Goal: Task Accomplishment & Management: Manage account settings

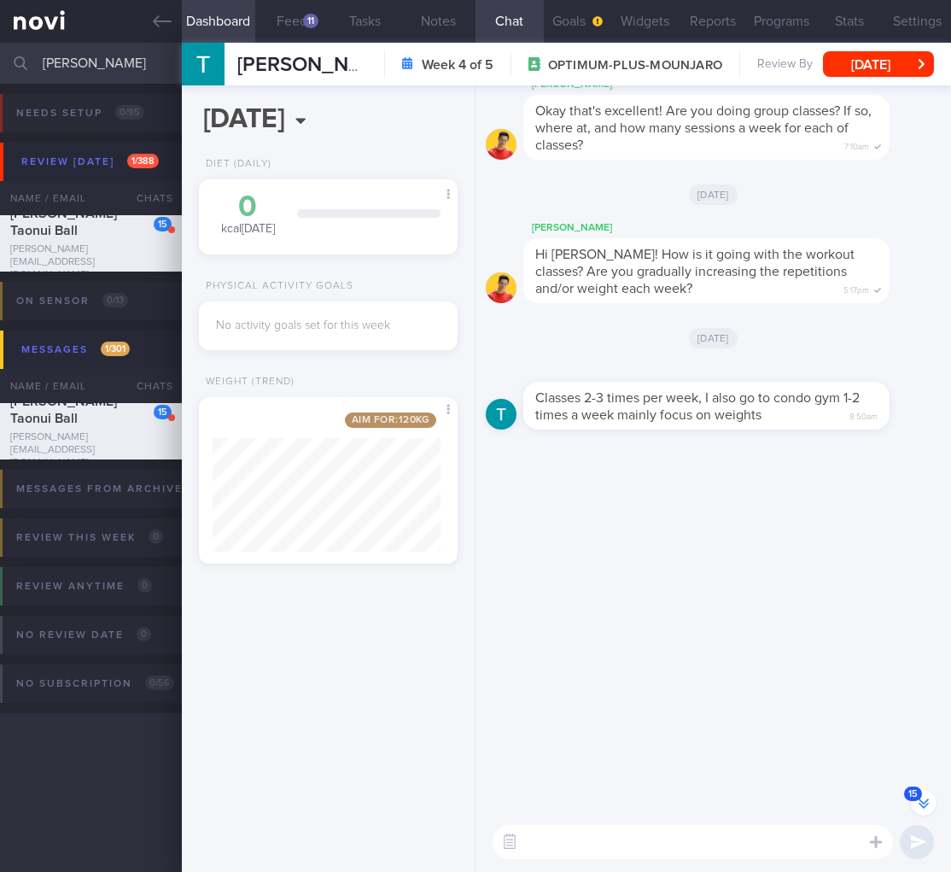
select select "8"
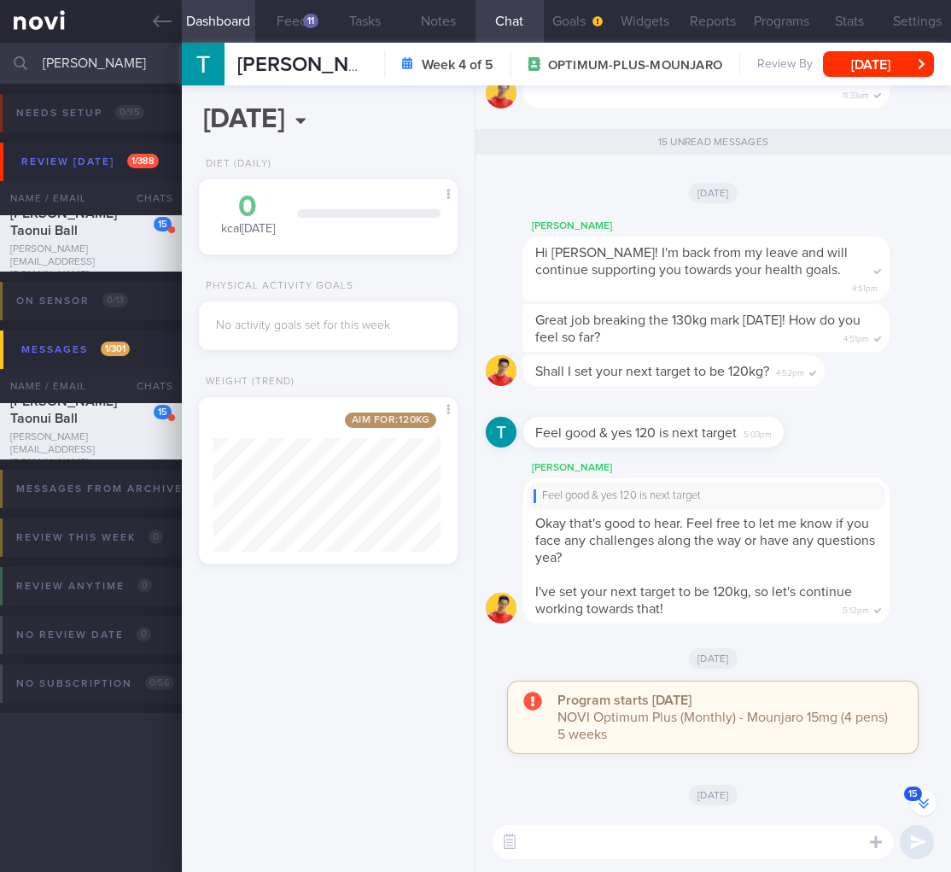
drag, startPoint x: 78, startPoint y: 71, endPoint x: -10, endPoint y: 63, distance: 88.3
click at [0, 63] on html "You are offline! Some functionality will be unavailable Patients New Users Coac…" at bounding box center [475, 436] width 951 height 872
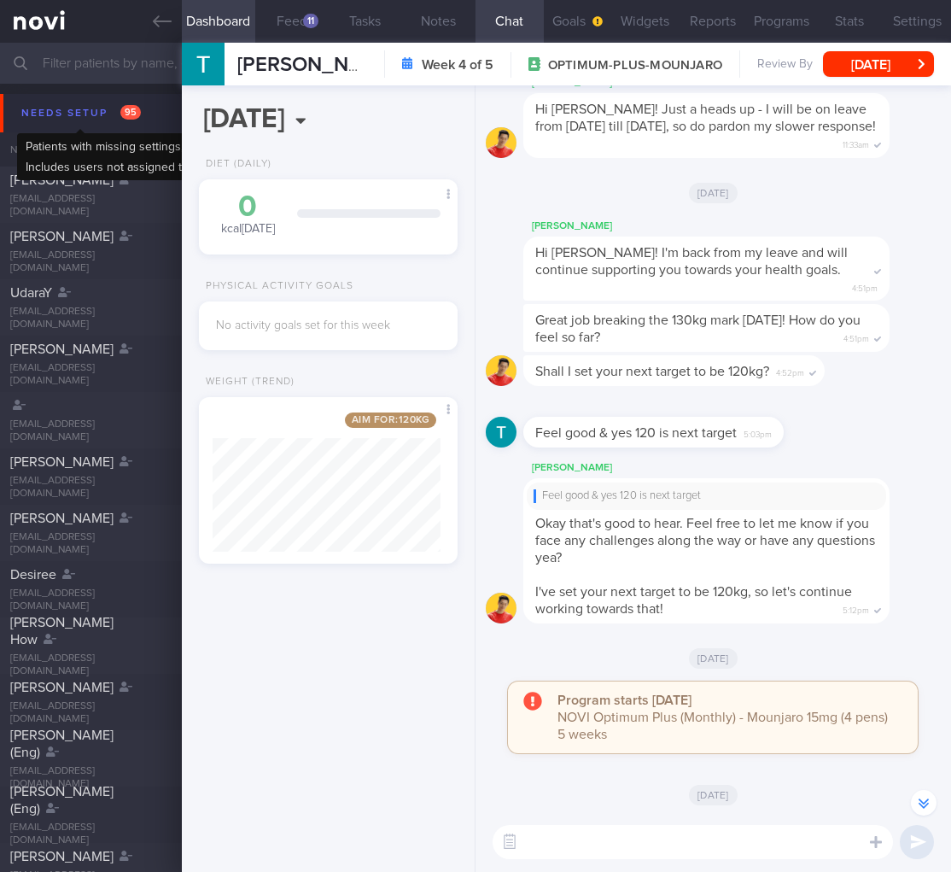
click at [103, 115] on div "Needs setup 95" at bounding box center [81, 113] width 128 height 23
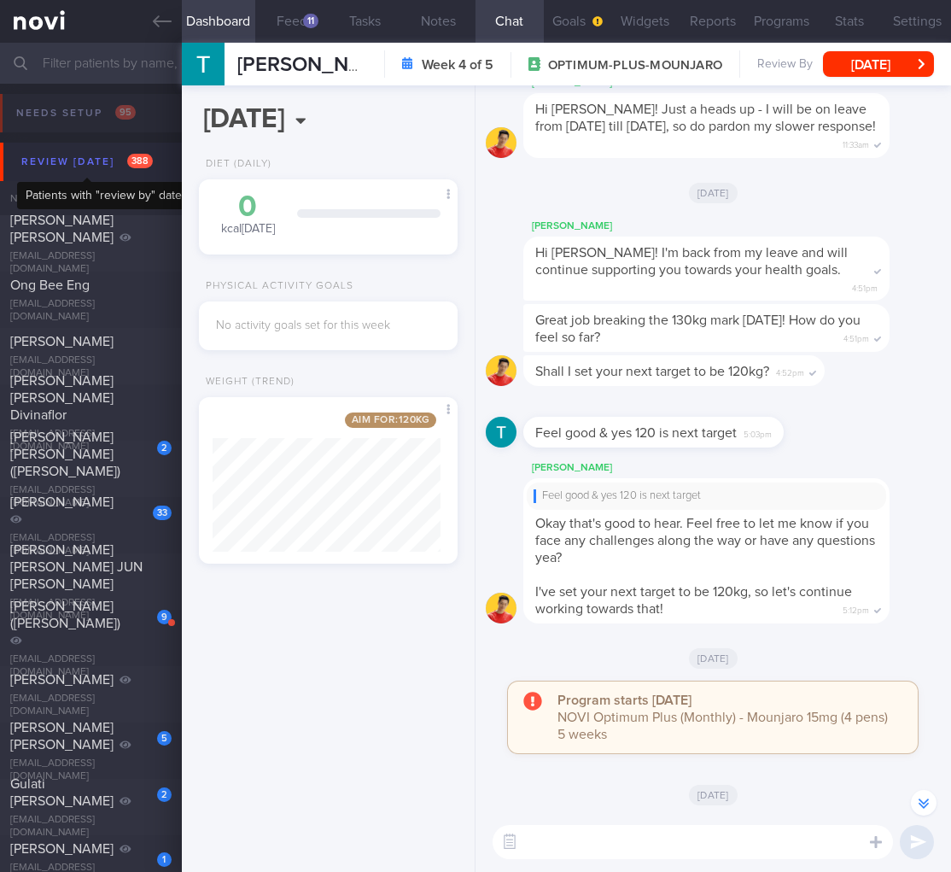
click at [106, 158] on div "Review today 388" at bounding box center [87, 161] width 140 height 23
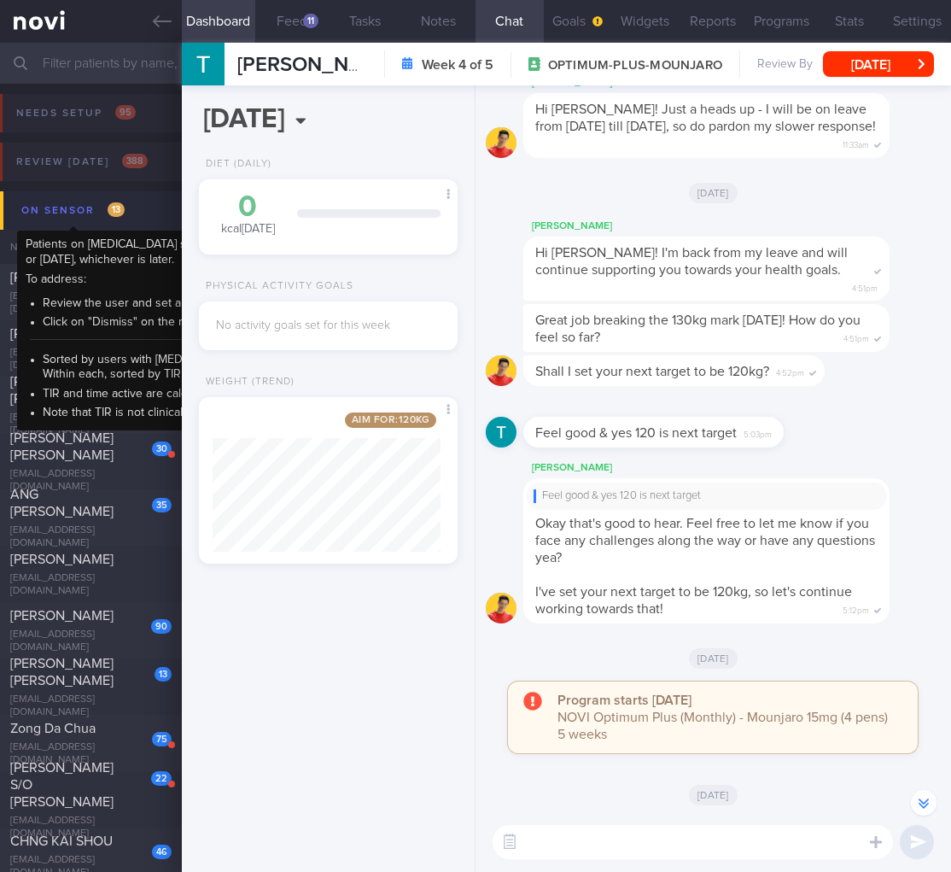
click at [110, 207] on span "13" at bounding box center [116, 209] width 17 height 15
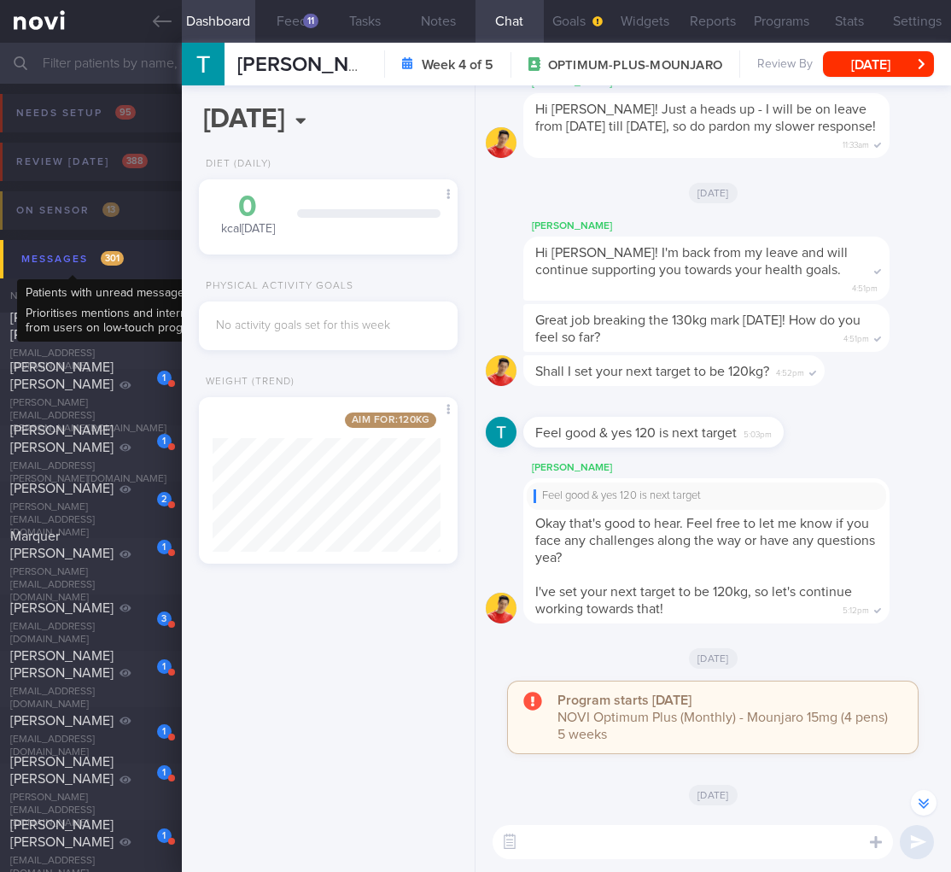
click at [120, 257] on span "301" at bounding box center [112, 258] width 23 height 15
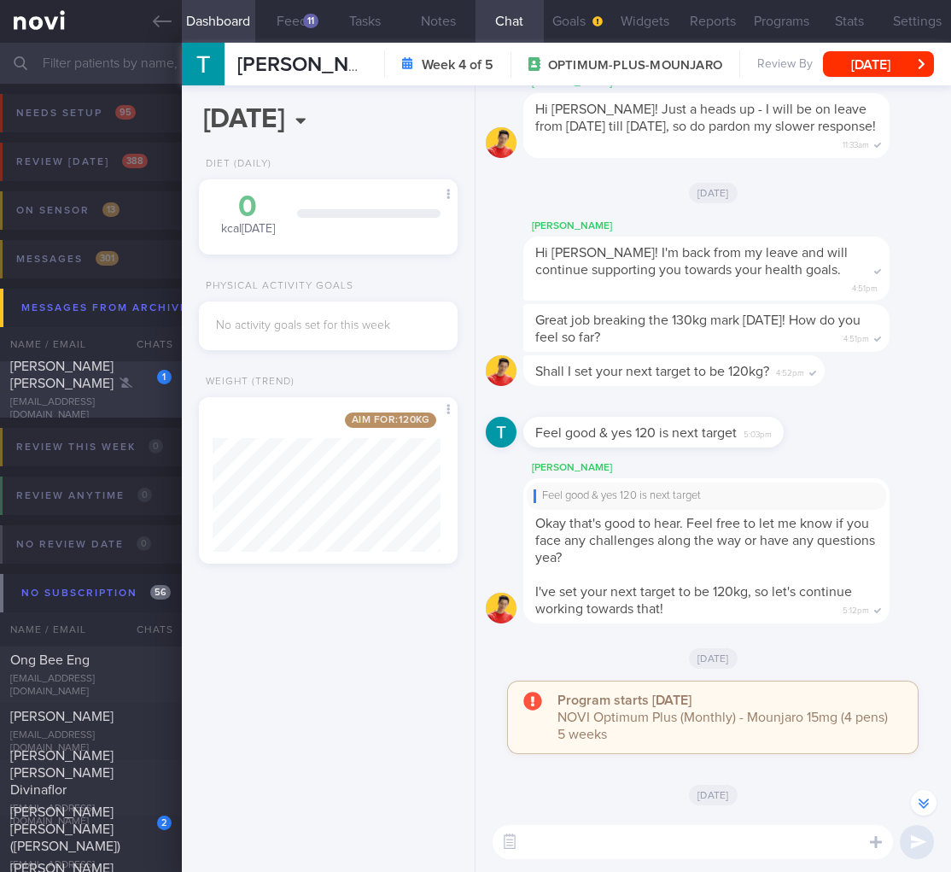
click at [137, 381] on div "1" at bounding box center [153, 371] width 38 height 26
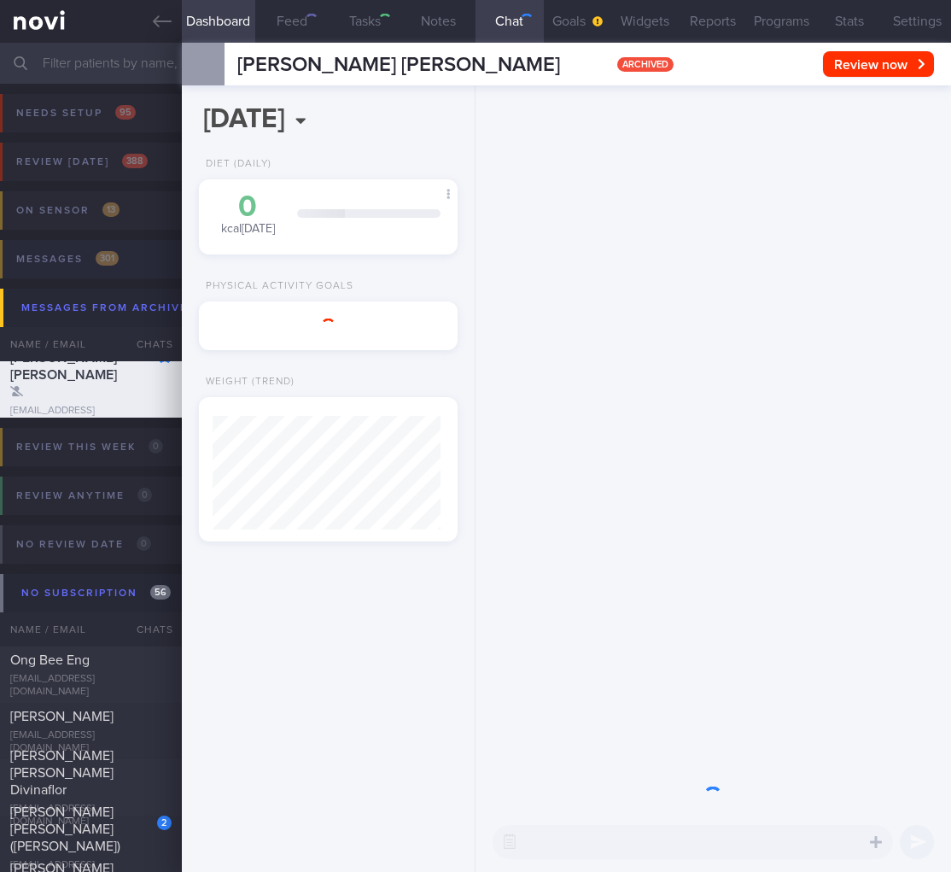
select select "5"
type input "Dr TCU end Aug 2024. Has 7 Ozempic pens as of 17/5/24"
select select "8"
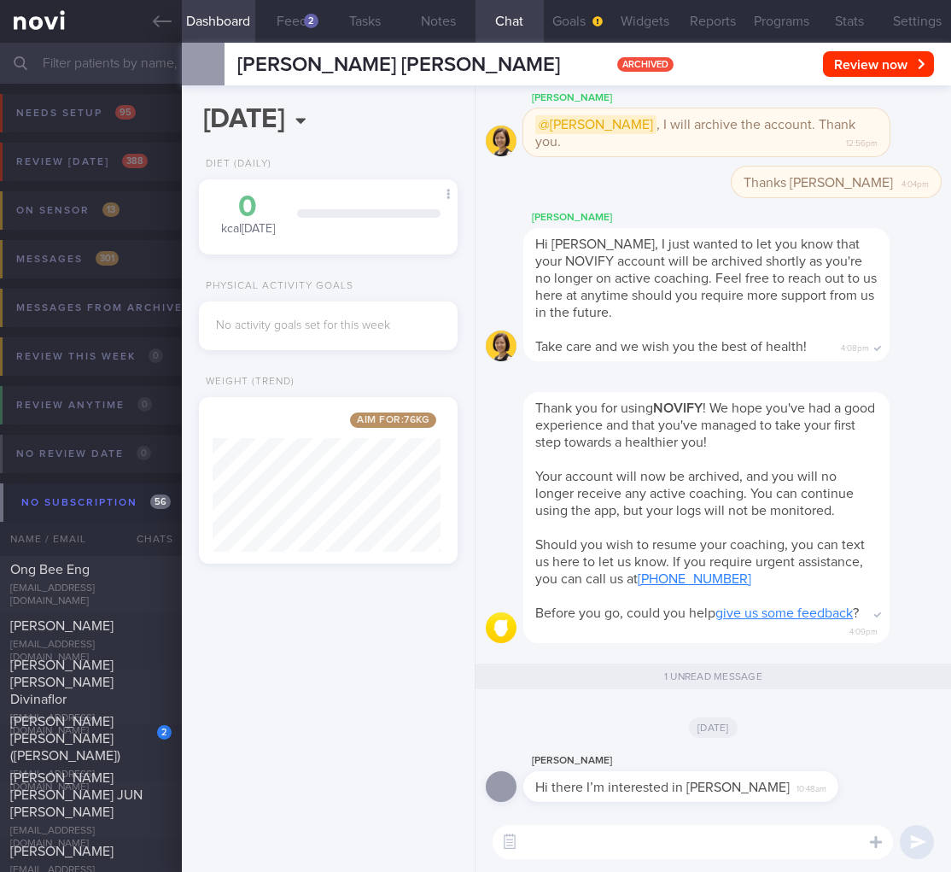
scroll to position [138, 228]
click at [598, 844] on textarea at bounding box center [693, 842] width 400 height 34
drag, startPoint x: 613, startPoint y: 733, endPoint x: 608, endPoint y: 785, distance: 51.5
click at [610, 738] on div "Yesterday" at bounding box center [713, 727] width 455 height 48
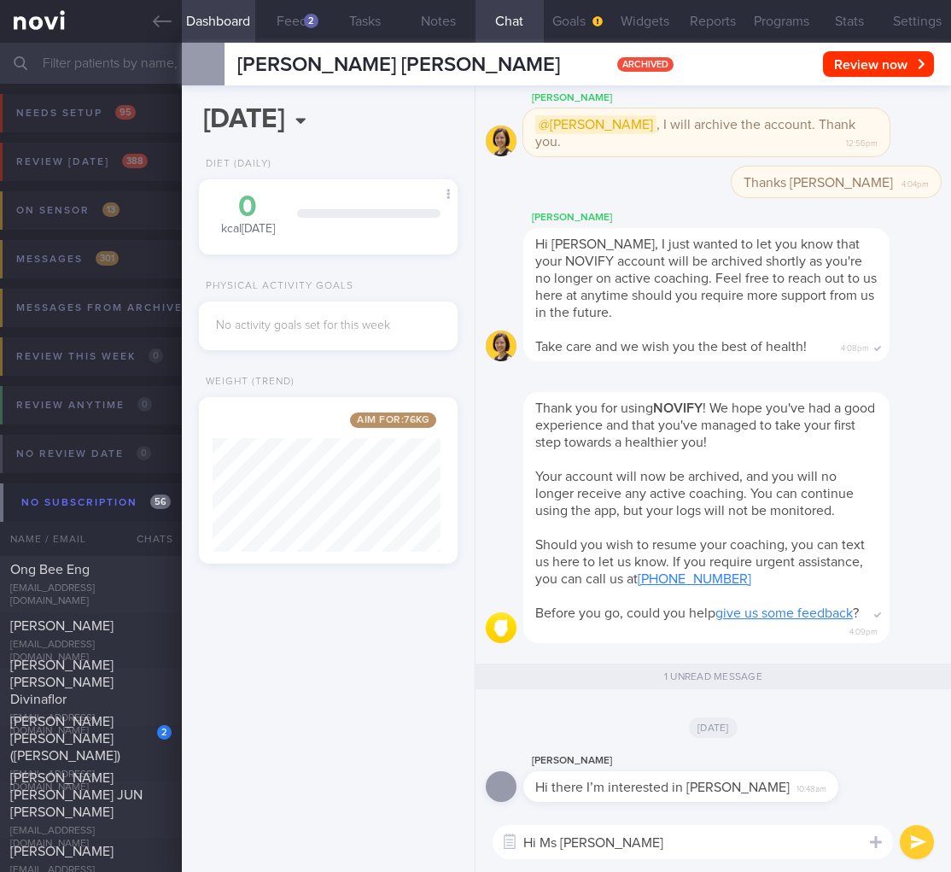
click at [615, 837] on textarea "Hi Ms Em" at bounding box center [693, 842] width 400 height 34
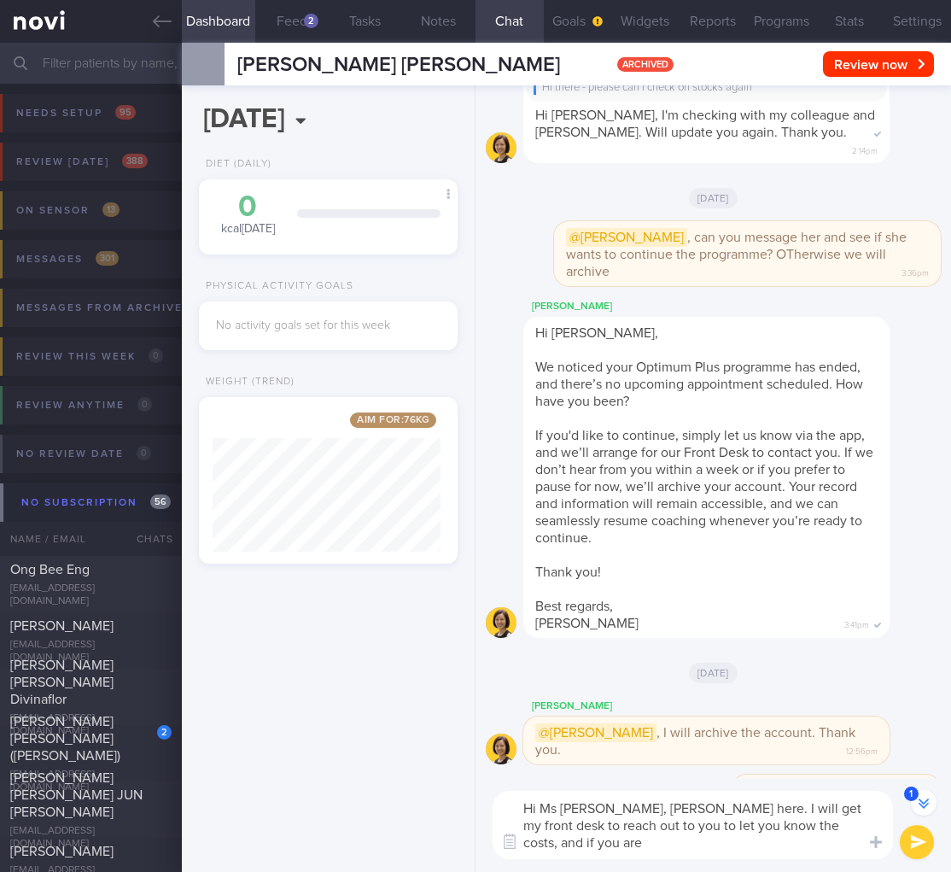
scroll to position [-659, 0]
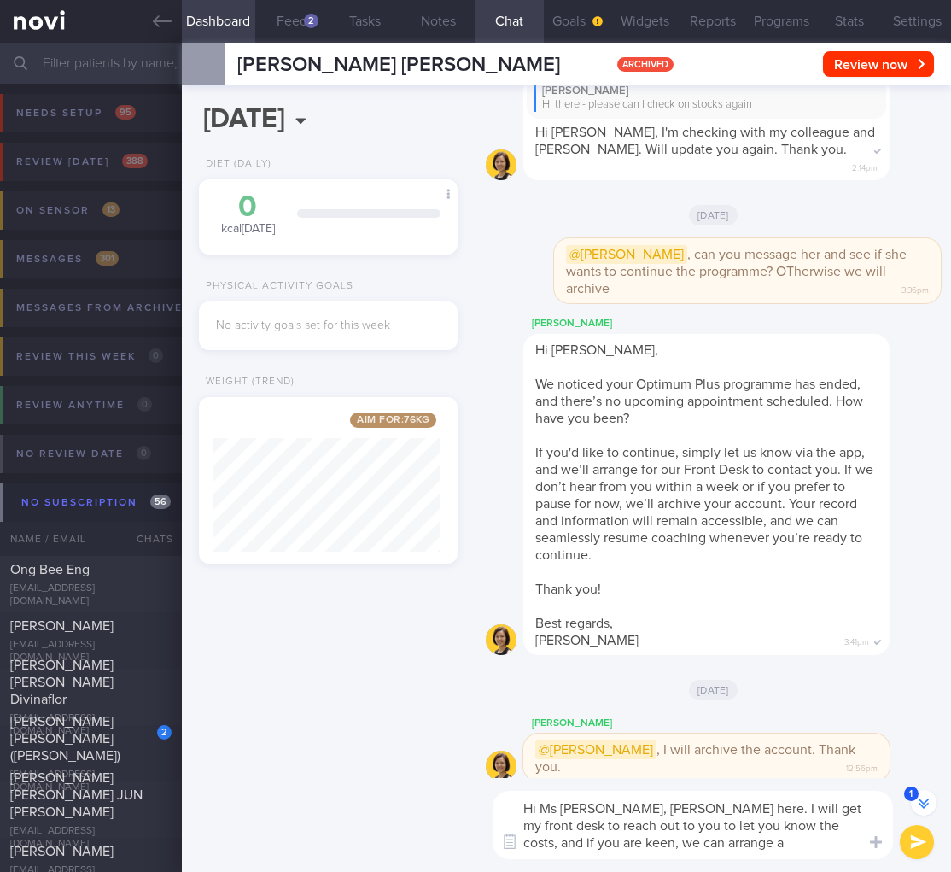
type textarea "Hi Ms Emma, Dr Todd here. I will get my front desk to reach out to you to let y…"
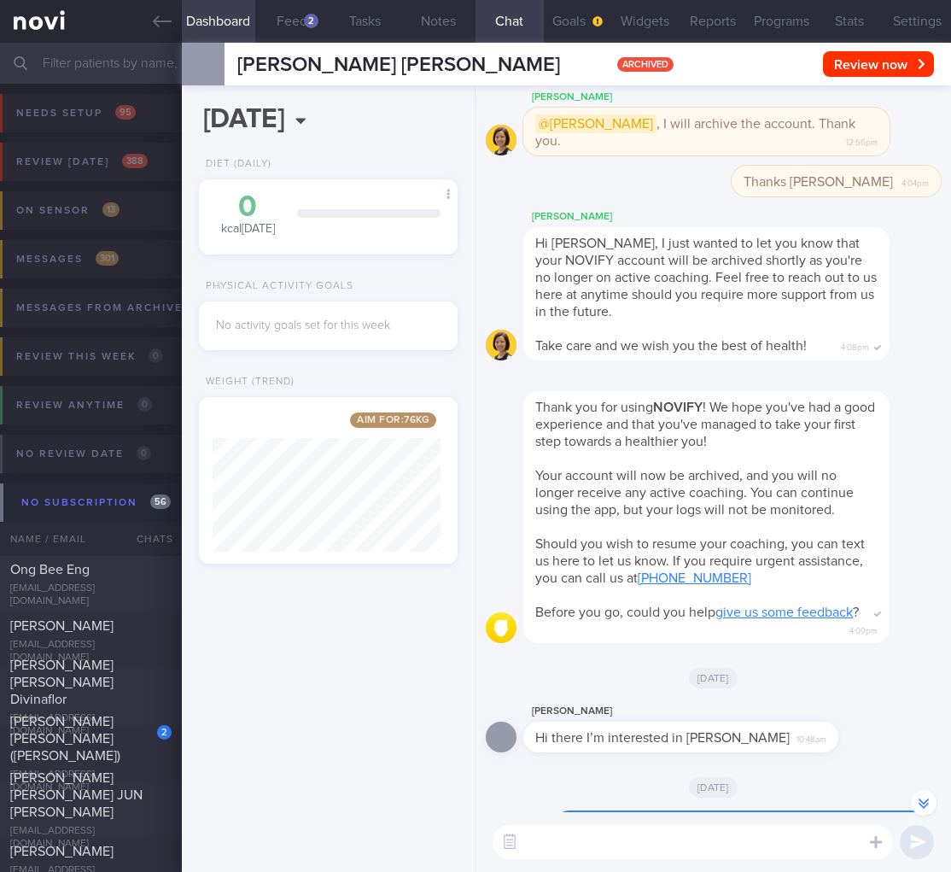
scroll to position [0, 0]
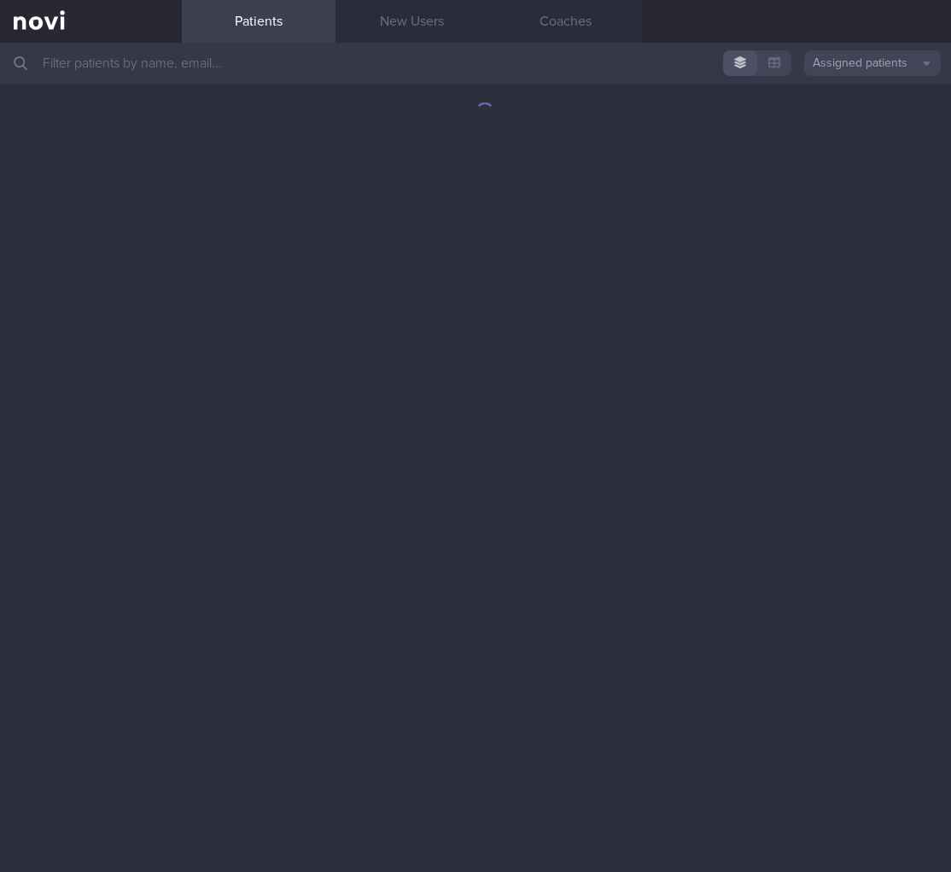
click at [243, 68] on input "text" at bounding box center [475, 63] width 951 height 41
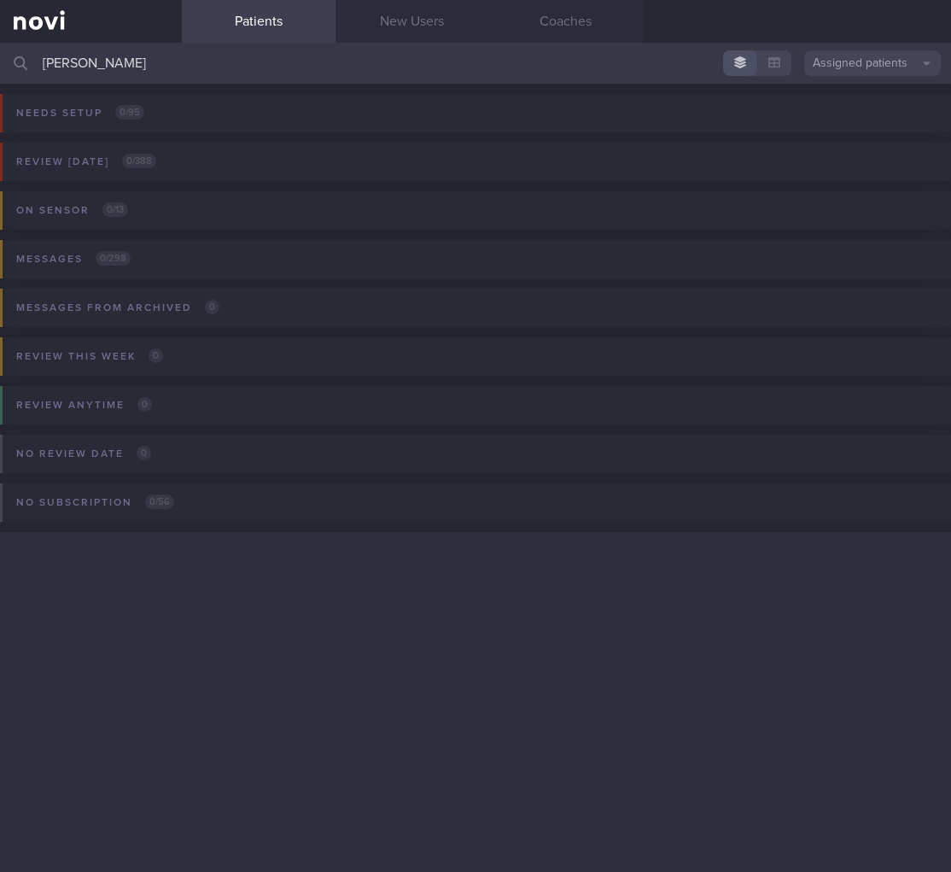
drag, startPoint x: 266, startPoint y: 64, endPoint x: -136, endPoint y: 45, distance: 401.7
click at [0, 45] on html "You are offline! Some functionality will be unavailable Patients New Users Coac…" at bounding box center [475, 436] width 951 height 872
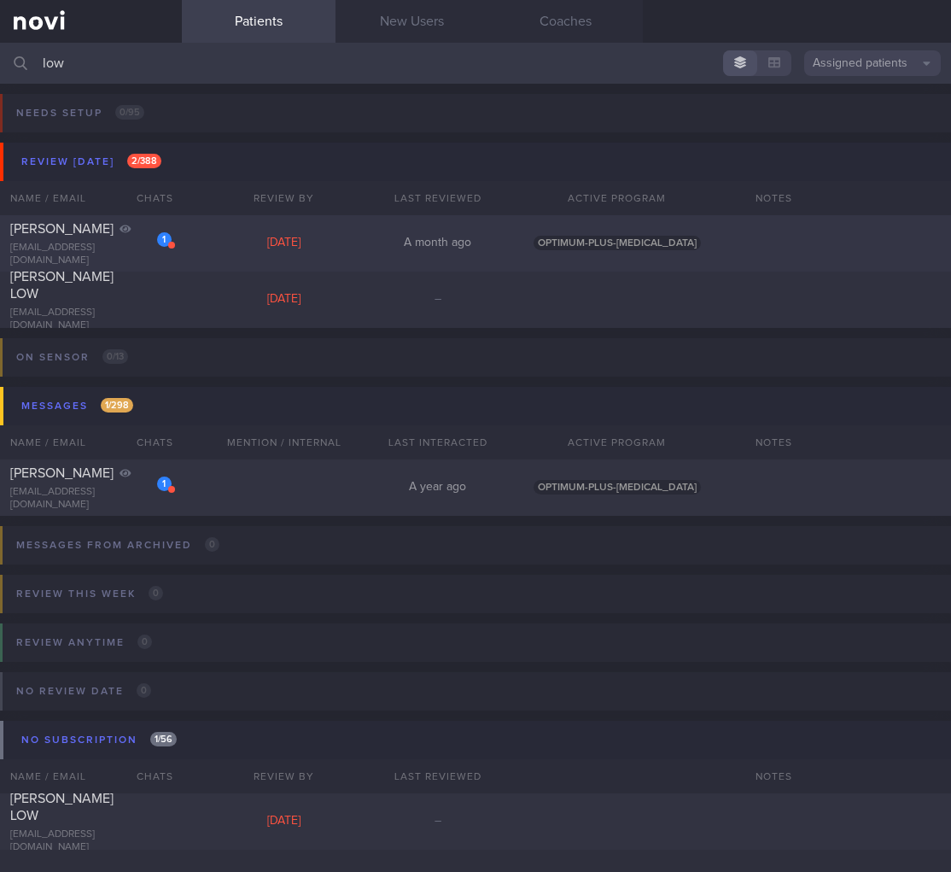
type input "low"
click at [361, 242] on div "Sun, 17 Aug" at bounding box center [284, 243] width 154 height 15
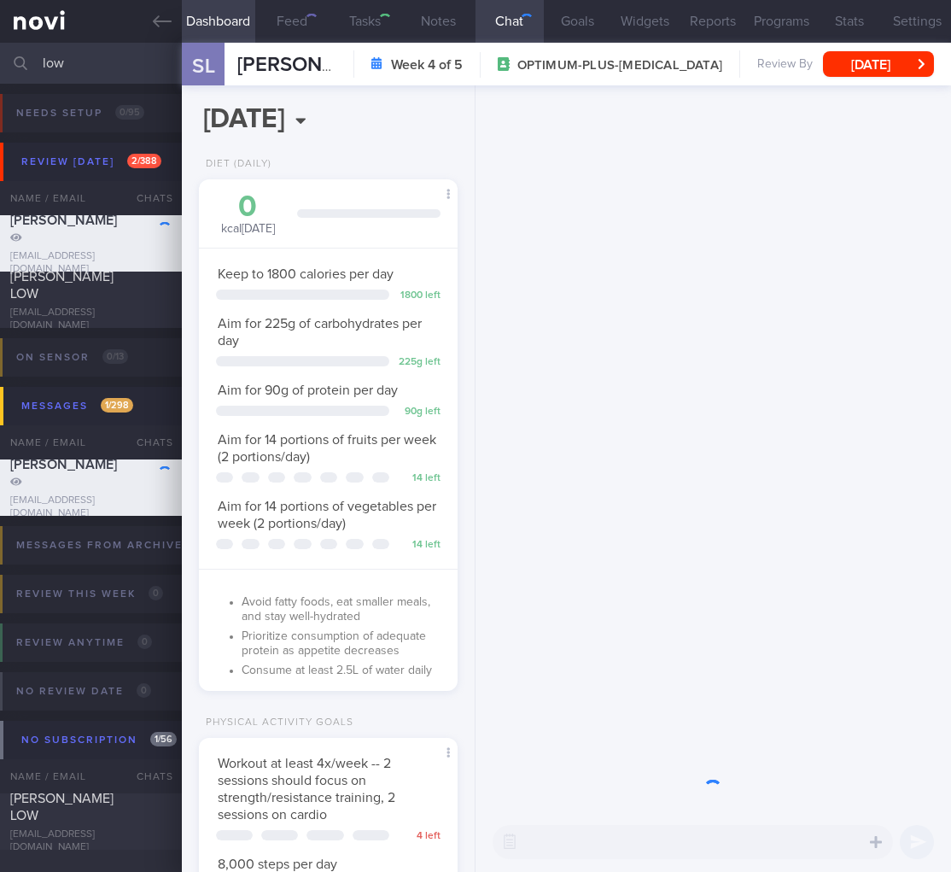
scroll to position [853631, 853546]
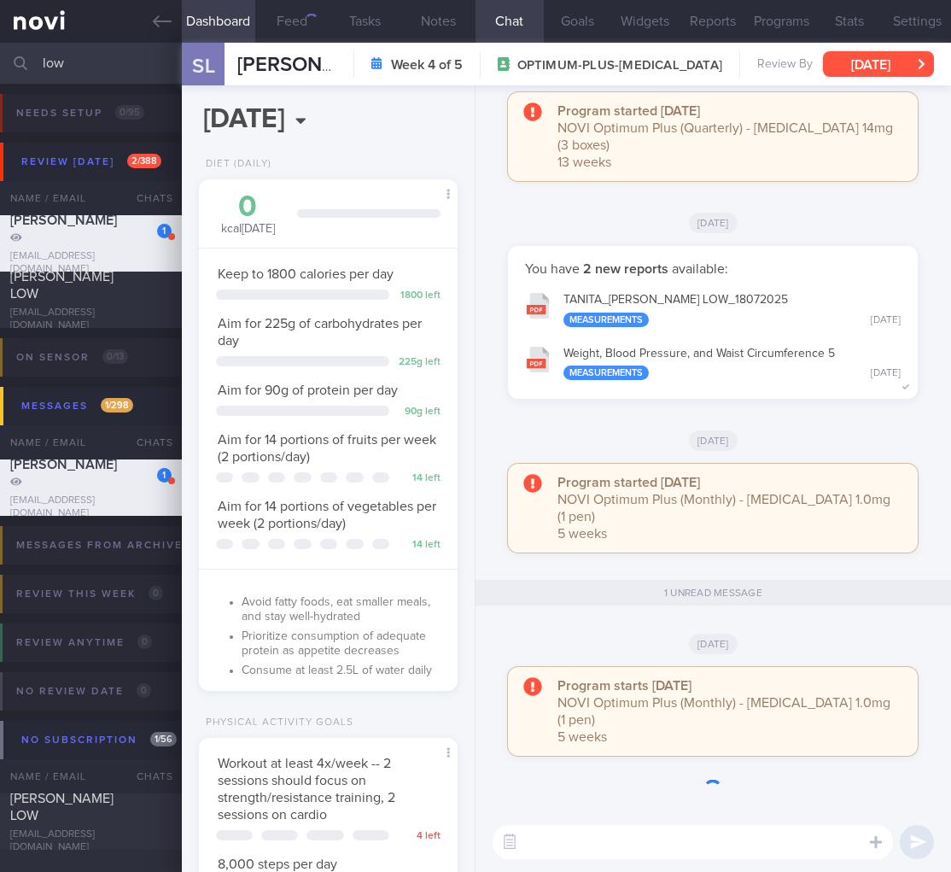
click at [908, 68] on button "Sun, 17 Aug" at bounding box center [878, 64] width 111 height 26
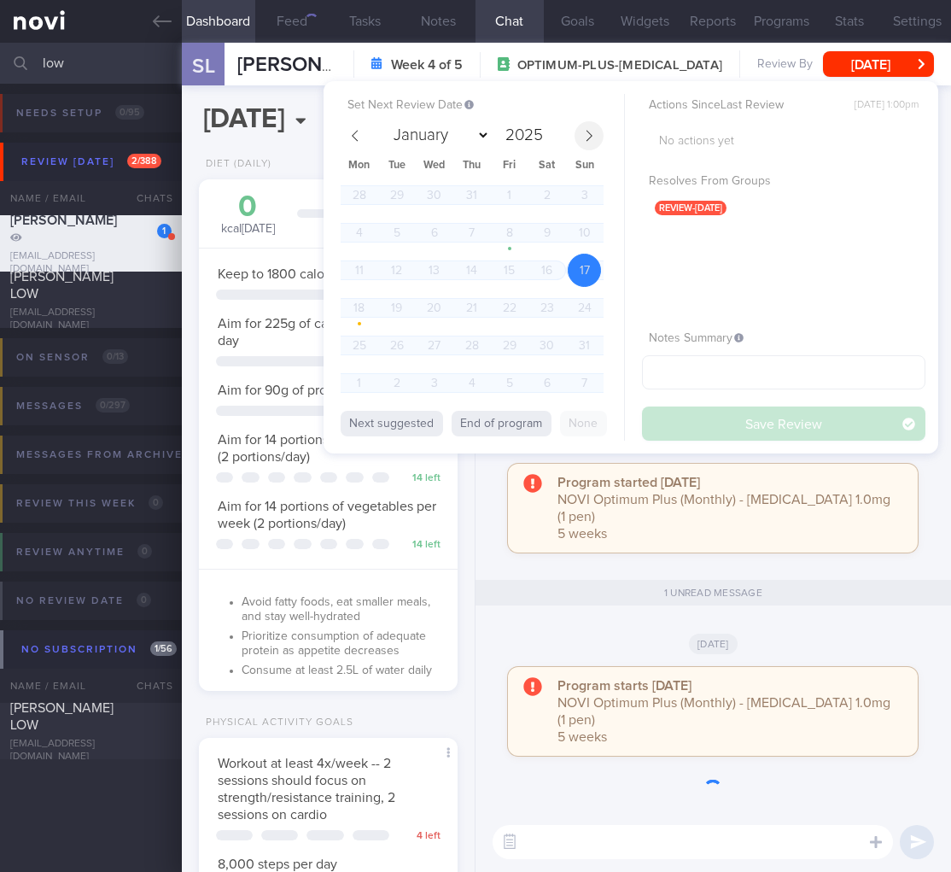
click at [586, 139] on icon at bounding box center [589, 136] width 12 height 12
select select "8"
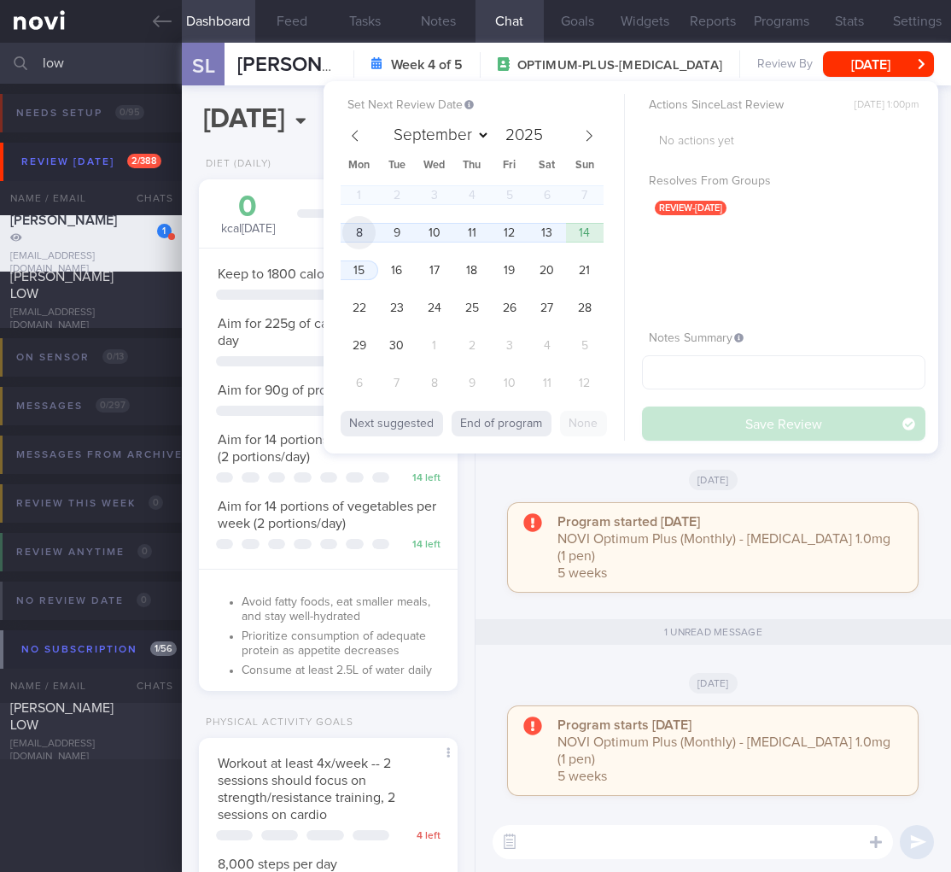
click at [358, 237] on span "8" at bounding box center [358, 232] width 33 height 33
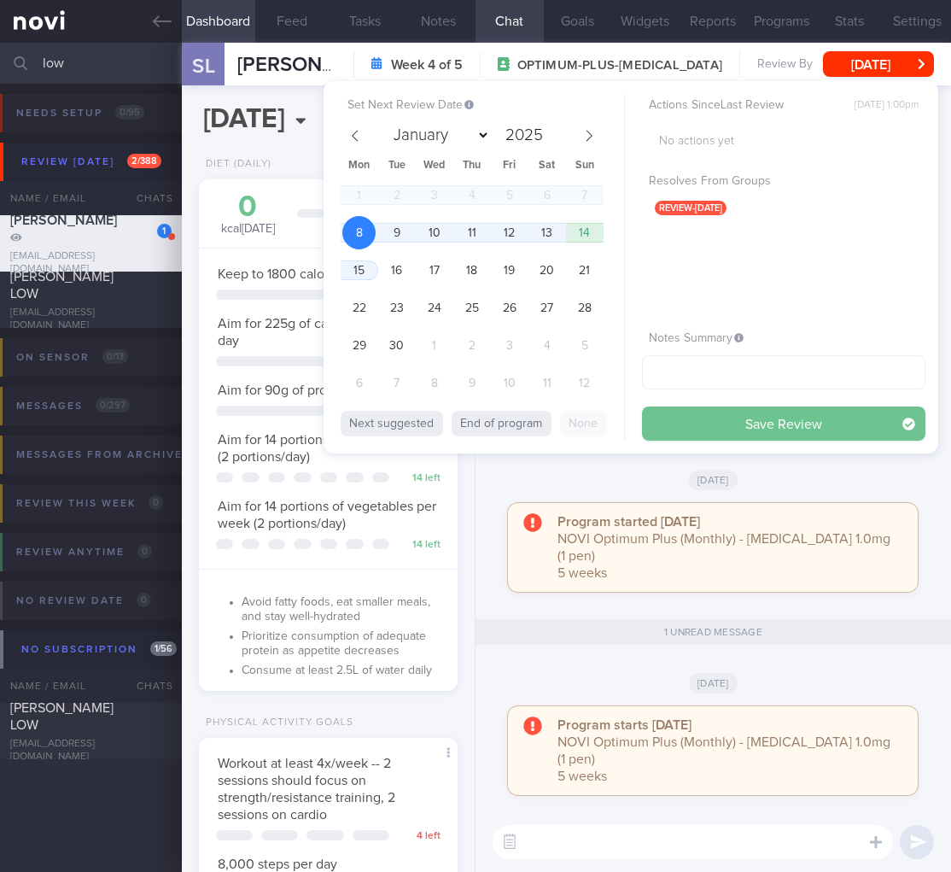
click at [707, 418] on button "Save Review" at bounding box center [783, 423] width 283 height 34
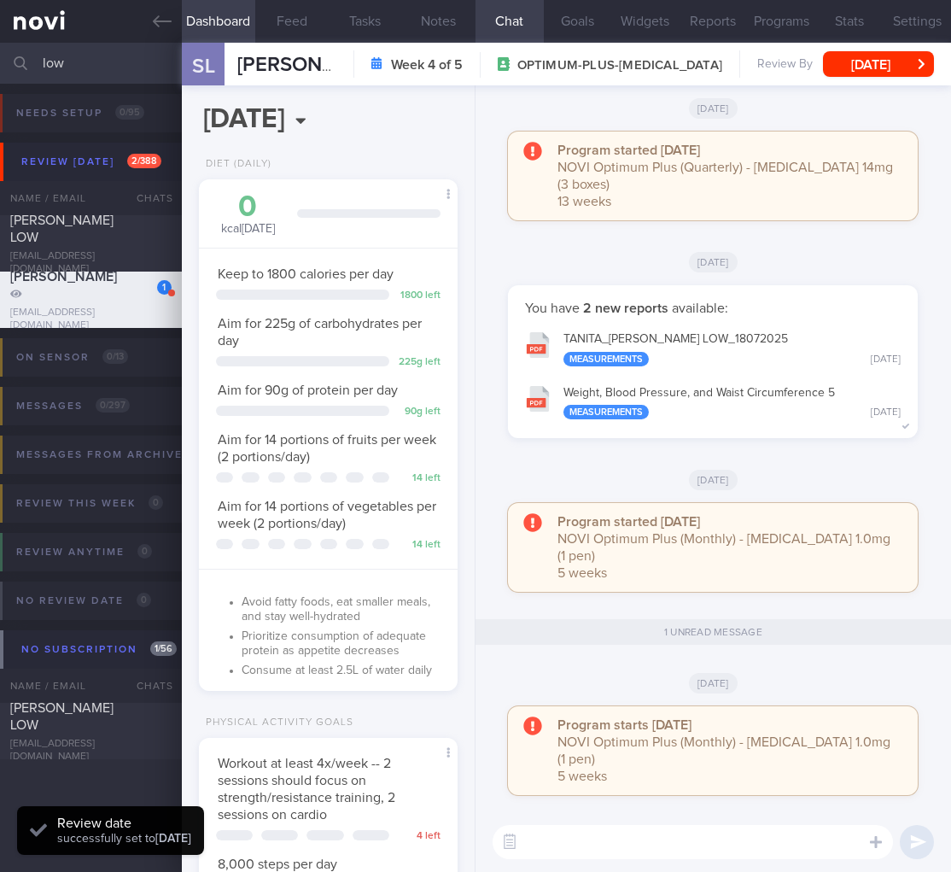
scroll to position [301, 0]
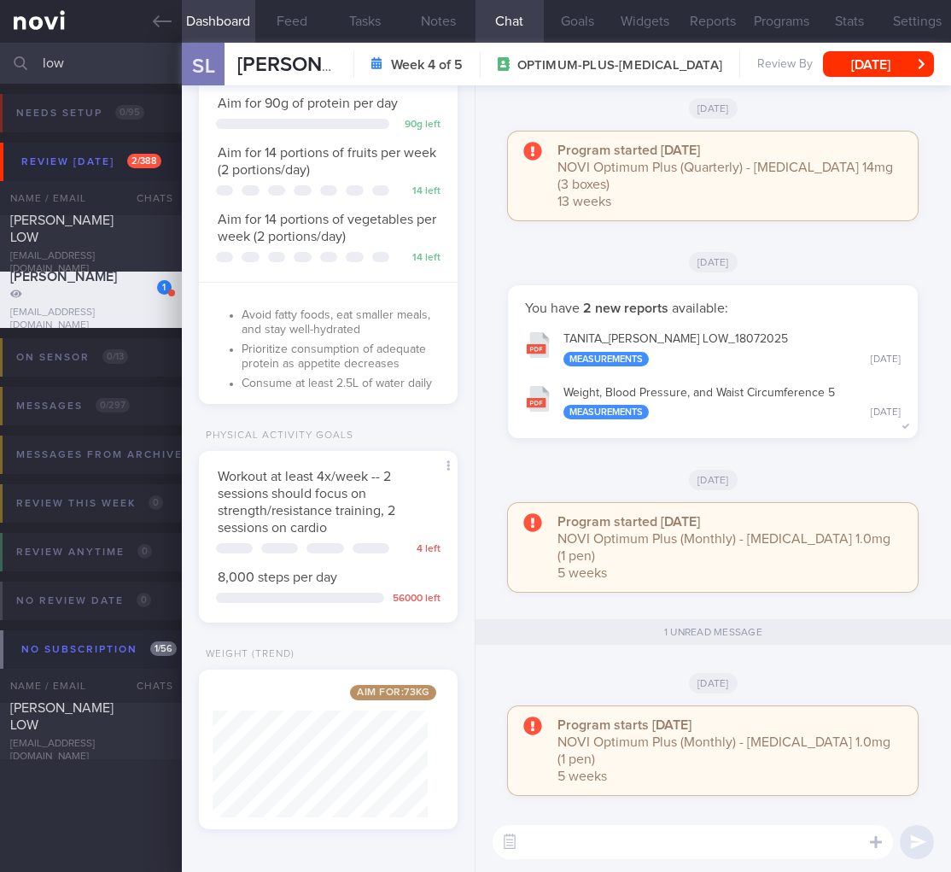
drag, startPoint x: 50, startPoint y: 61, endPoint x: -84, endPoint y: 64, distance: 133.2
click at [0, 64] on html "You are offline! Some functionality will be unavailable Patients New Users Coac…" at bounding box center [475, 436] width 951 height 872
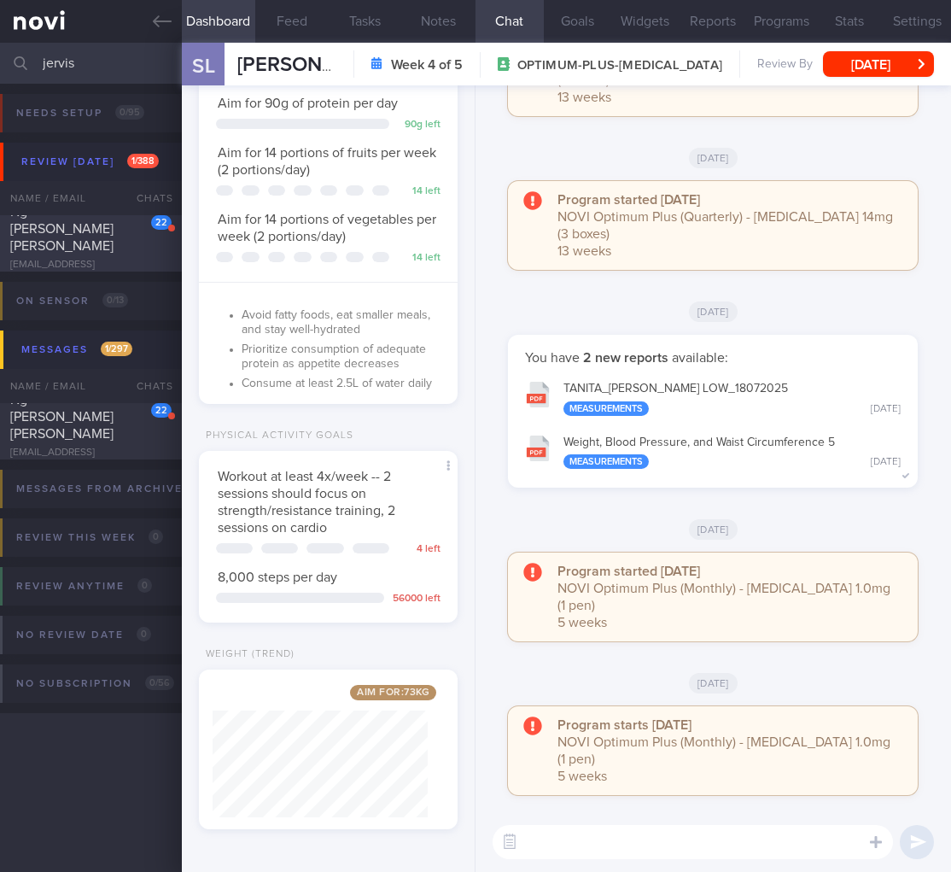
type input "jervis"
click at [50, 245] on div "22 Ng Li Yang Jervis jervisnly@gmail.com" at bounding box center [91, 243] width 182 height 81
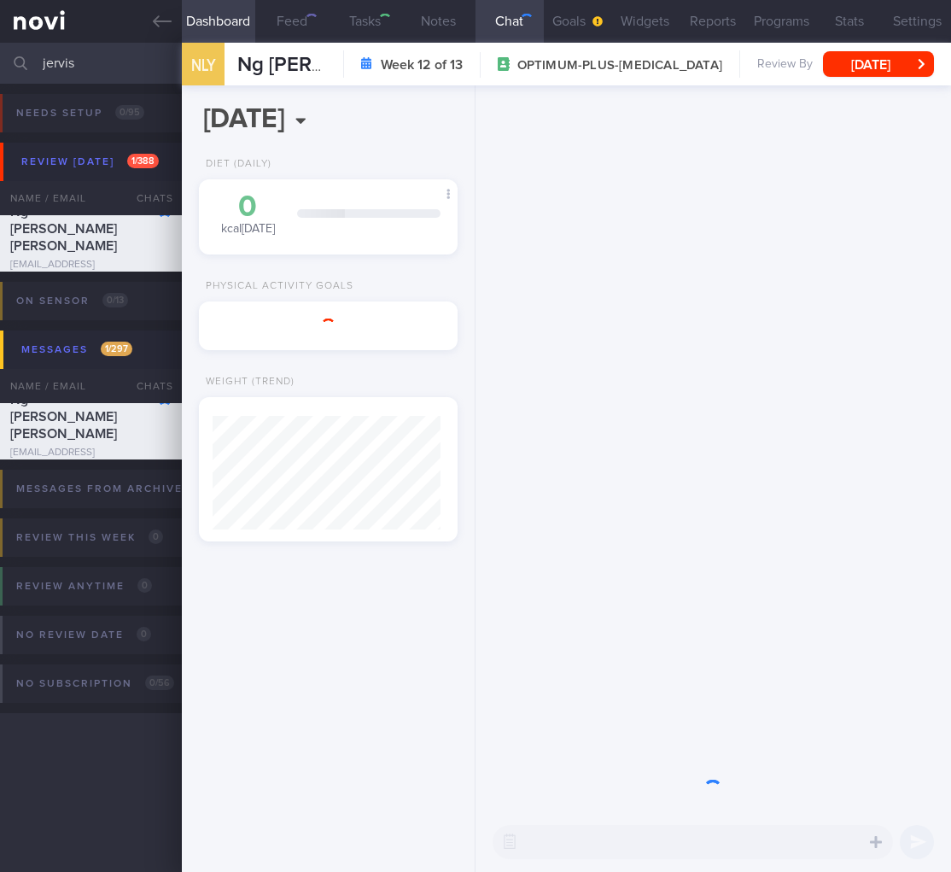
click at [838, 64] on button "Wed, 18 Jun" at bounding box center [878, 64] width 111 height 26
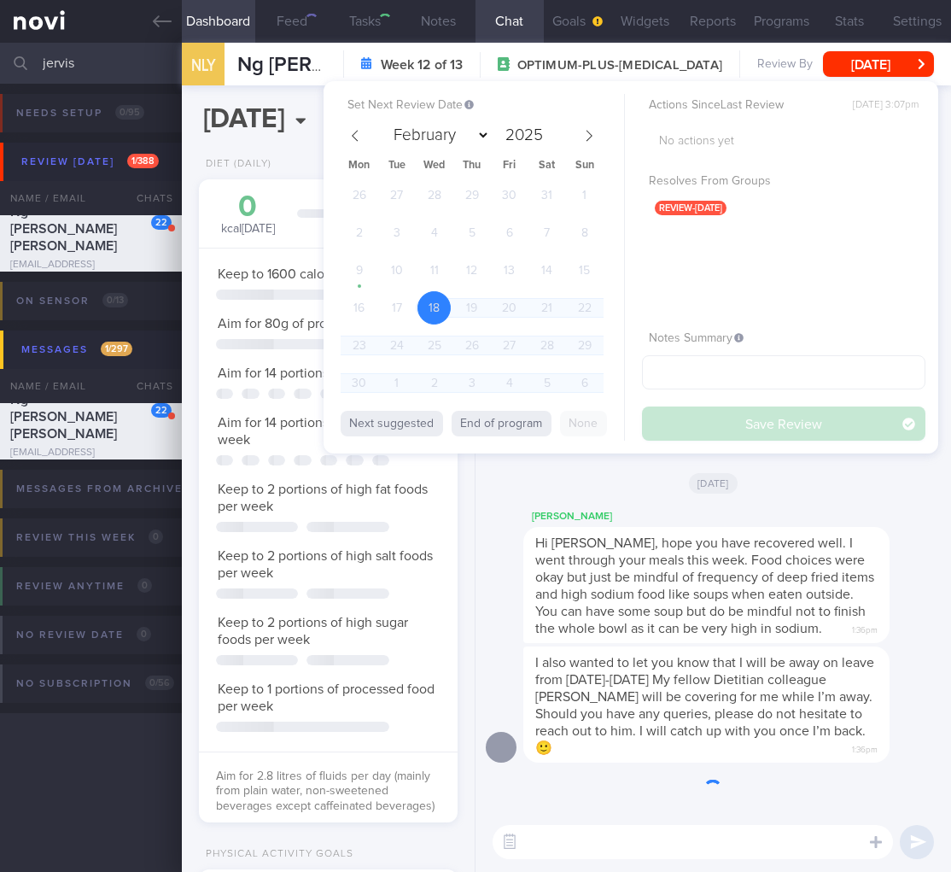
scroll to position [108, 215]
click at [906, 66] on button "Wed, 18 Jun" at bounding box center [878, 64] width 111 height 26
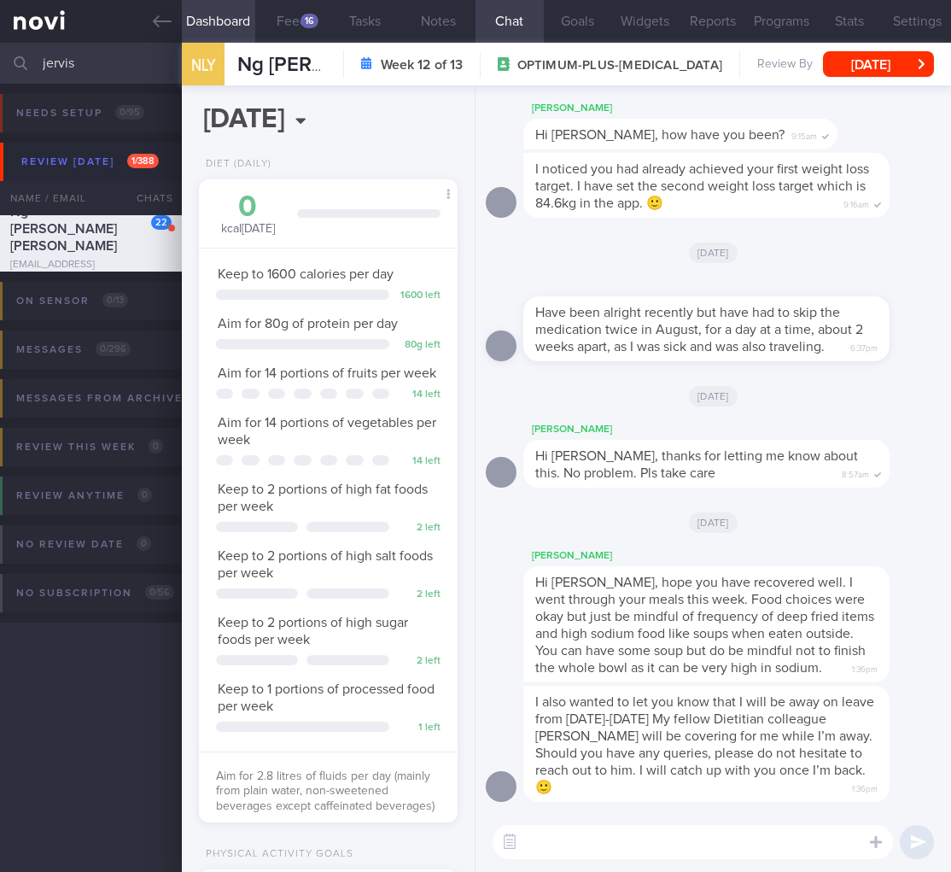
scroll to position [132, 215]
click at [884, 63] on button "Wed, 18 Jun" at bounding box center [878, 64] width 111 height 26
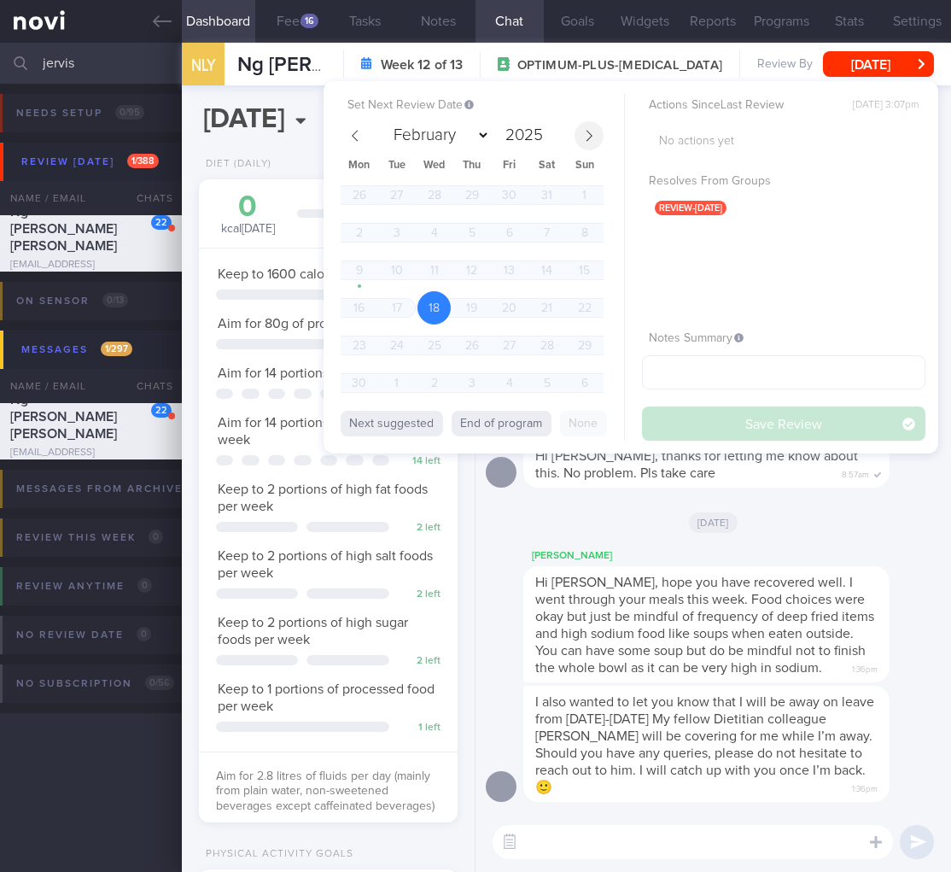
click at [581, 136] on span at bounding box center [589, 135] width 29 height 29
click at [595, 139] on span at bounding box center [589, 135] width 29 height 29
select select "8"
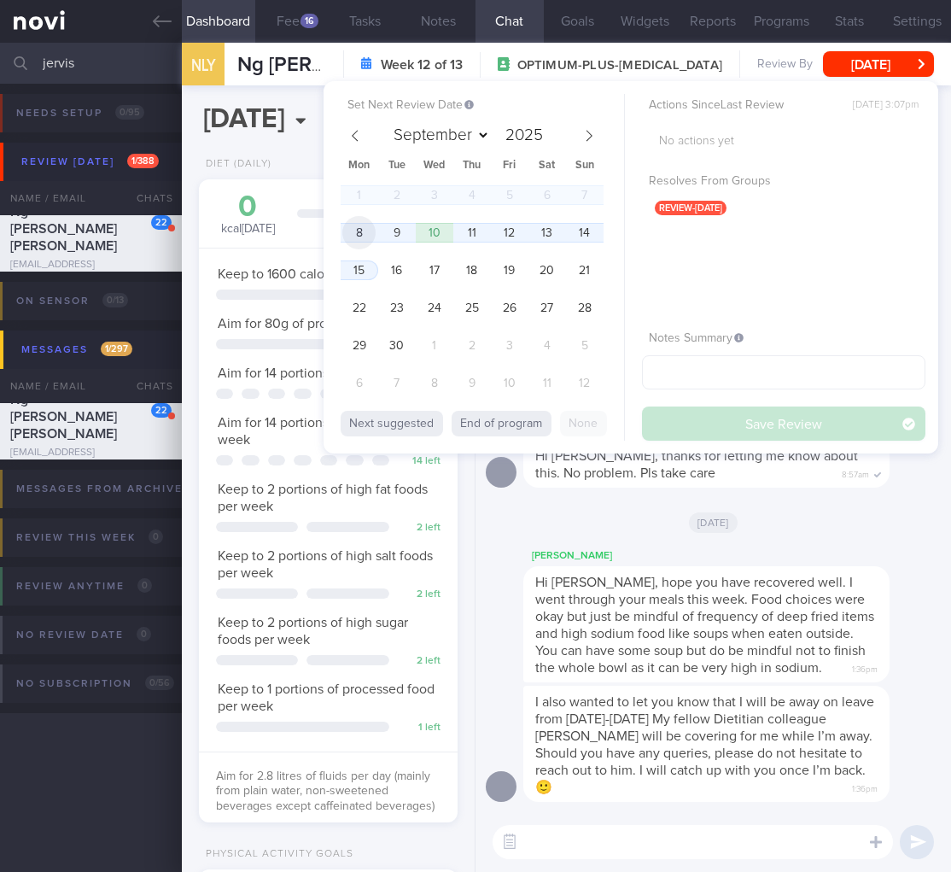
click at [361, 225] on span "8" at bounding box center [358, 232] width 33 height 33
click at [845, 420] on button "Save Review" at bounding box center [783, 423] width 283 height 34
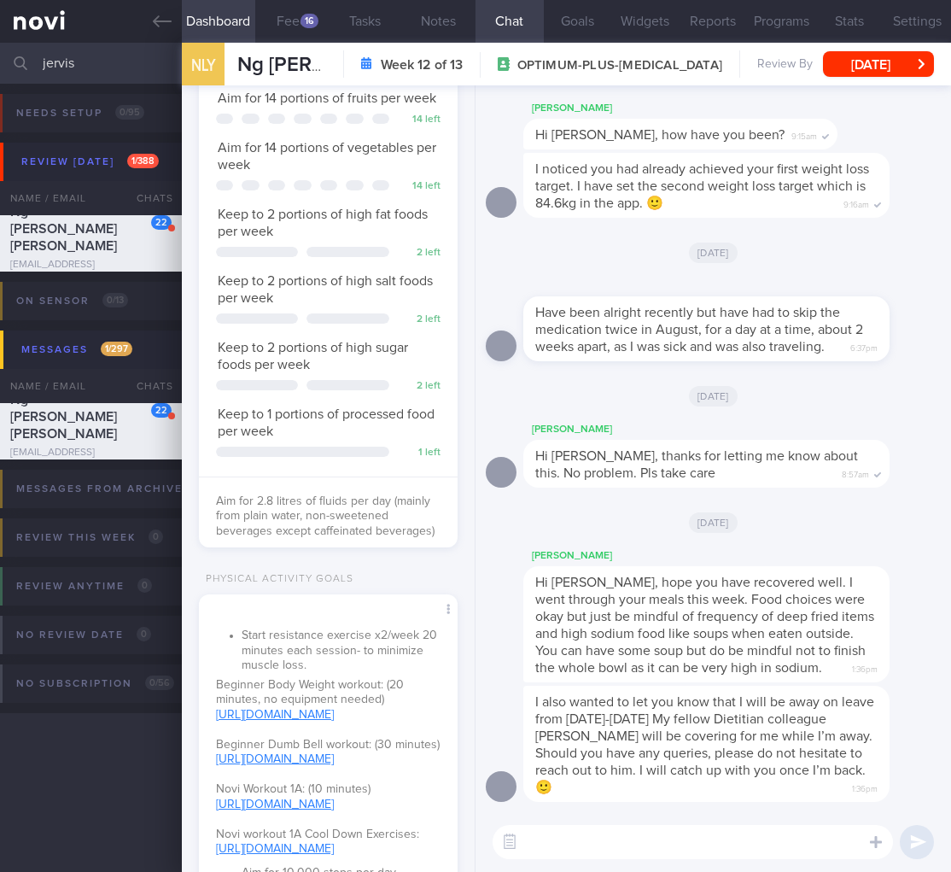
scroll to position [668, 0]
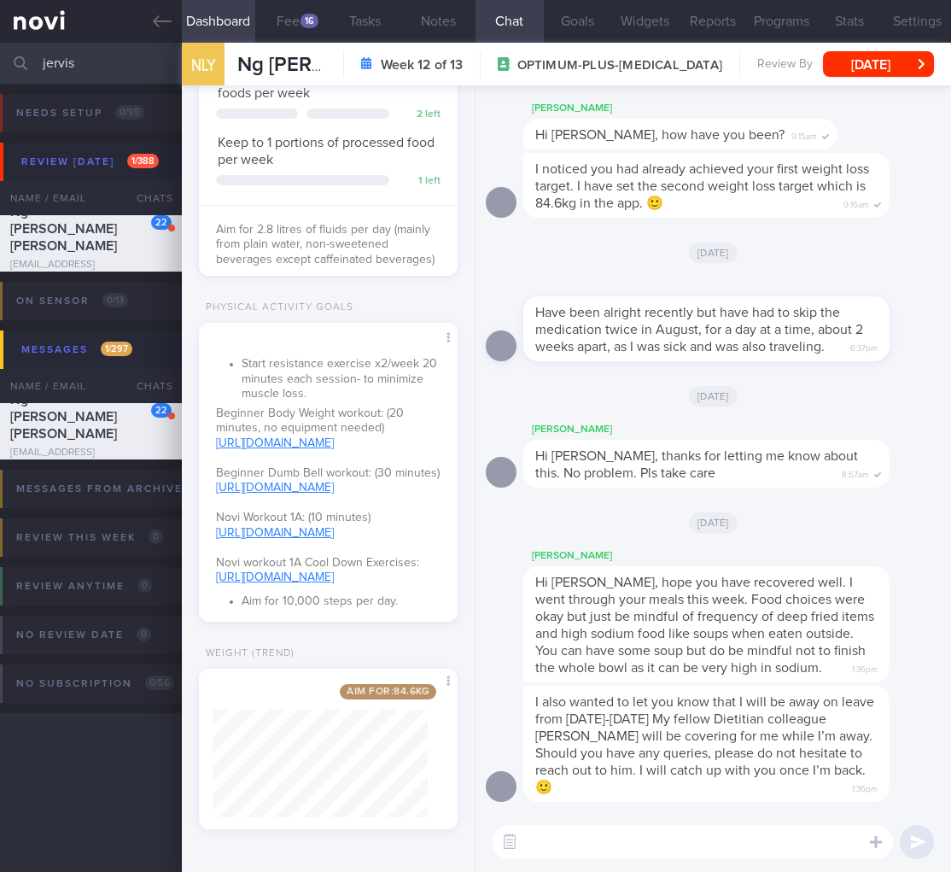
drag, startPoint x: 82, startPoint y: 69, endPoint x: -158, endPoint y: 61, distance: 240.1
click at [0, 61] on html "You are offline! Some functionality will be unavailable Patients New Users Coac…" at bounding box center [475, 436] width 951 height 872
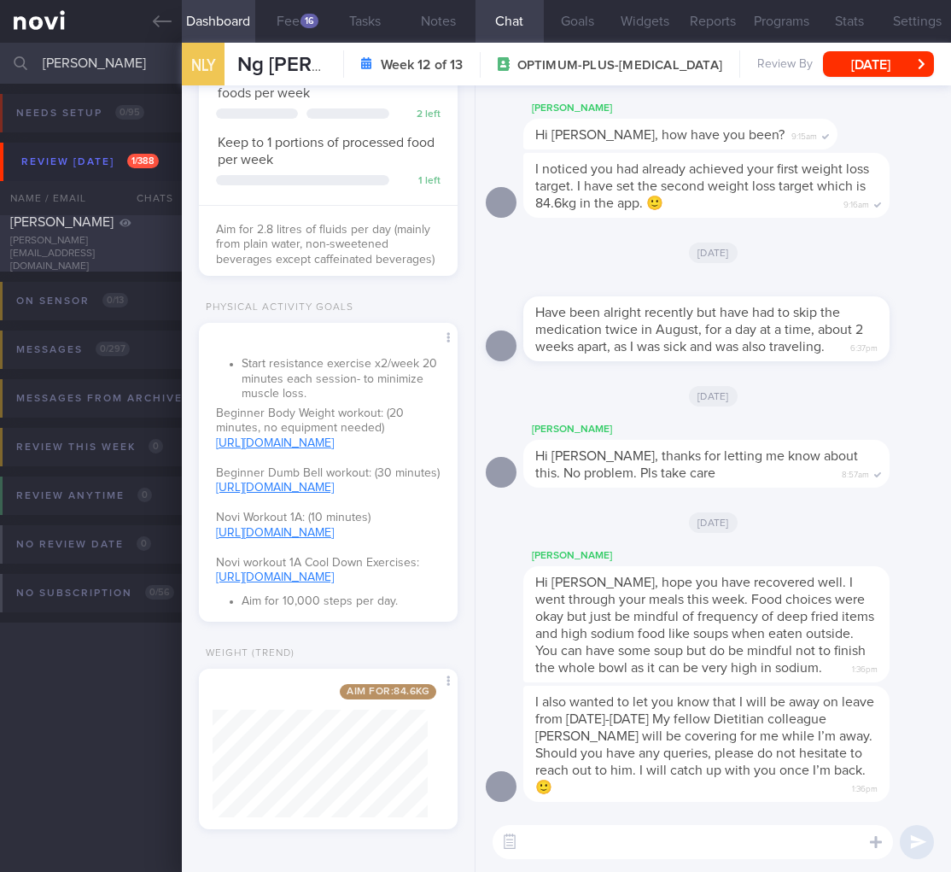
type input "yuan lee"
click at [80, 246] on div "LEE YUAN leann.312@gmail.com" at bounding box center [91, 243] width 182 height 60
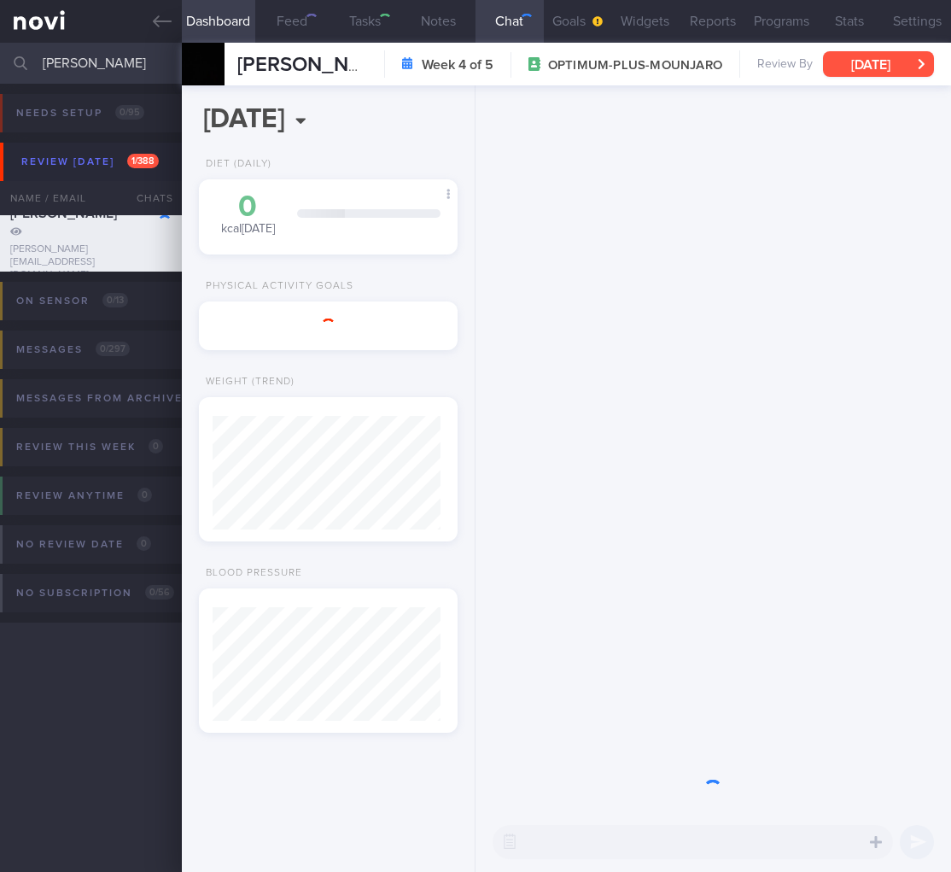
scroll to position [138, 228]
click at [891, 71] on button "Wed, 13 Aug" at bounding box center [878, 64] width 111 height 26
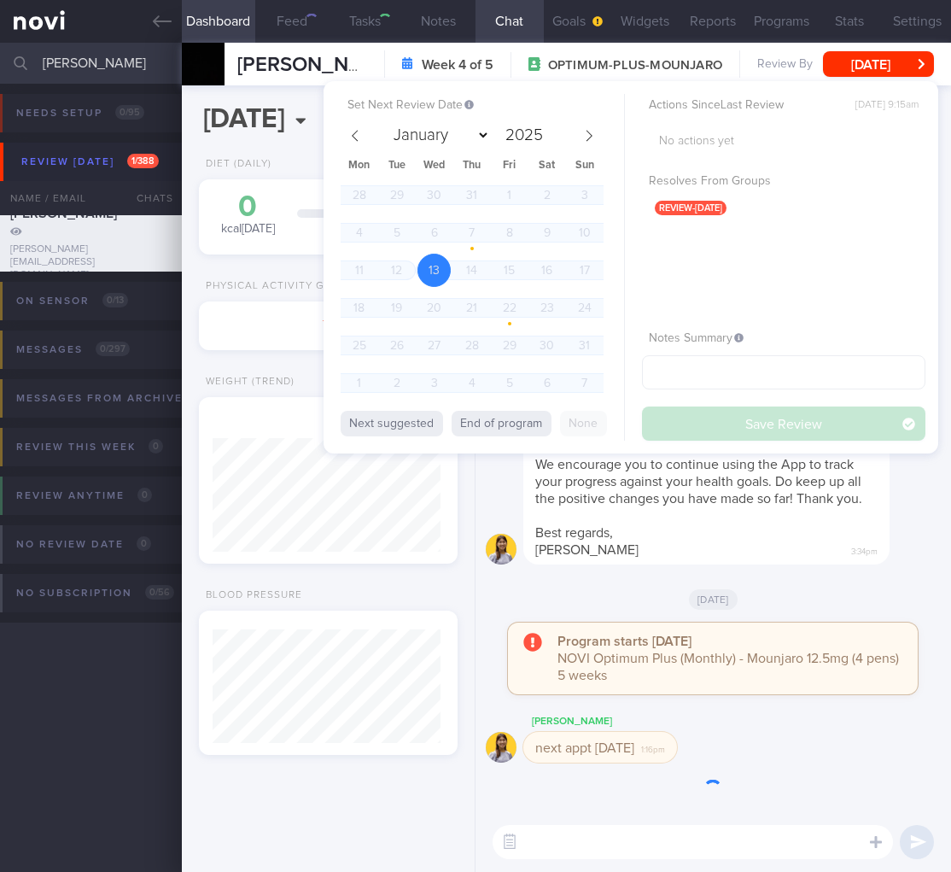
scroll to position [114, 228]
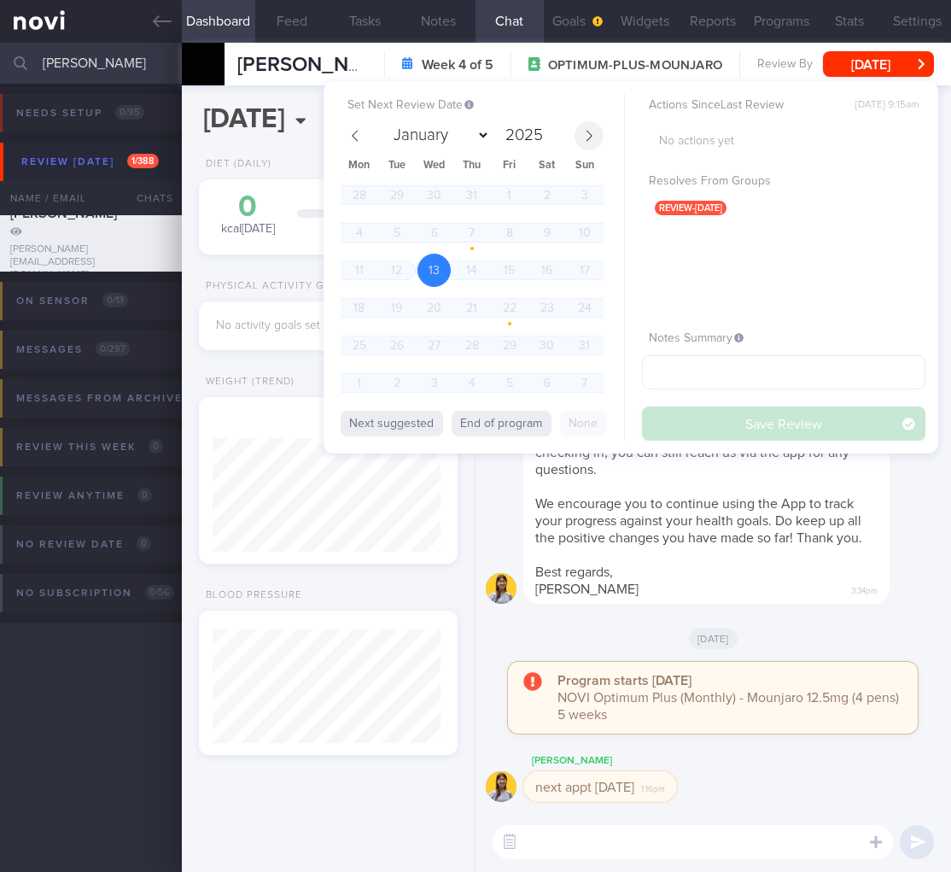
click at [575, 132] on span at bounding box center [589, 135] width 29 height 29
select select "8"
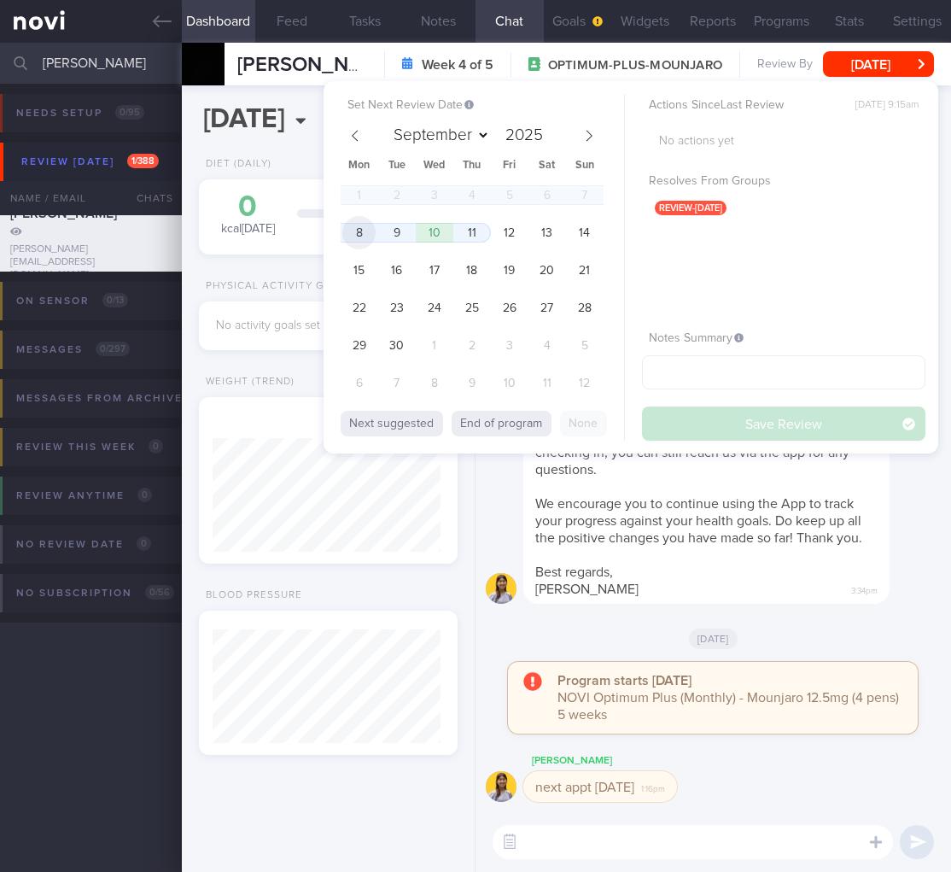
click at [356, 235] on span "8" at bounding box center [358, 232] width 33 height 33
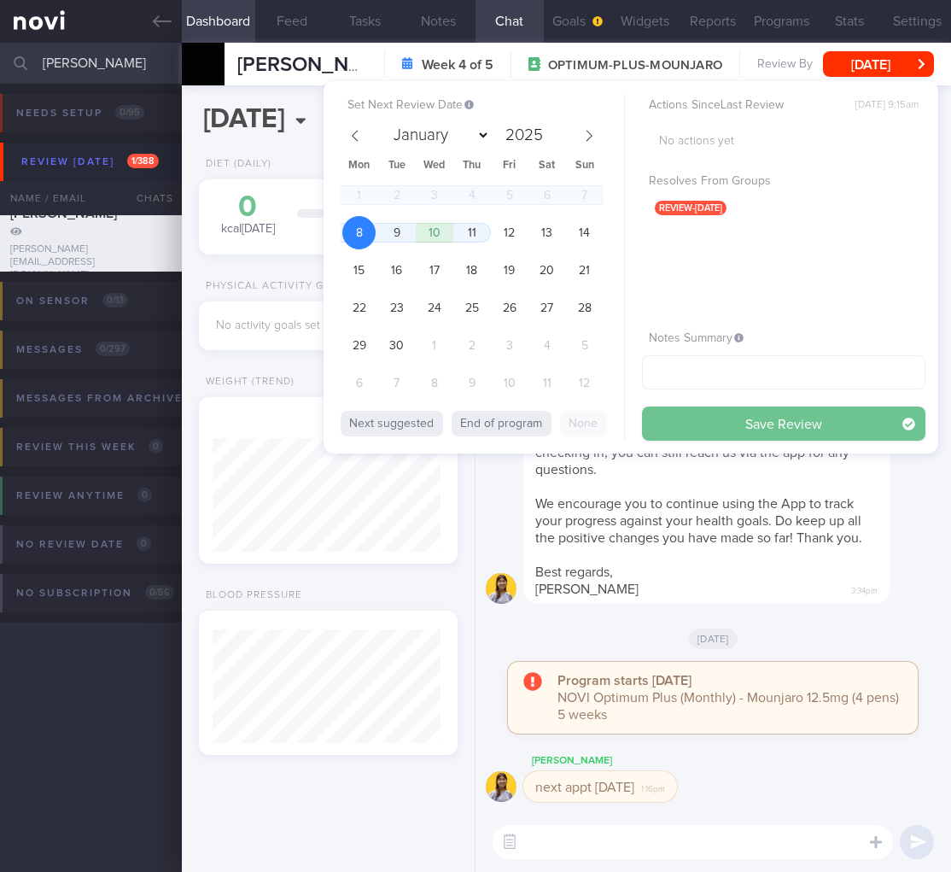
click at [756, 416] on button "Save Review" at bounding box center [783, 423] width 283 height 34
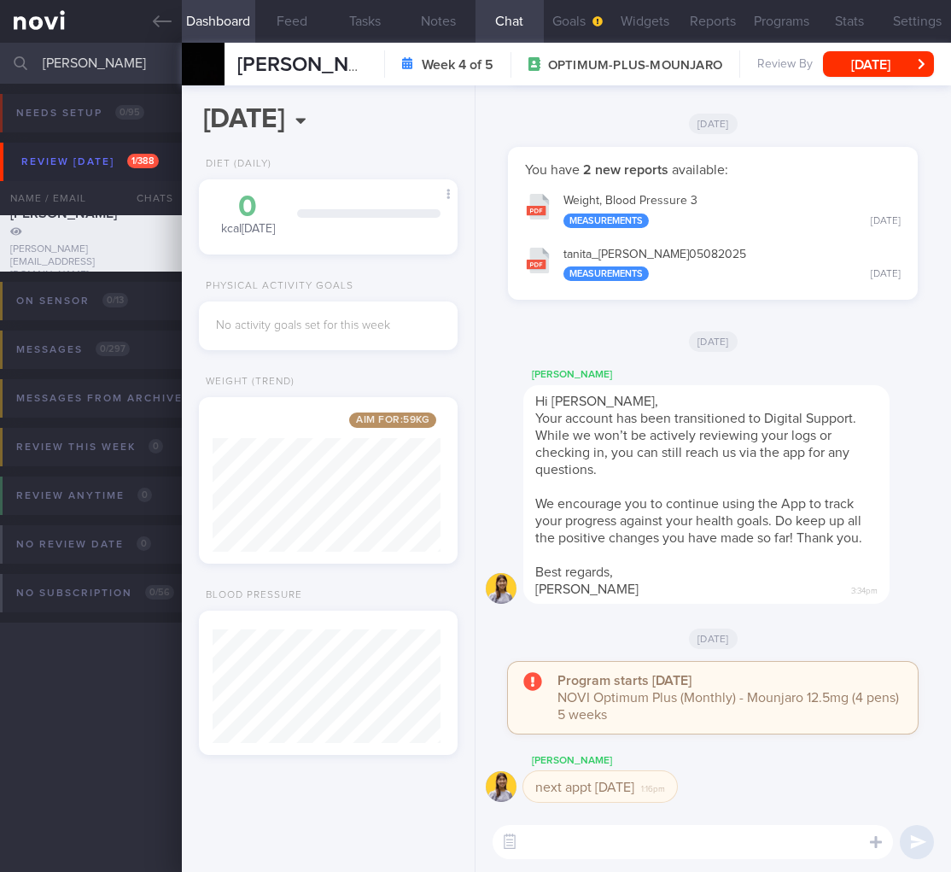
drag, startPoint x: 67, startPoint y: 64, endPoint x: -262, endPoint y: 52, distance: 329.8
click at [0, 52] on html "You are offline! Some functionality will be unavailable Patients New Users Coac…" at bounding box center [475, 436] width 951 height 872
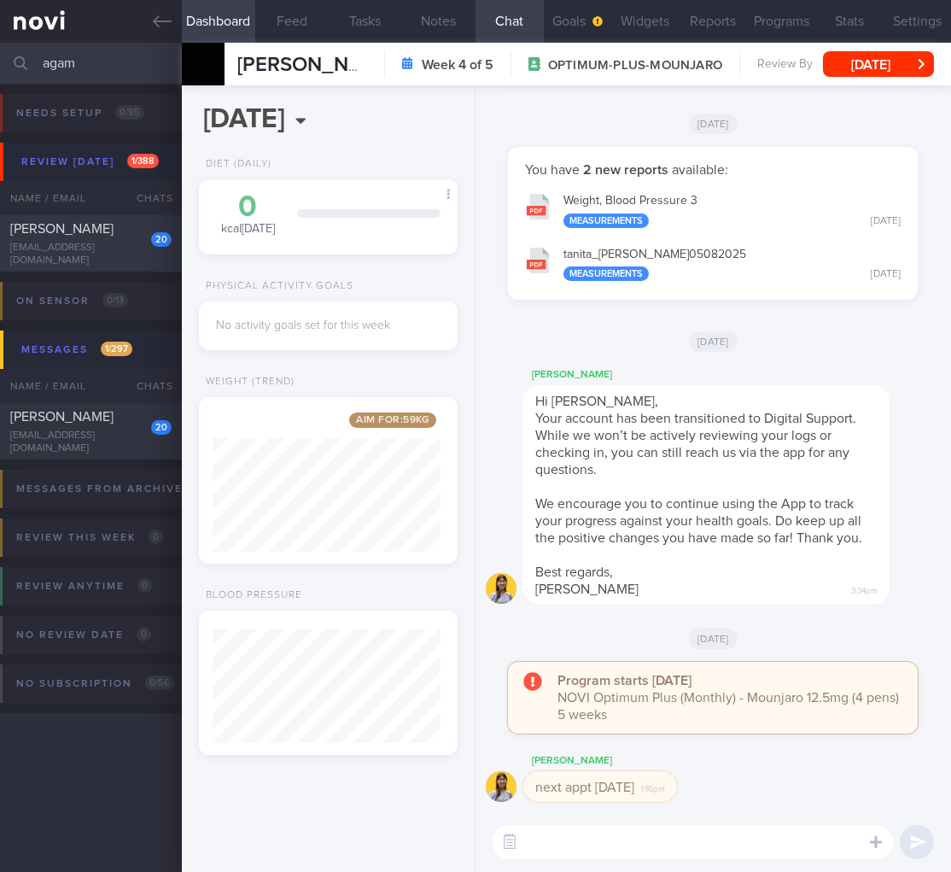
type input "agam"
click at [87, 237] on div "Agamemnon Baltagiannis" at bounding box center [88, 228] width 157 height 17
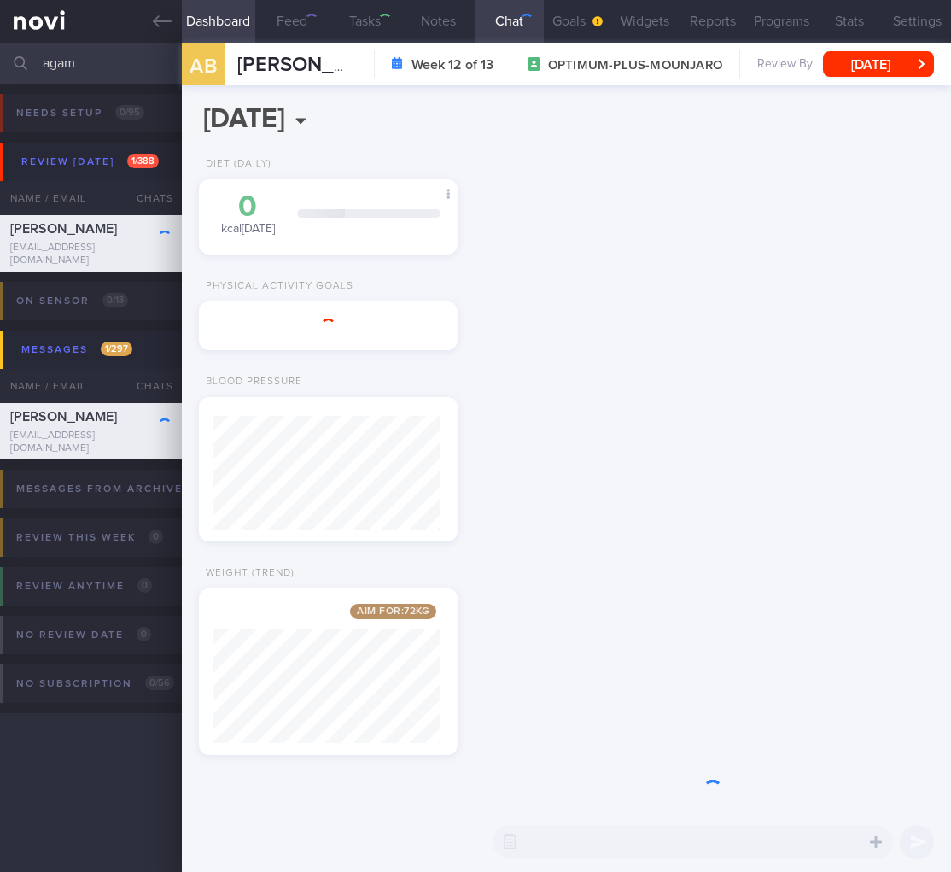
click at [838, 83] on div "AB Agamemnon Baltagiannis Agamemnon Baltagiannis agamemnonbalt@gmail.com Week 1…" at bounding box center [566, 64] width 769 height 43
click at [849, 68] on button "Thu, 19 Jun" at bounding box center [878, 64] width 111 height 26
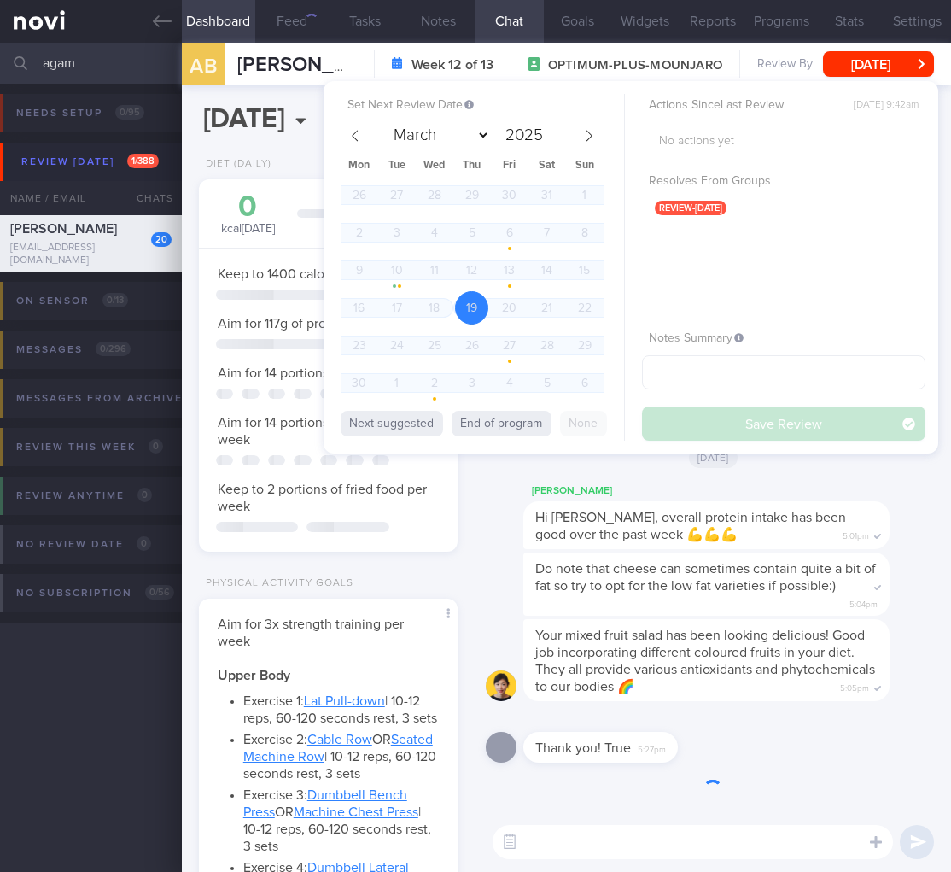
scroll to position [853630, 853546]
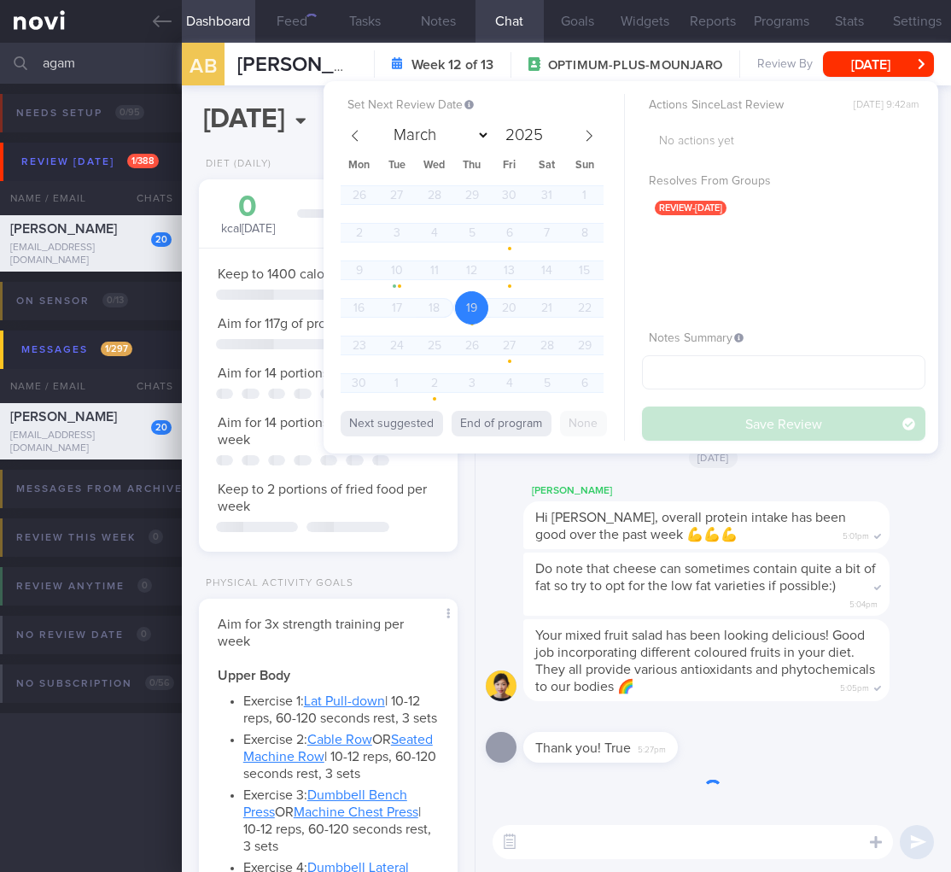
click at [725, 604] on div "Do note that cheese can sometimes contain quite a bit of fat so try to opt for …" at bounding box center [706, 584] width 366 height 64
click at [594, 133] on div "[PERSON_NAME]" at bounding box center [731, 139] width 417 height 20
click at [587, 136] on div "[PERSON_NAME]" at bounding box center [731, 139] width 417 height 20
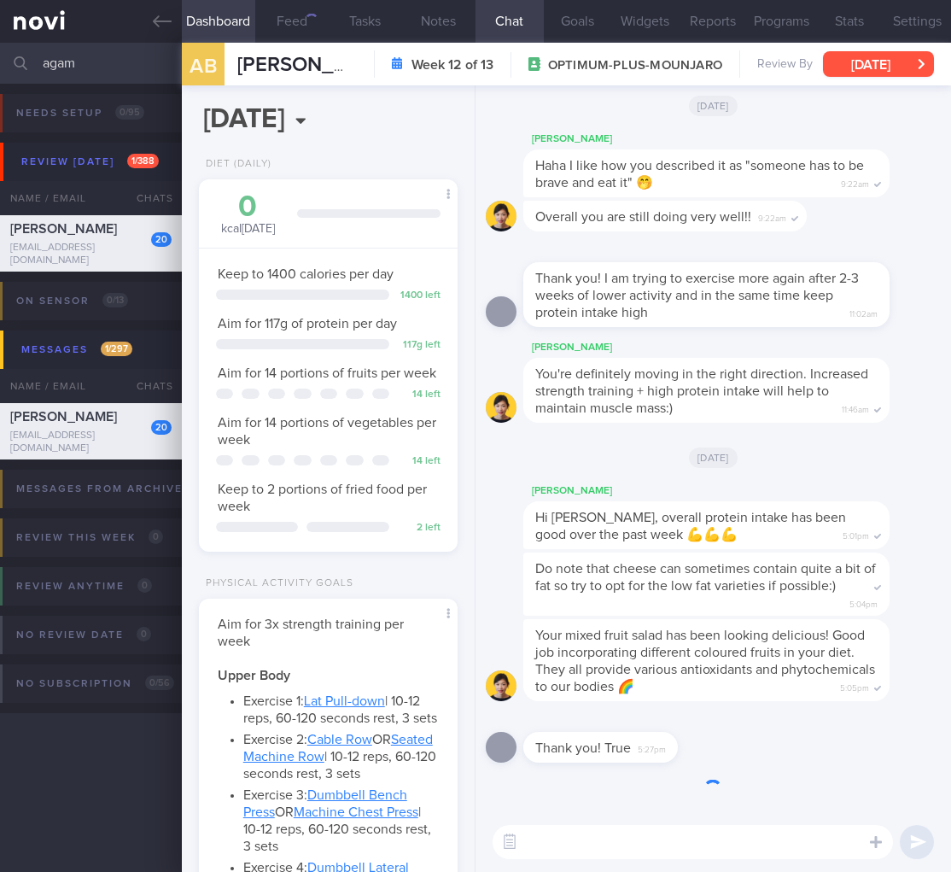
scroll to position [132, 215]
click at [885, 64] on button "[DATE]" at bounding box center [878, 64] width 111 height 26
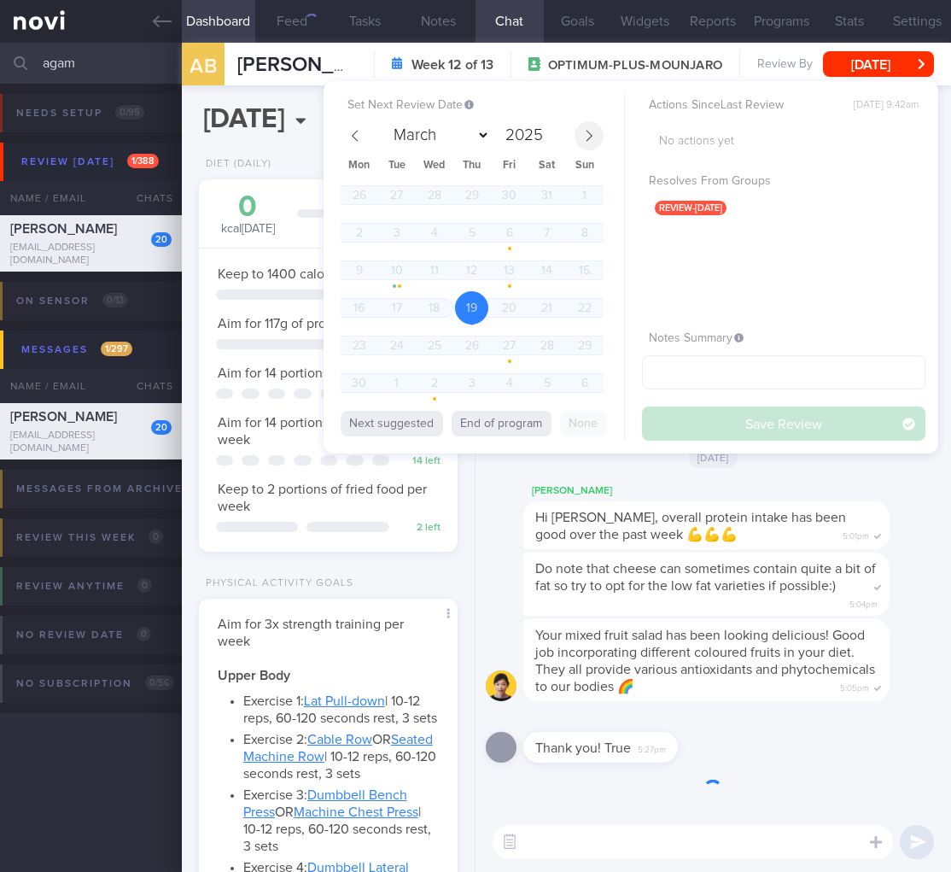
click at [586, 140] on icon at bounding box center [589, 136] width 12 height 12
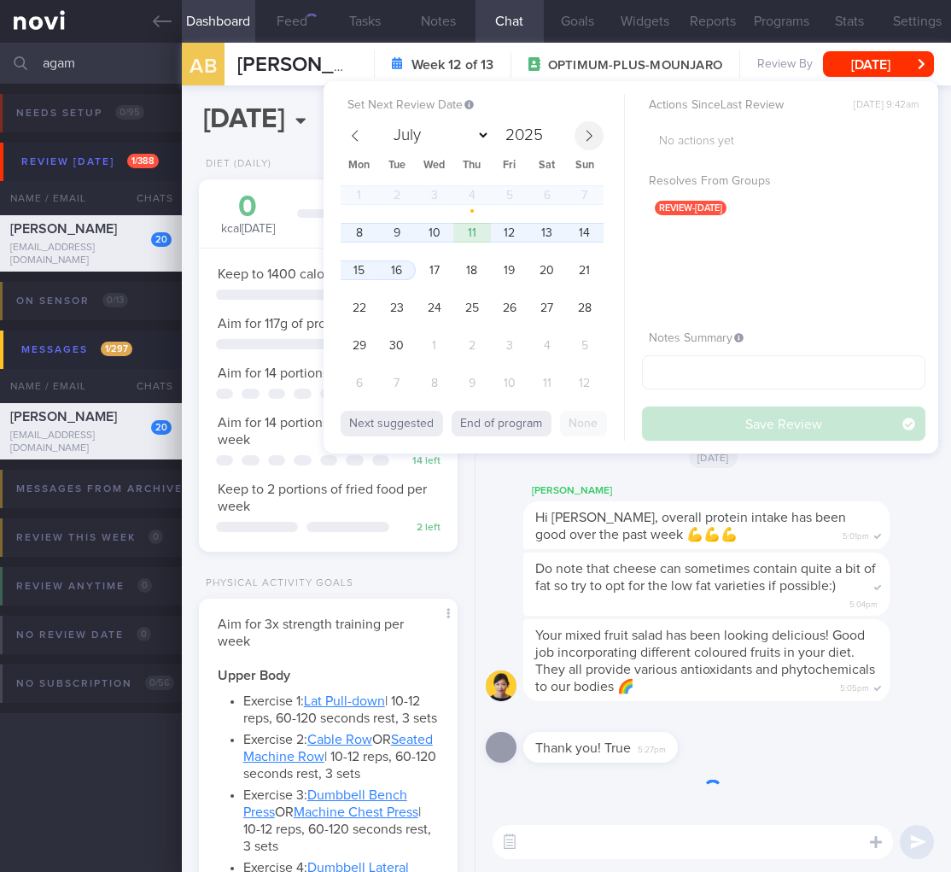
select select "8"
click at [349, 225] on span "8" at bounding box center [358, 232] width 33 height 33
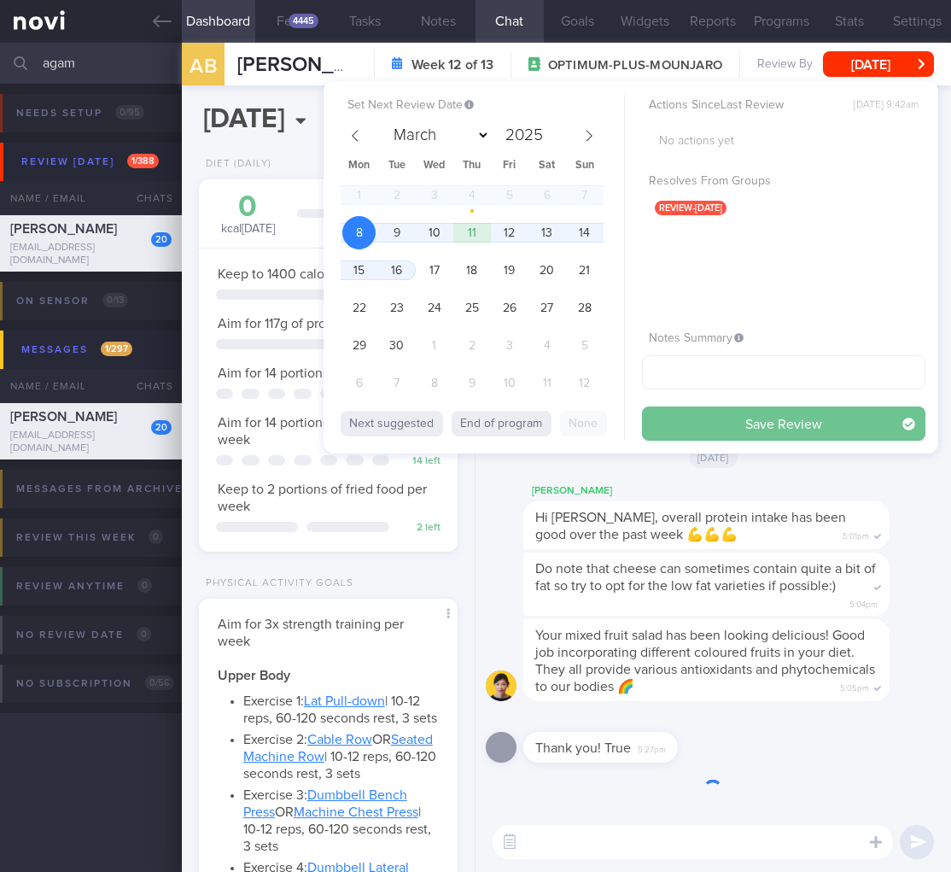
click at [793, 434] on button "Save Review" at bounding box center [783, 423] width 283 height 34
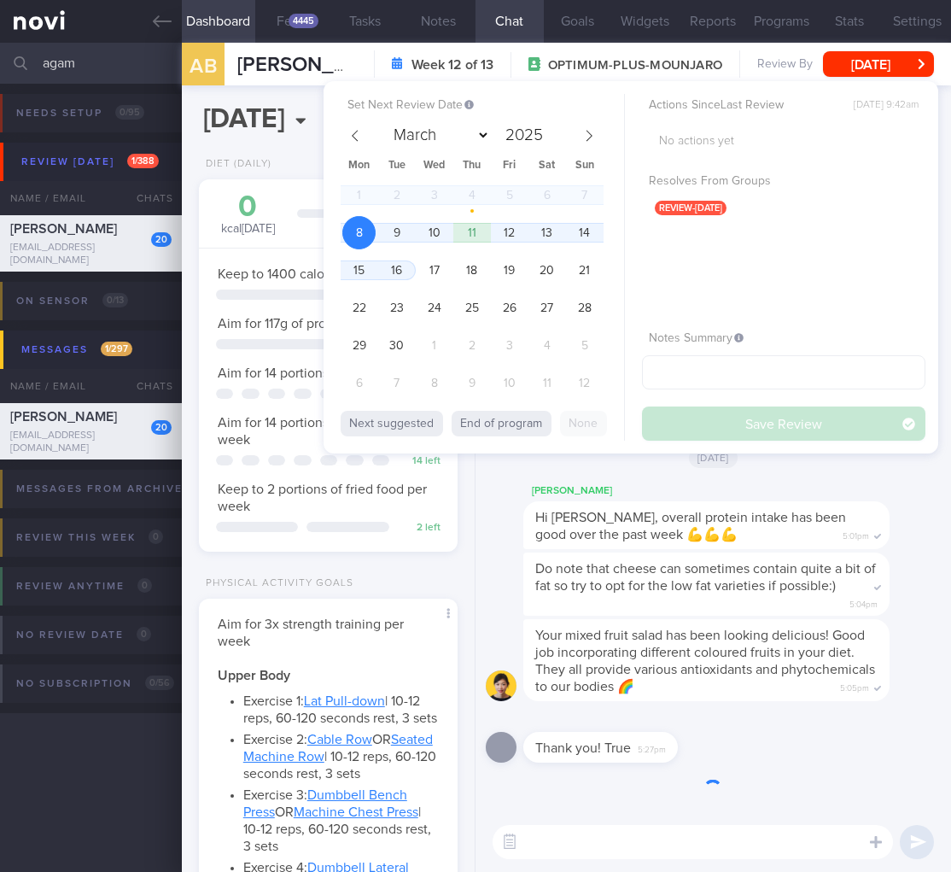
click at [733, 699] on div "Your mixed fruit salad has been looking delicious! Good job incorporating diffe…" at bounding box center [706, 660] width 366 height 82
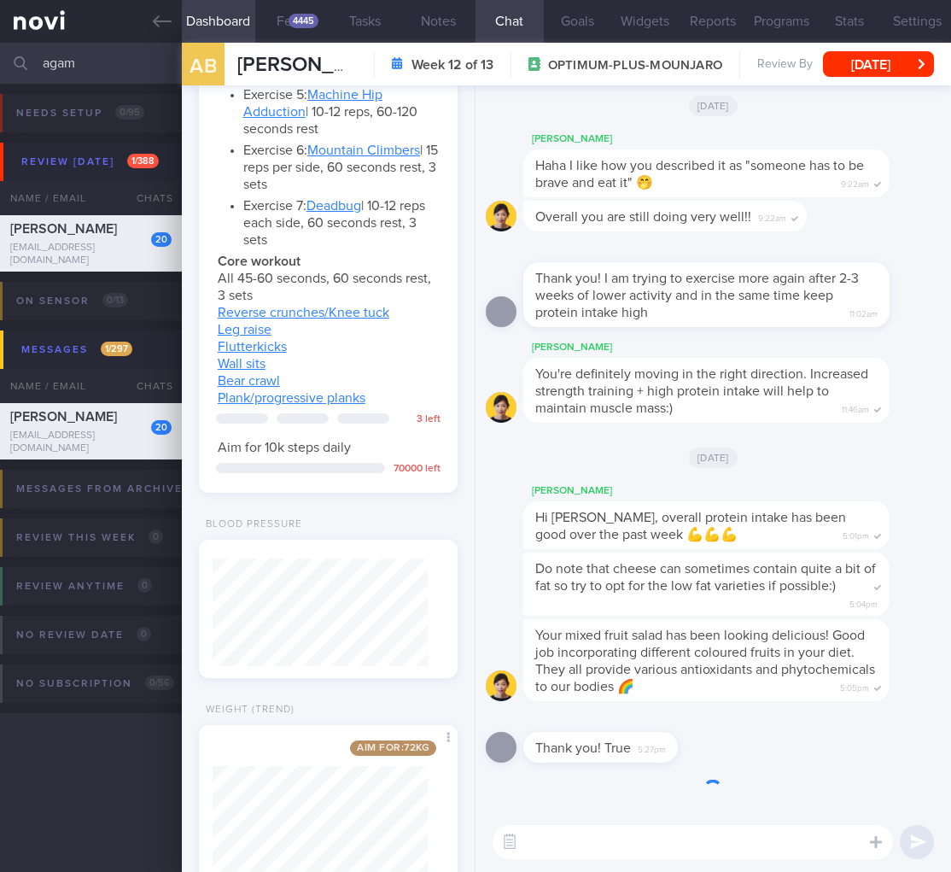
scroll to position [1742, 0]
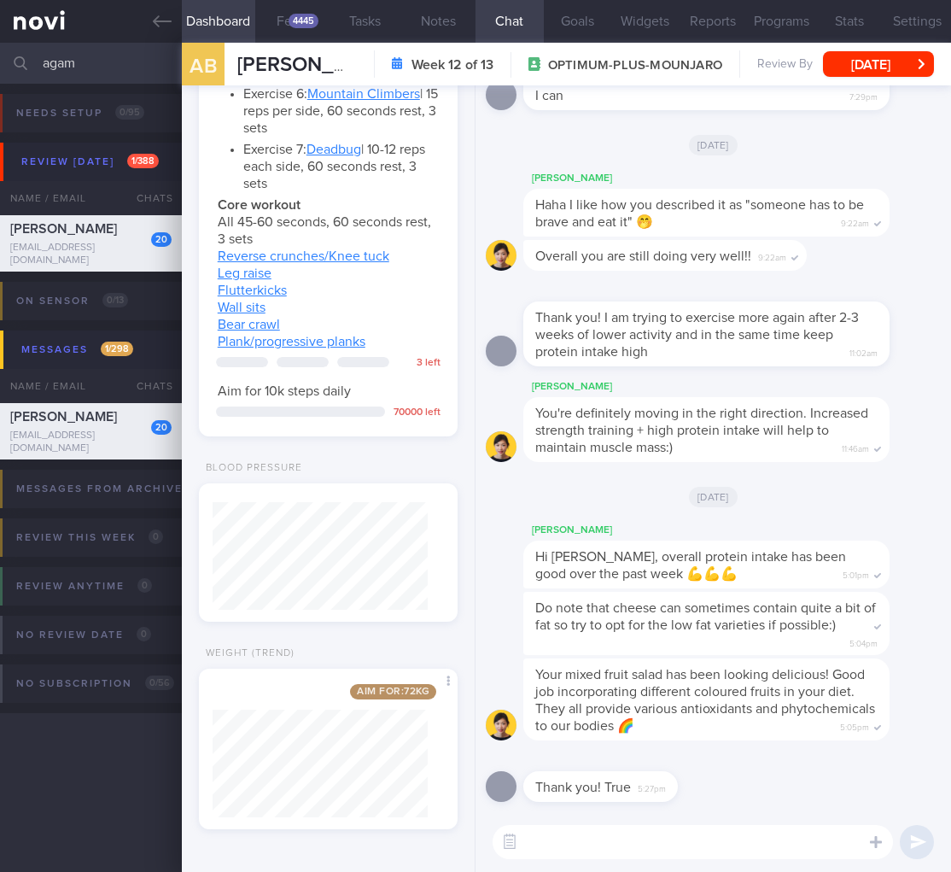
click at [71, 51] on input "agam" at bounding box center [475, 63] width 951 height 41
click at [72, 51] on input "agam" at bounding box center [475, 63] width 951 height 41
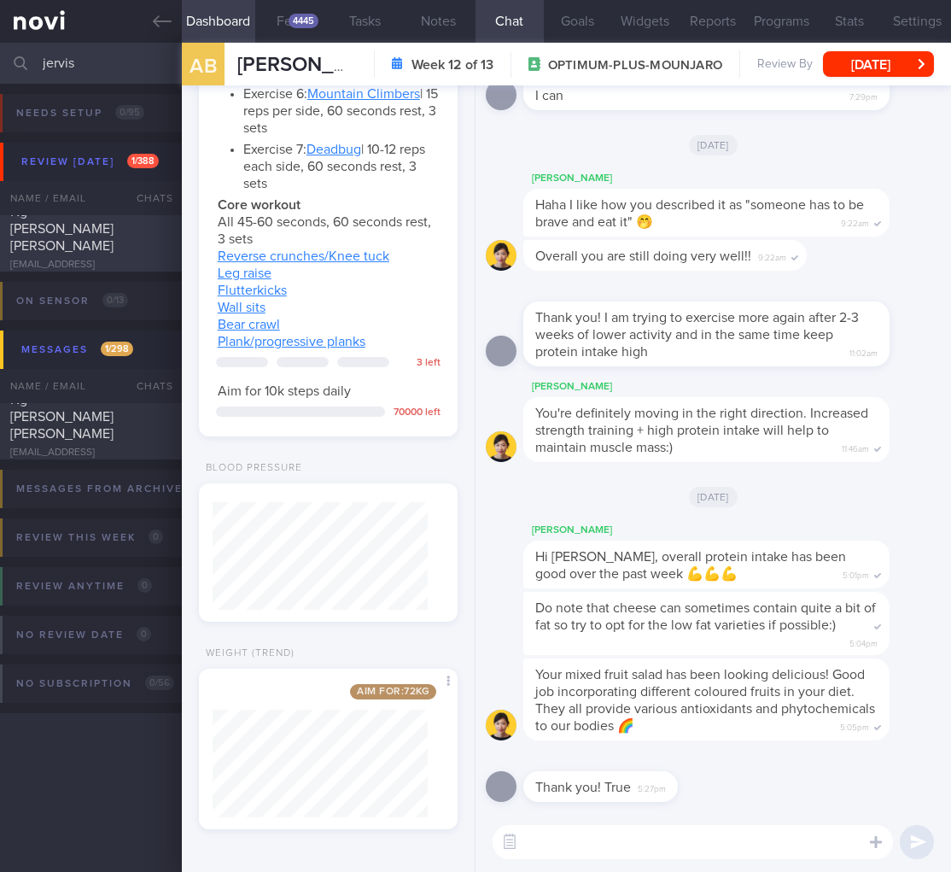
click at [66, 239] on span "Ng Li Yang Jervis" at bounding box center [61, 229] width 103 height 48
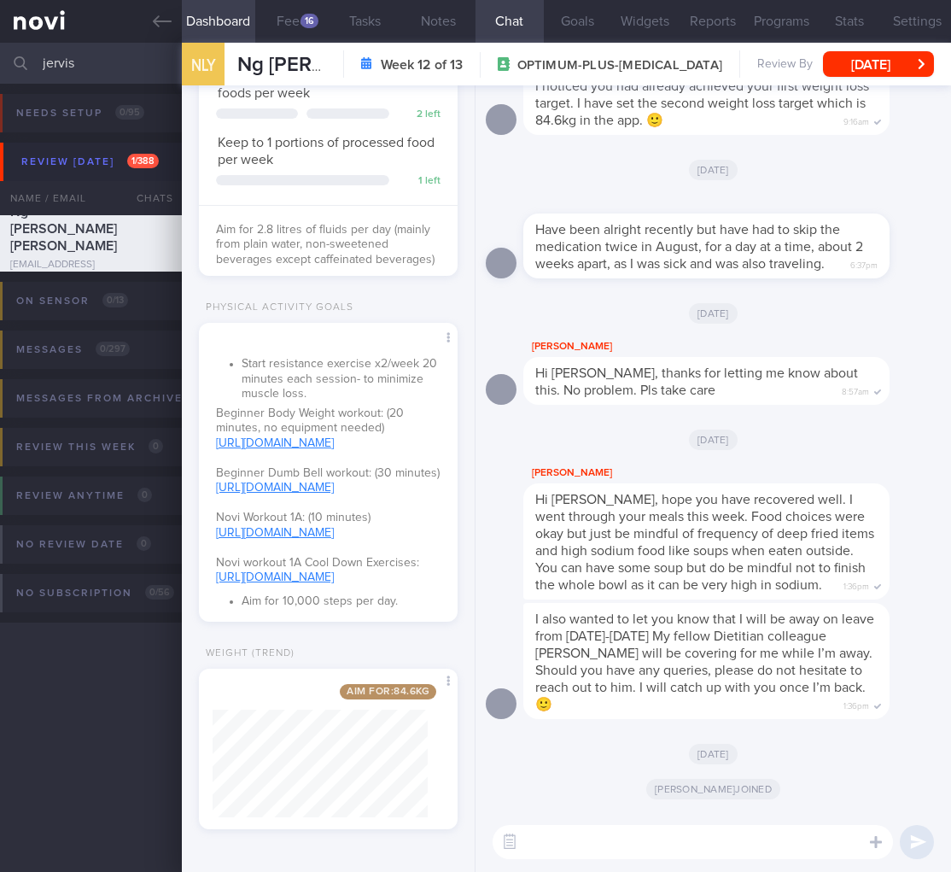
drag, startPoint x: 94, startPoint y: 59, endPoint x: -121, endPoint y: 33, distance: 216.7
click at [0, 33] on html "You are offline! Some functionality will be unavailable Patients New Users Coac…" at bounding box center [475, 436] width 951 height 872
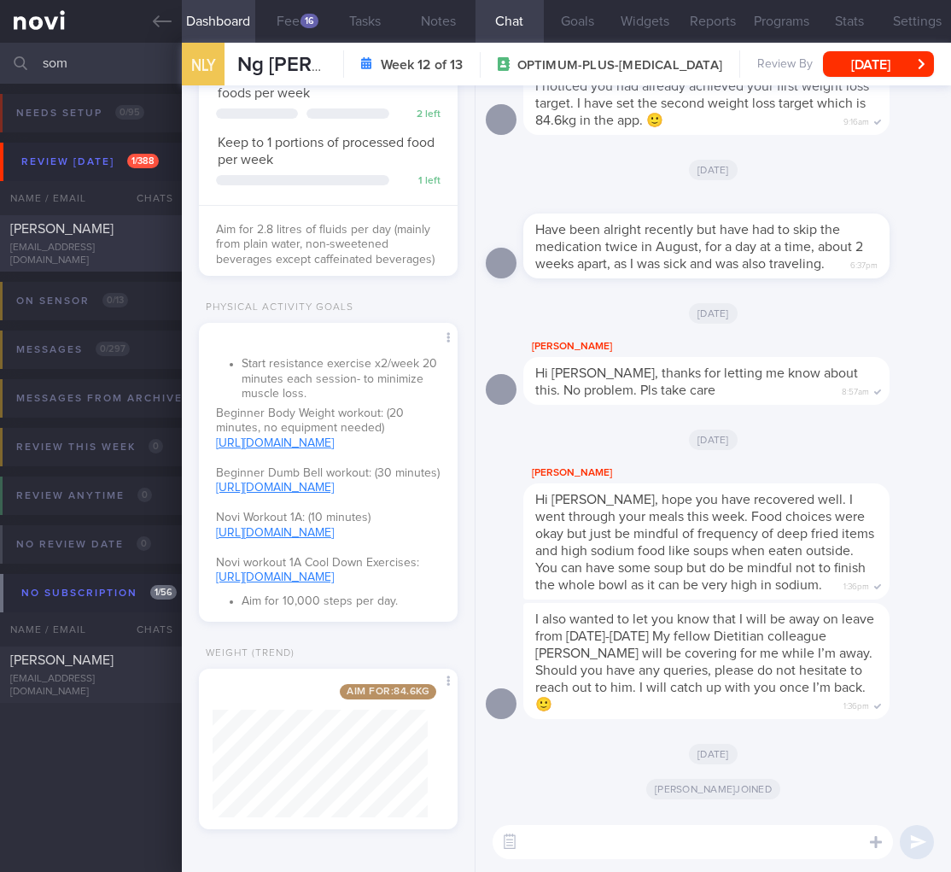
type input "som"
click at [90, 230] on span "SOMSUBHRO MUKHERJEE" at bounding box center [61, 229] width 103 height 14
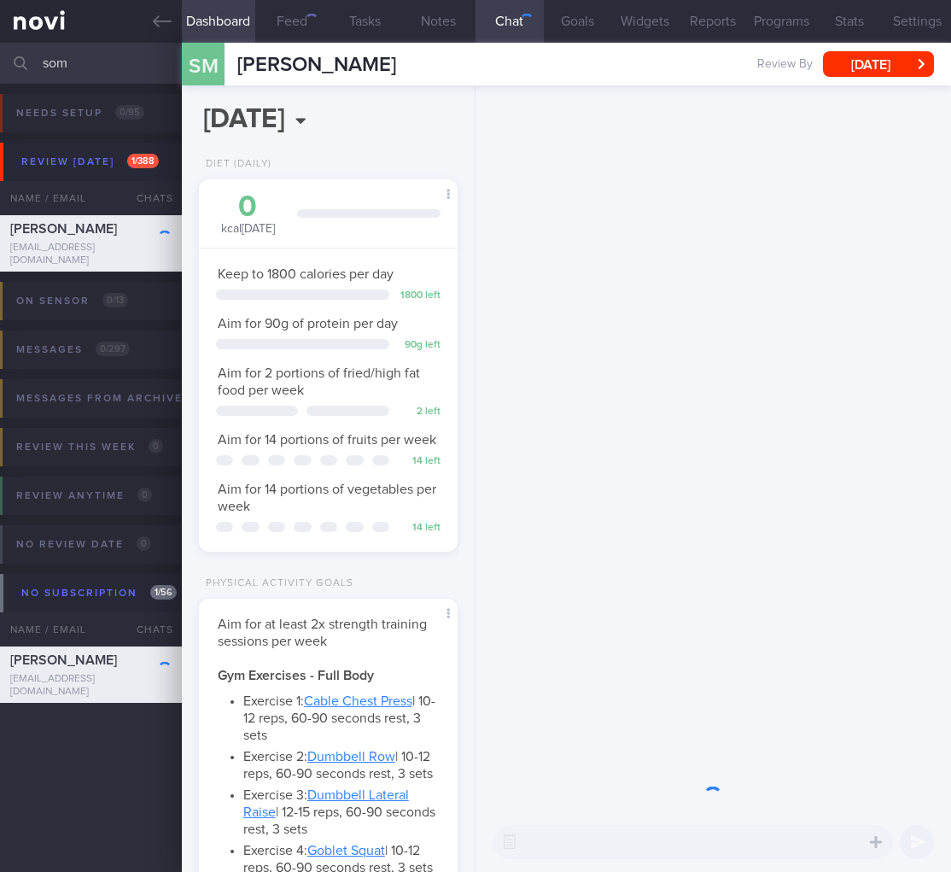
scroll to position [132, 215]
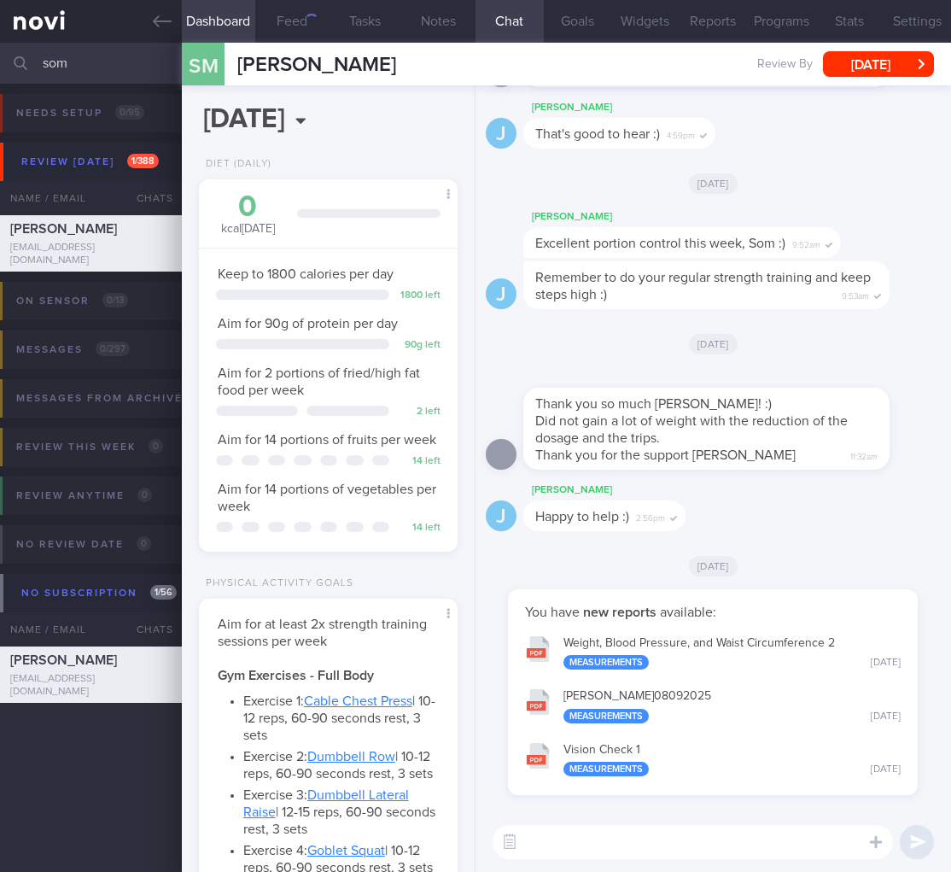
click at [514, 844] on button "button" at bounding box center [509, 841] width 31 height 31
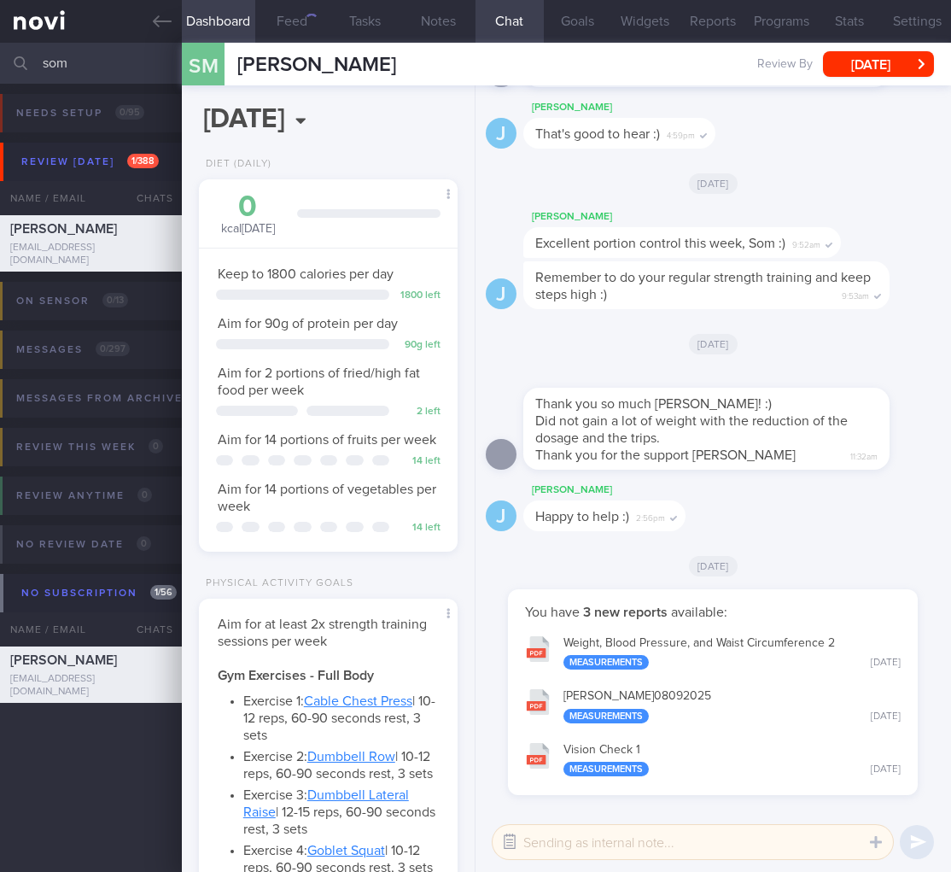
click at [515, 844] on button "button" at bounding box center [509, 841] width 31 height 31
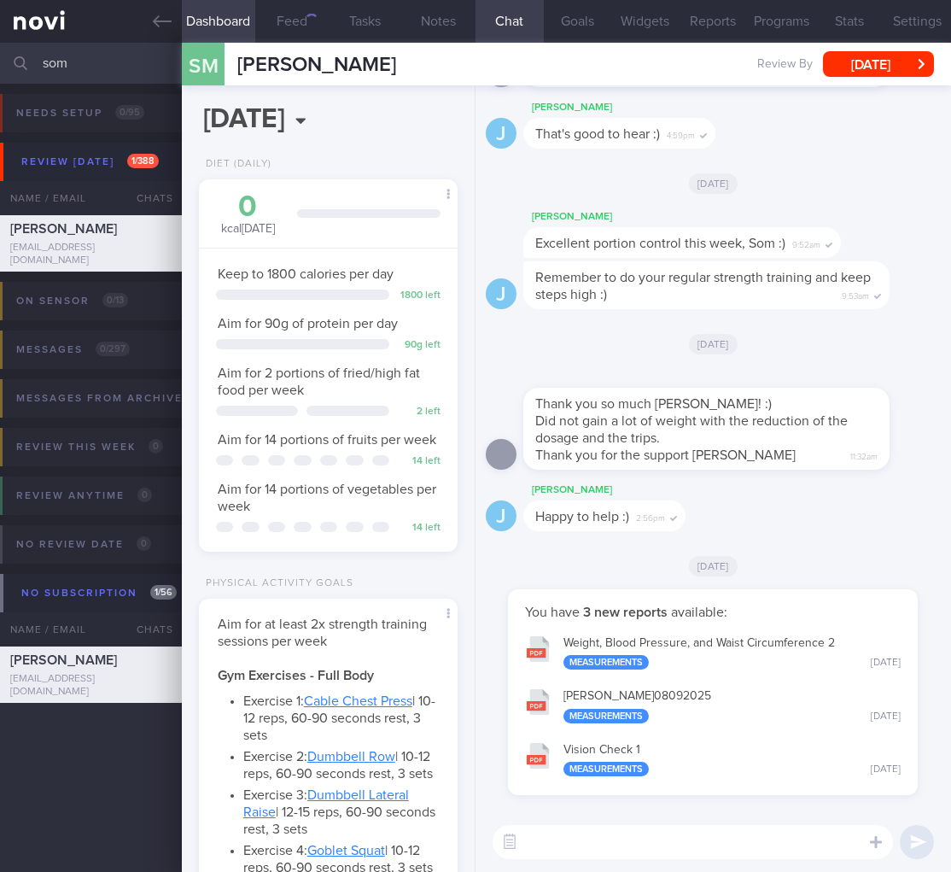
click at [563, 838] on textarea at bounding box center [693, 842] width 400 height 34
click at [505, 844] on button "button" at bounding box center [509, 841] width 31 height 31
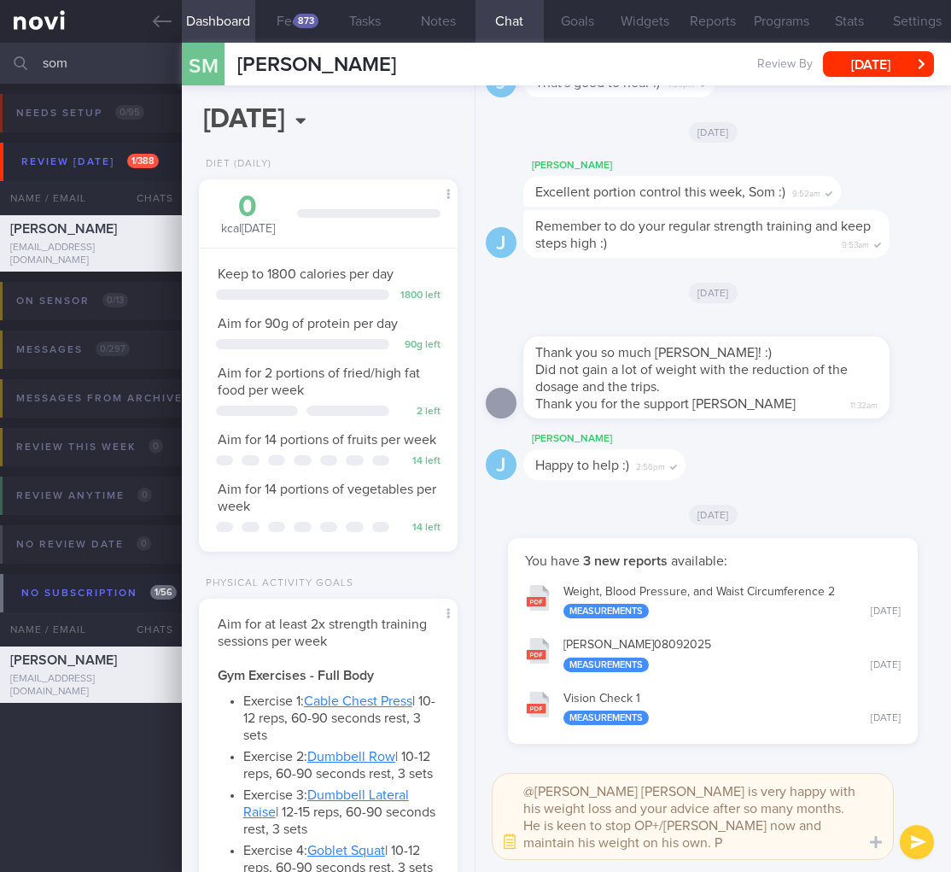
scroll to position [0, 0]
type textarea "@Joel Mr Som is very happy with his weight loss and your advice after so many m…"
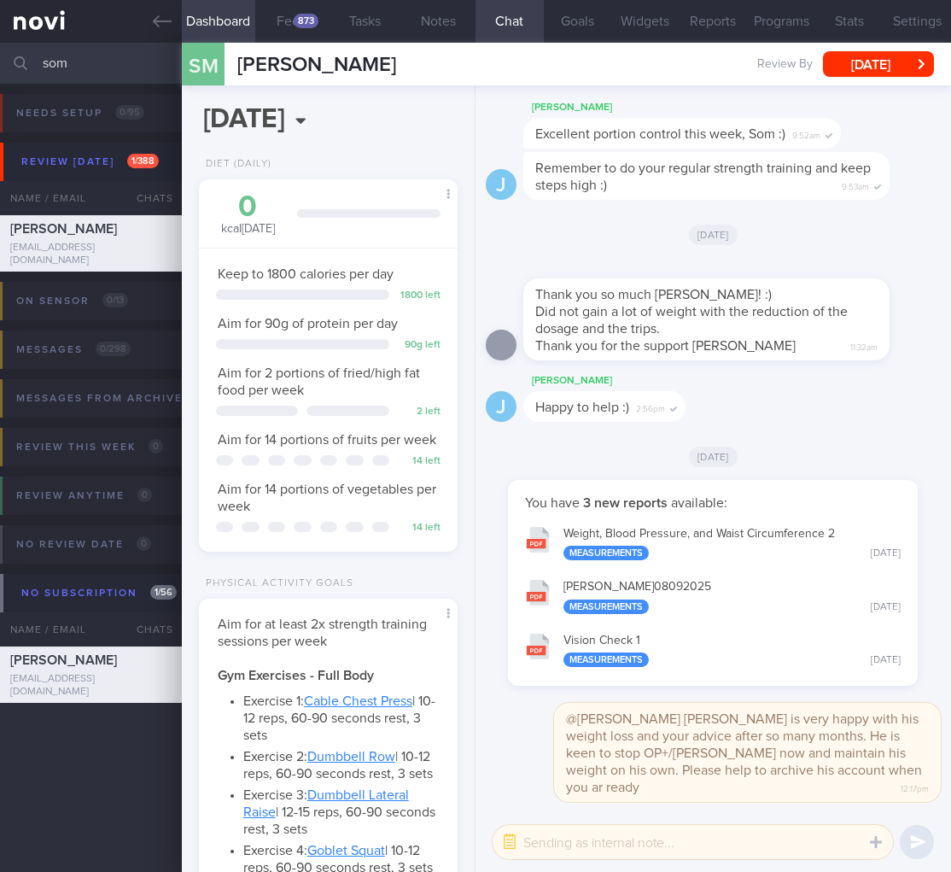
drag, startPoint x: 139, startPoint y: 62, endPoint x: -201, endPoint y: 50, distance: 340.9
click at [0, 50] on html "You are offline! Some functionality will be unavailable Patients New Users Coac…" at bounding box center [475, 436] width 951 height 872
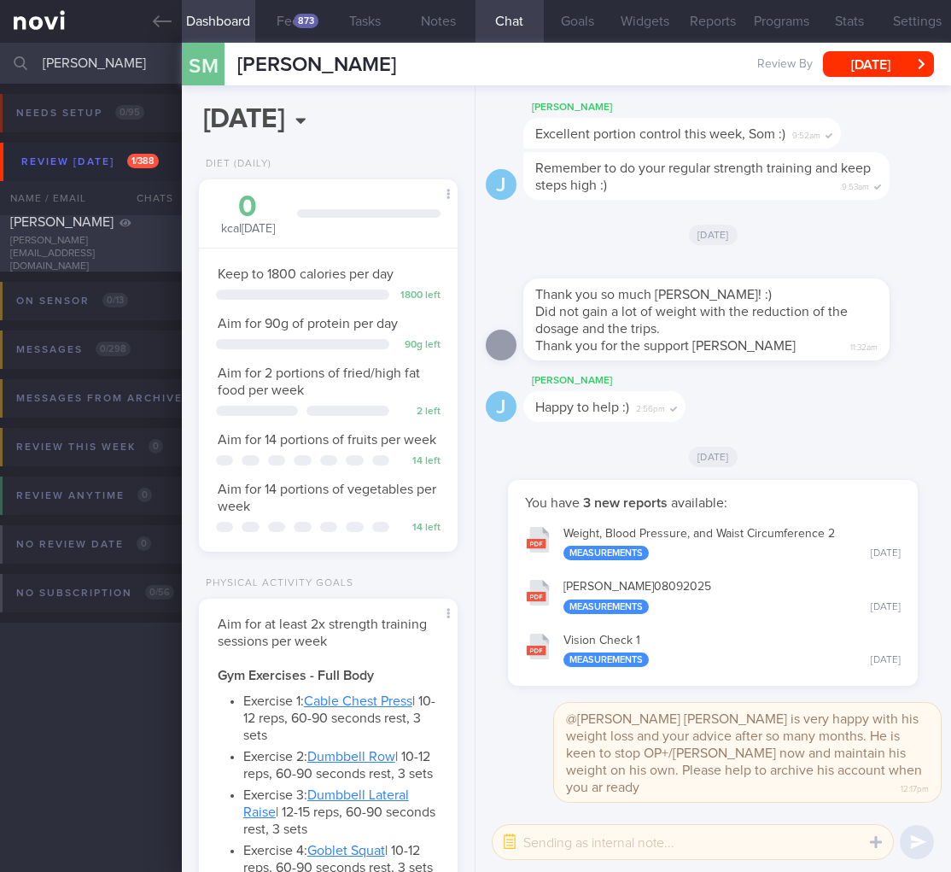
click at [90, 231] on div "LEE YUAN" at bounding box center [88, 221] width 157 height 17
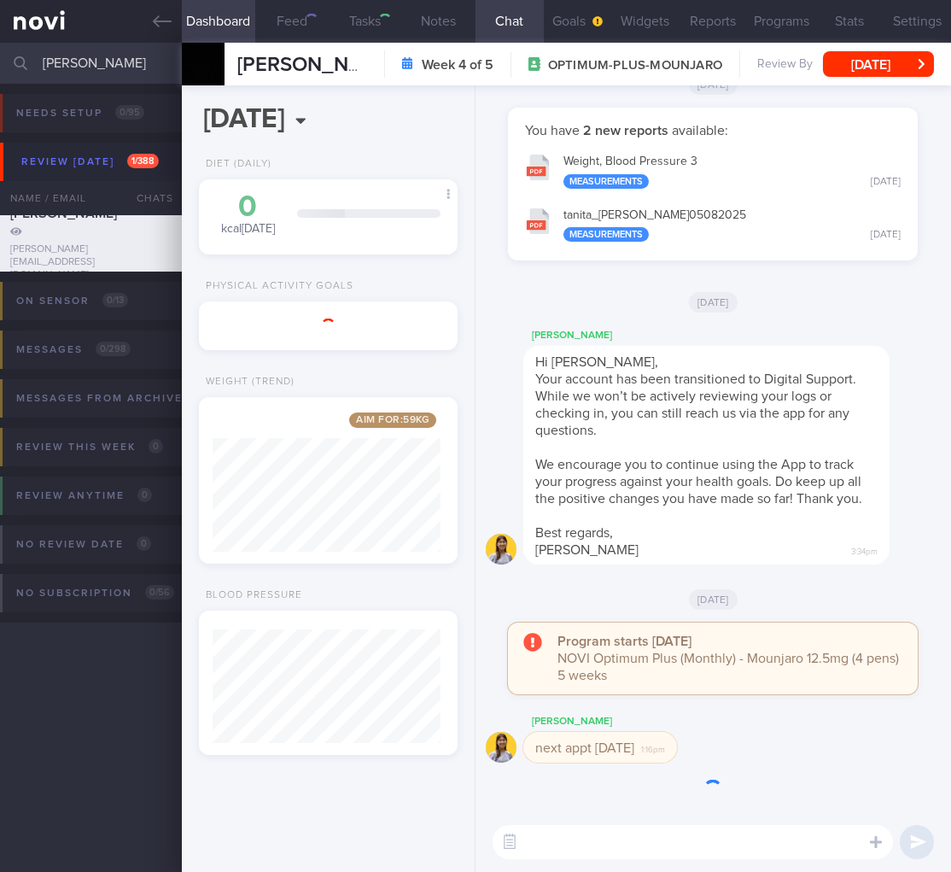
scroll to position [114, 228]
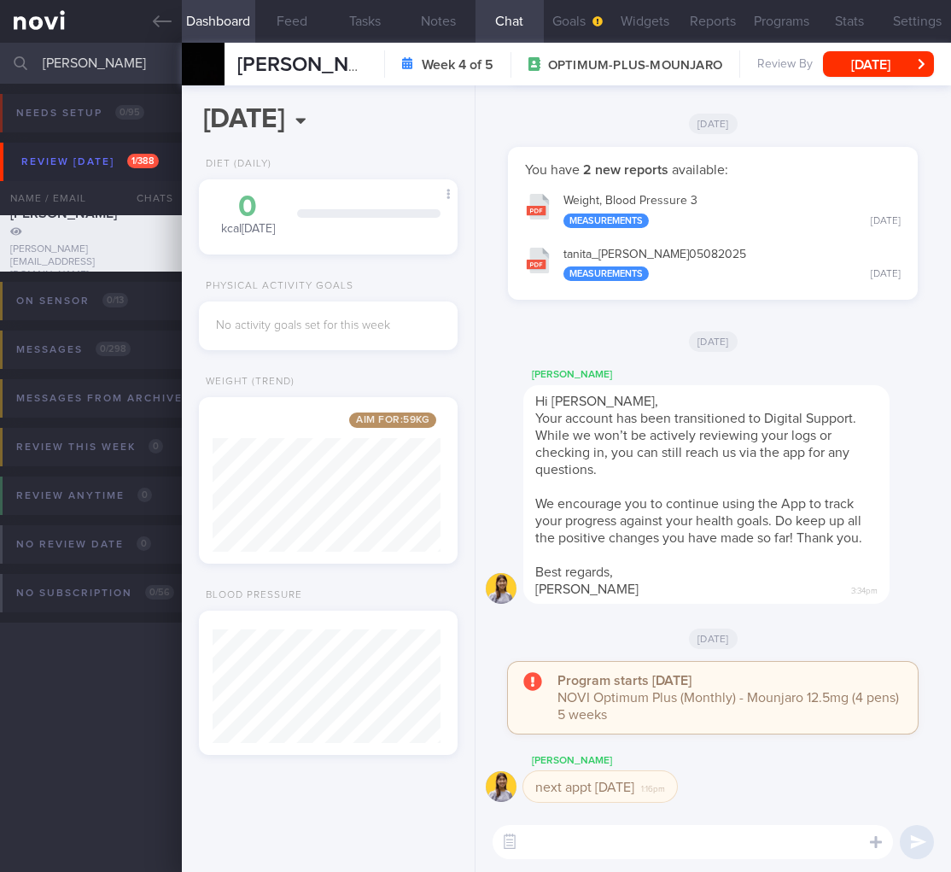
drag, startPoint x: 95, startPoint y: 68, endPoint x: -120, endPoint y: 66, distance: 215.2
click at [0, 66] on html "You are offline! Some functionality will be unavailable Patients New Users Coac…" at bounding box center [475, 436] width 951 height 872
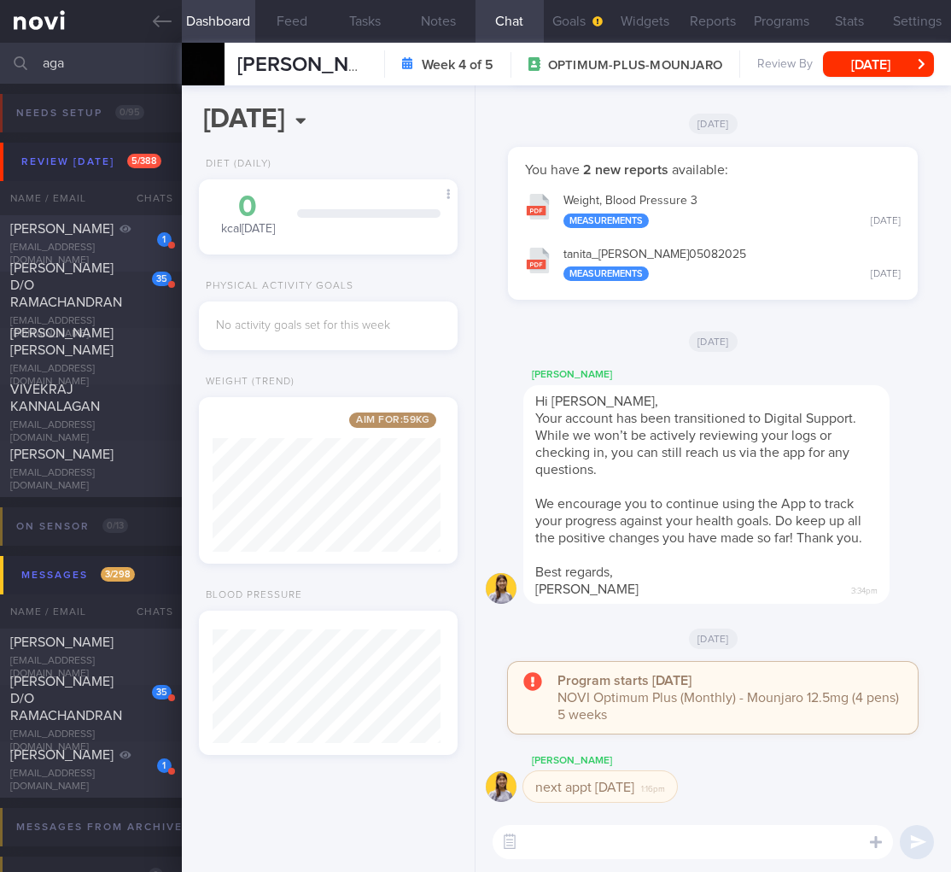
type input "aga"
click at [92, 458] on div "[PERSON_NAME]" at bounding box center [88, 454] width 157 height 17
click at [106, 463] on div "[PERSON_NAME]" at bounding box center [88, 454] width 157 height 17
click at [44, 451] on span "[PERSON_NAME]" at bounding box center [61, 454] width 103 height 14
click at [88, 502] on div "On sensor 0 / 13 Name / Email Chats Installed Glucose Range % TIR % Active Dism…" at bounding box center [475, 538] width 951 height 83
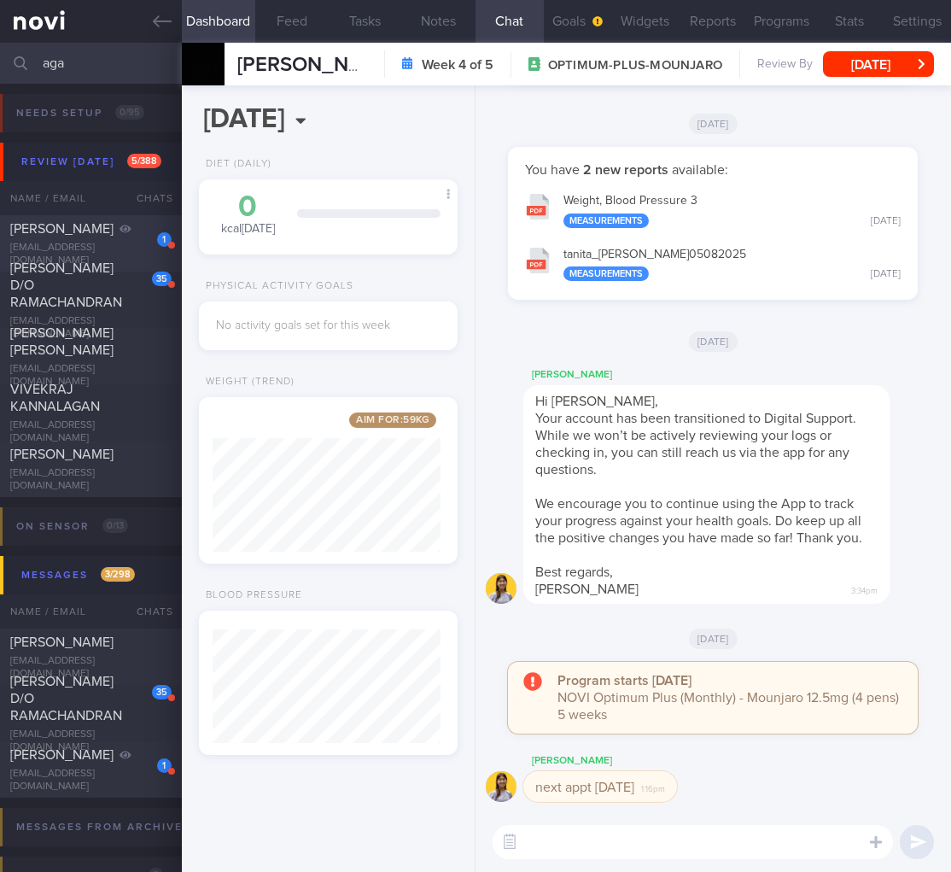
click at [92, 463] on div "[PERSON_NAME]" at bounding box center [88, 454] width 157 height 17
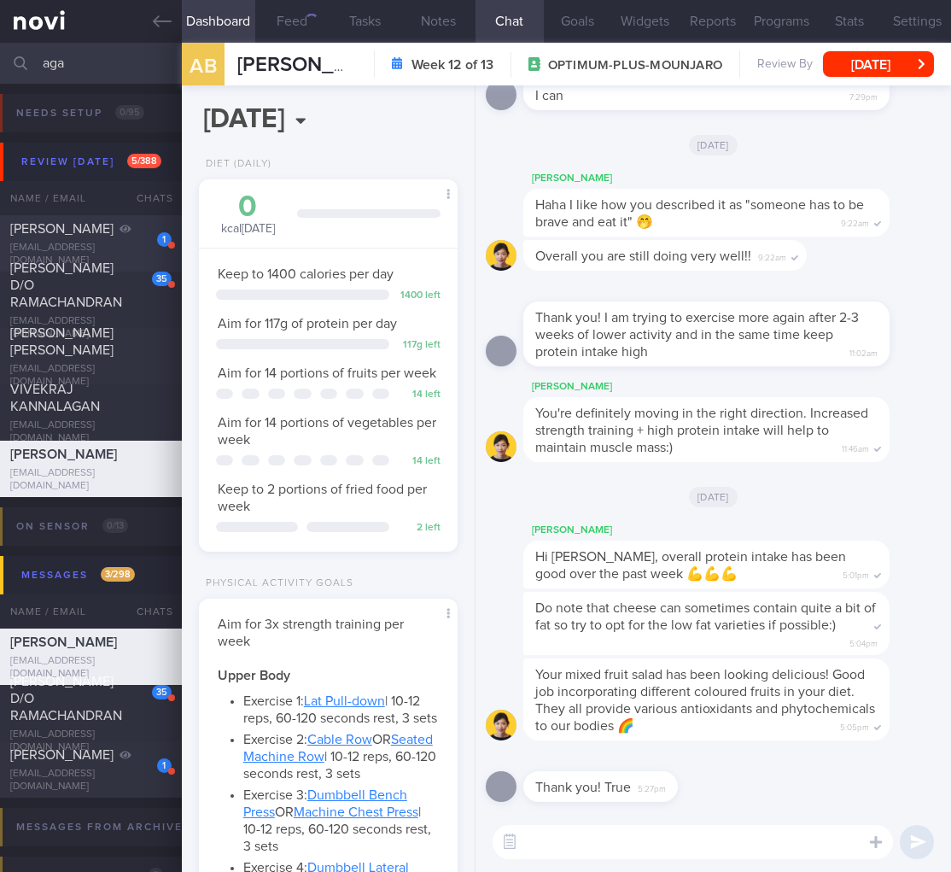
scroll to position [132, 215]
click at [310, 10] on button "Feed 4459" at bounding box center [291, 21] width 73 height 43
click at [288, 22] on div "4459" at bounding box center [303, 21] width 31 height 15
click at [294, 20] on div "4459" at bounding box center [303, 21] width 31 height 15
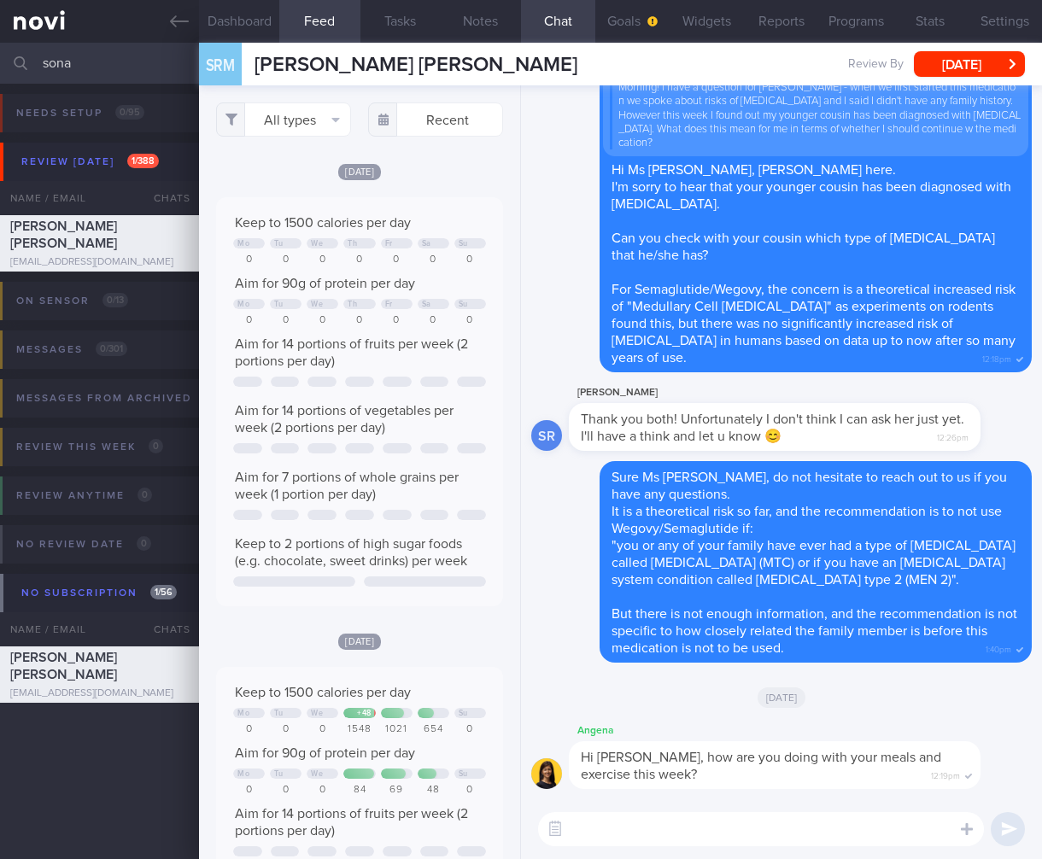
select select "7"
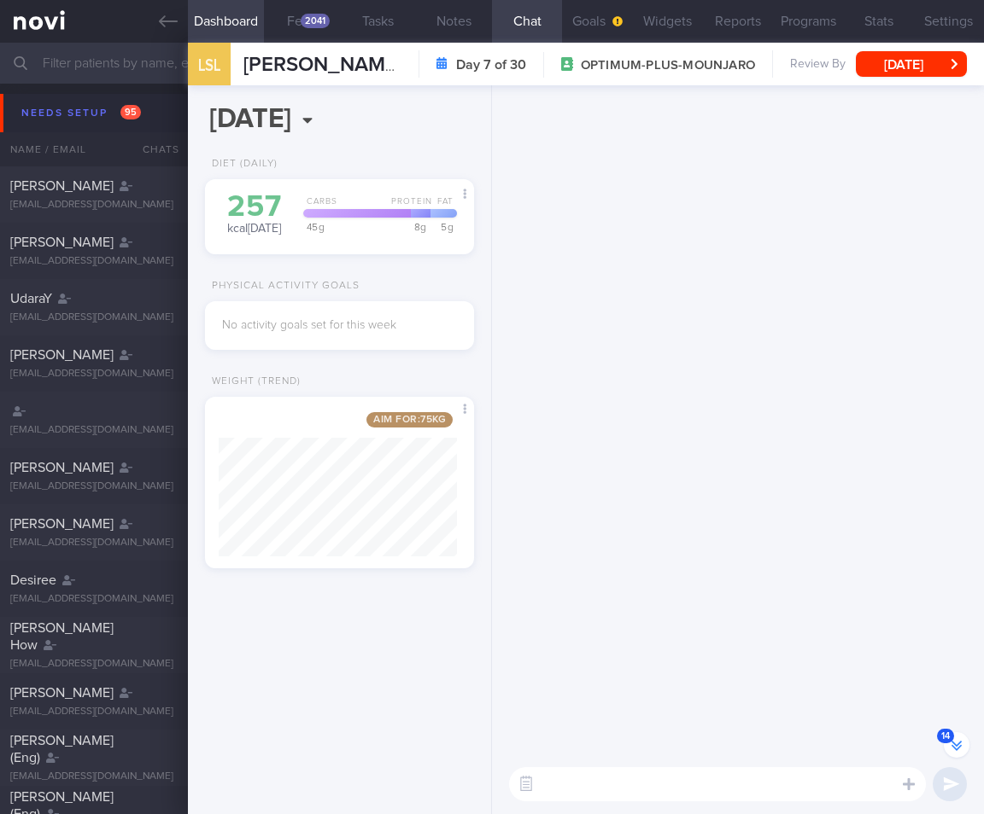
select select "8"
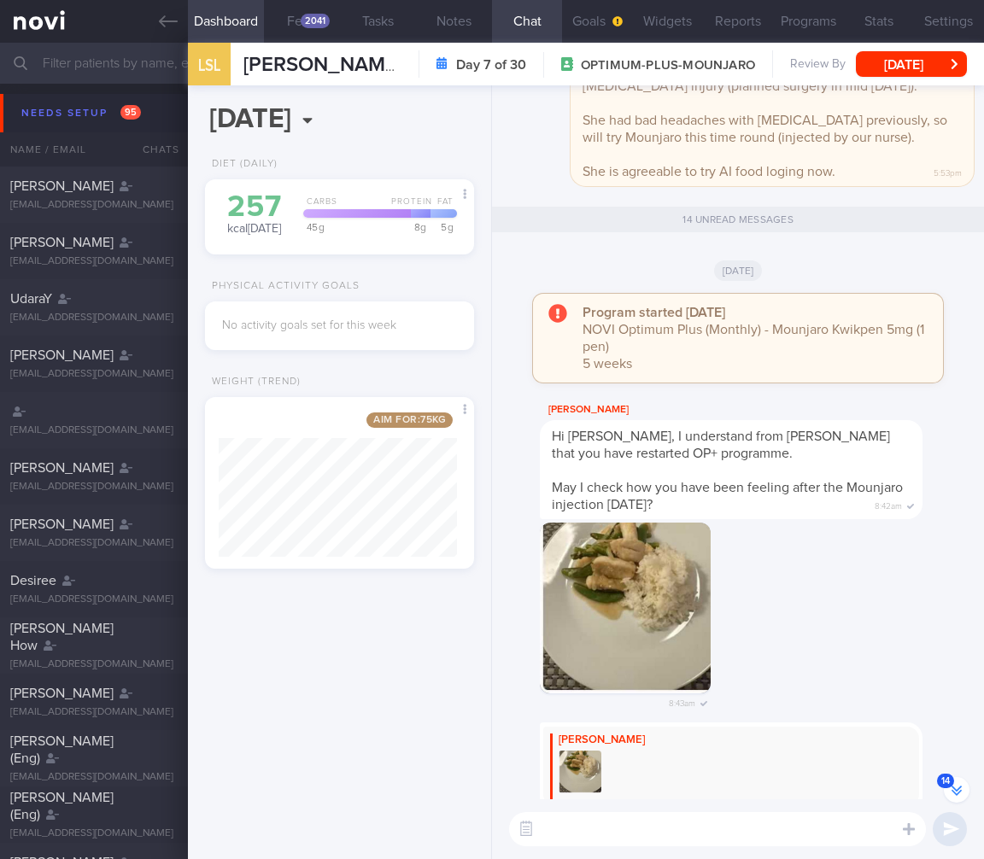
scroll to position [-1602, 0]
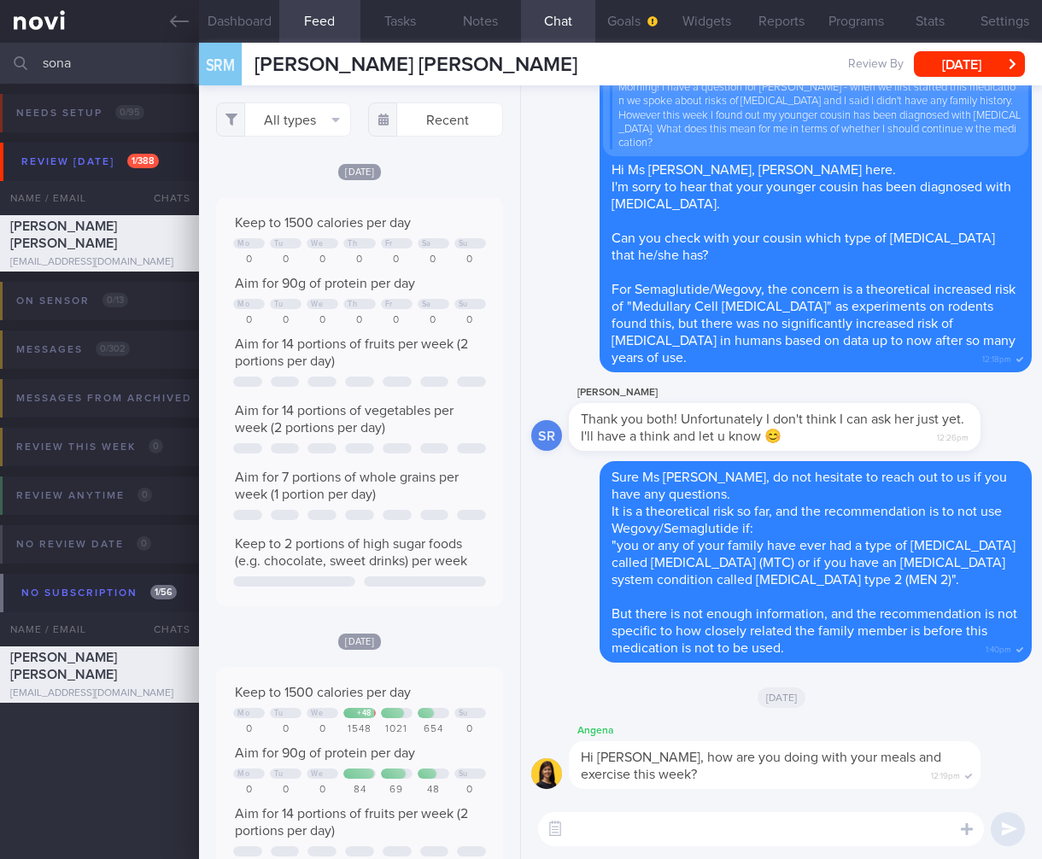
select select "7"
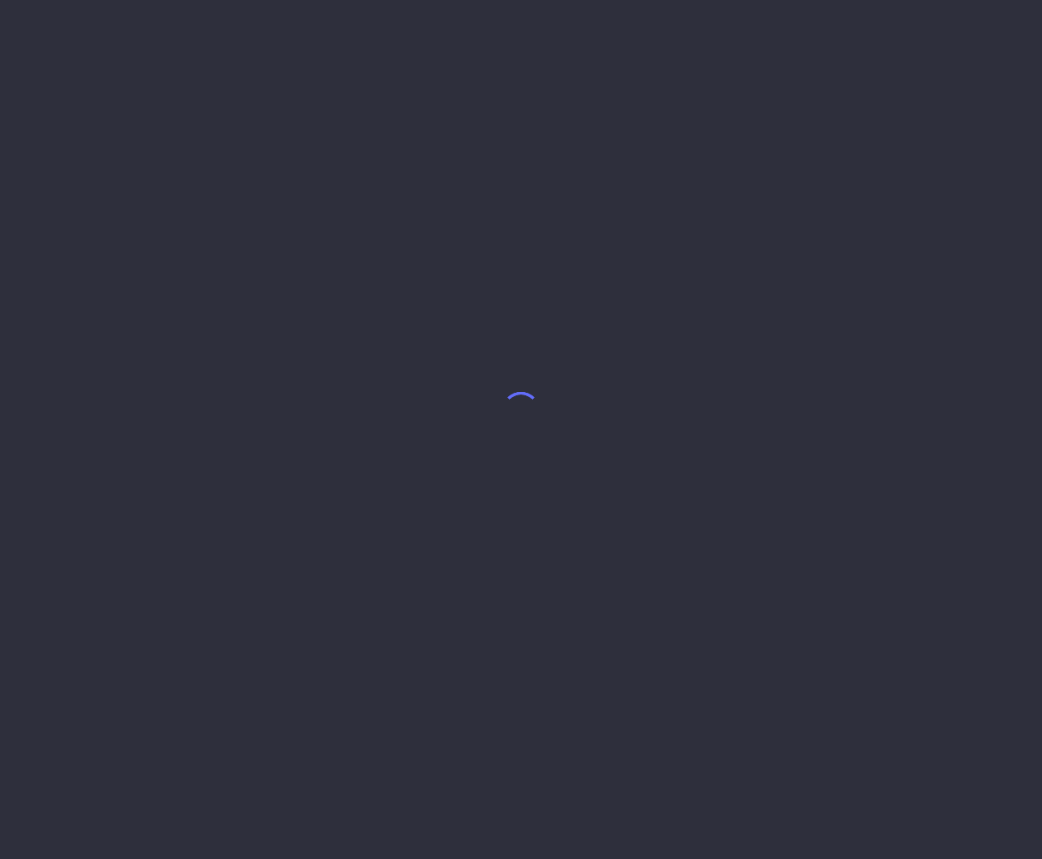
select select "7"
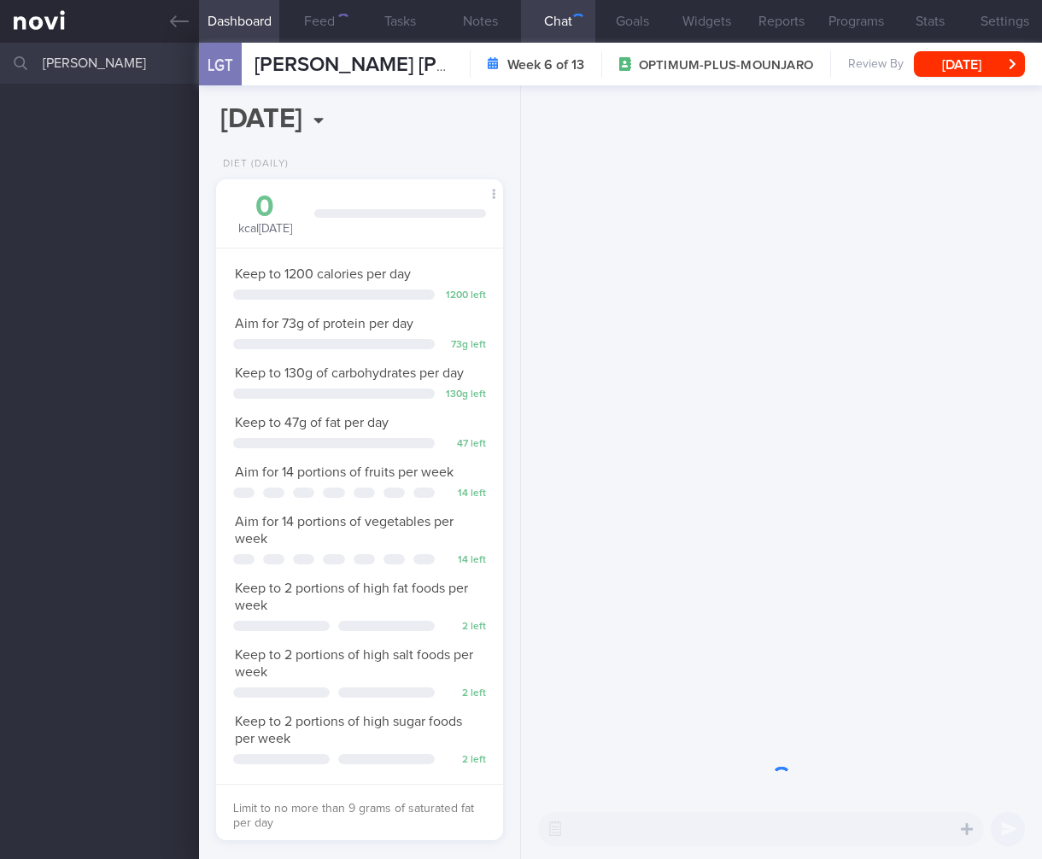
scroll to position [146, 243]
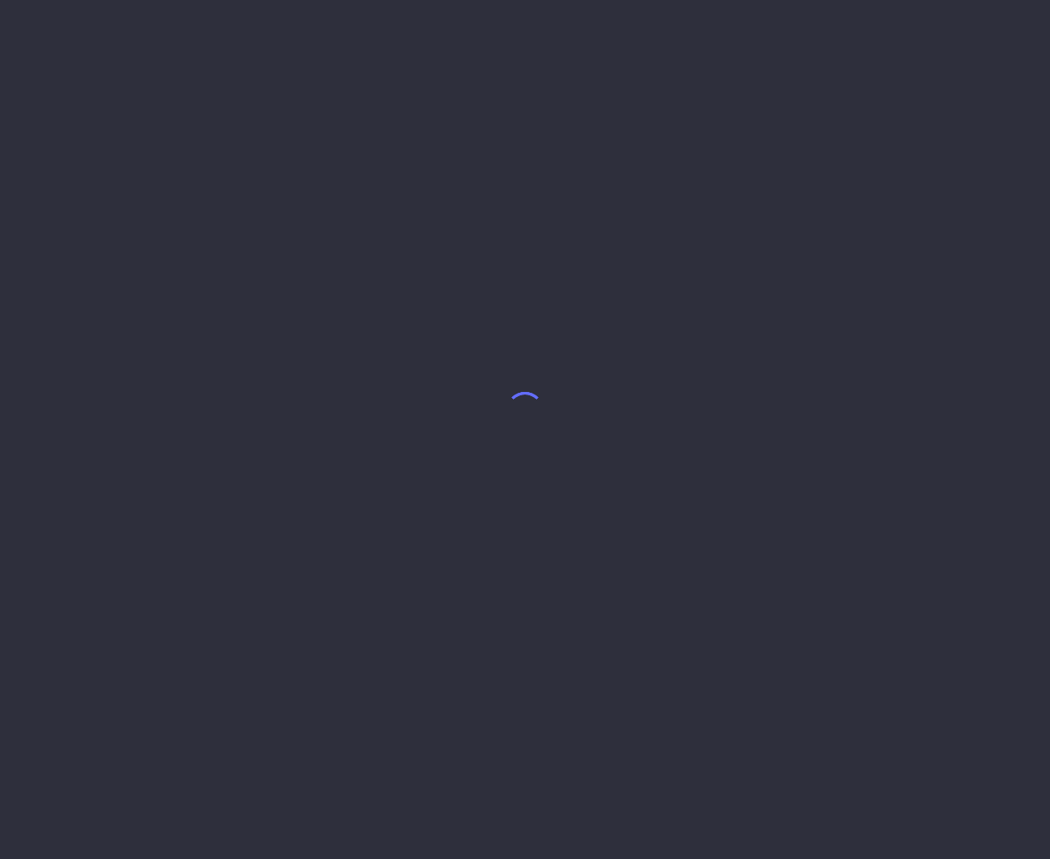
select select "8"
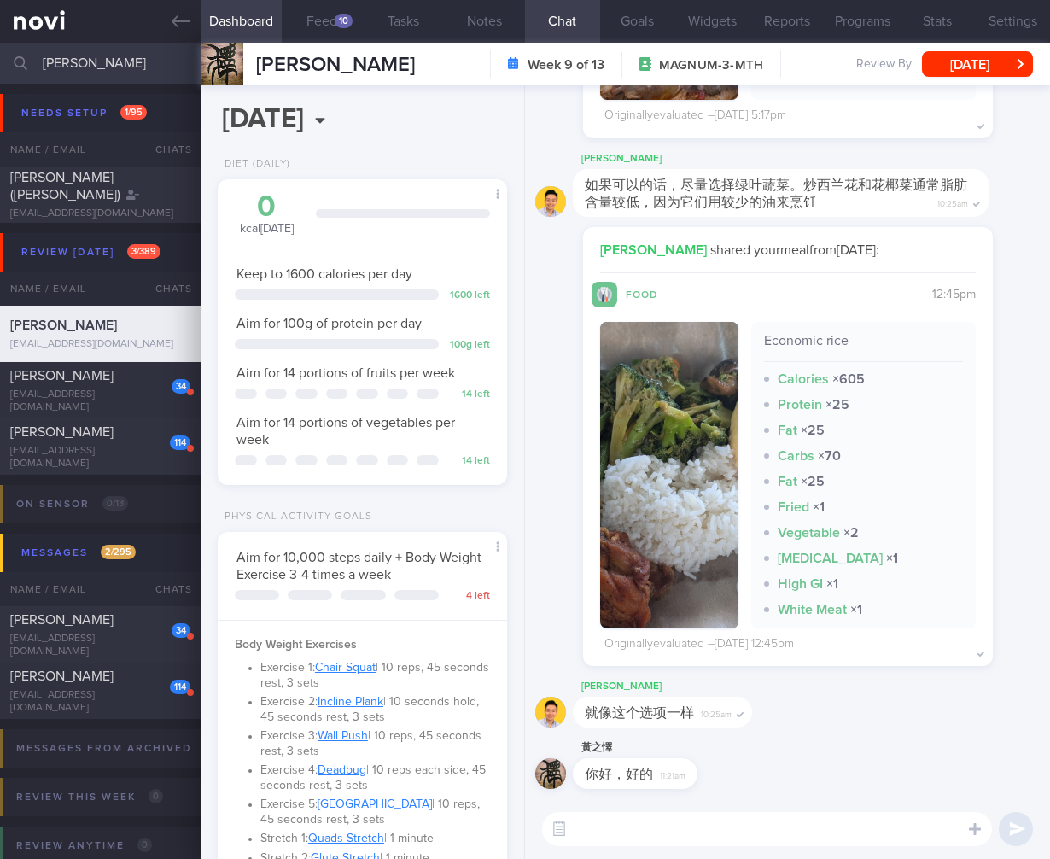
scroll to position [148, 246]
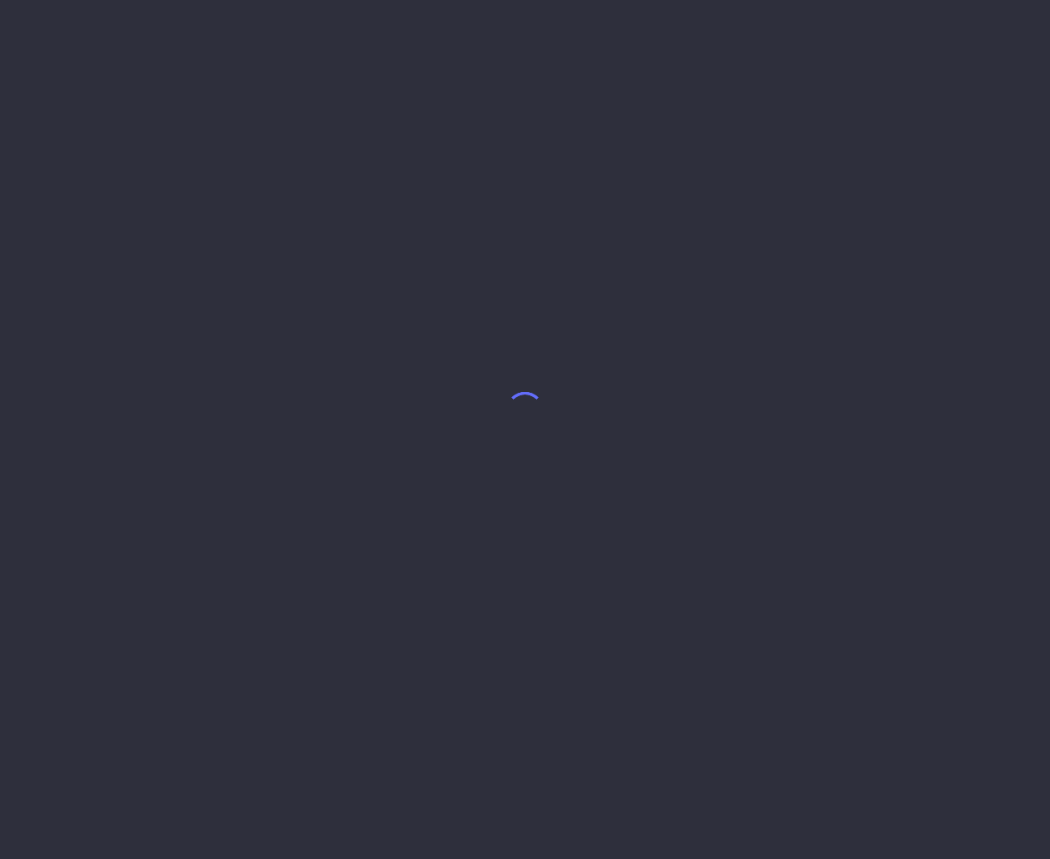
select select "7"
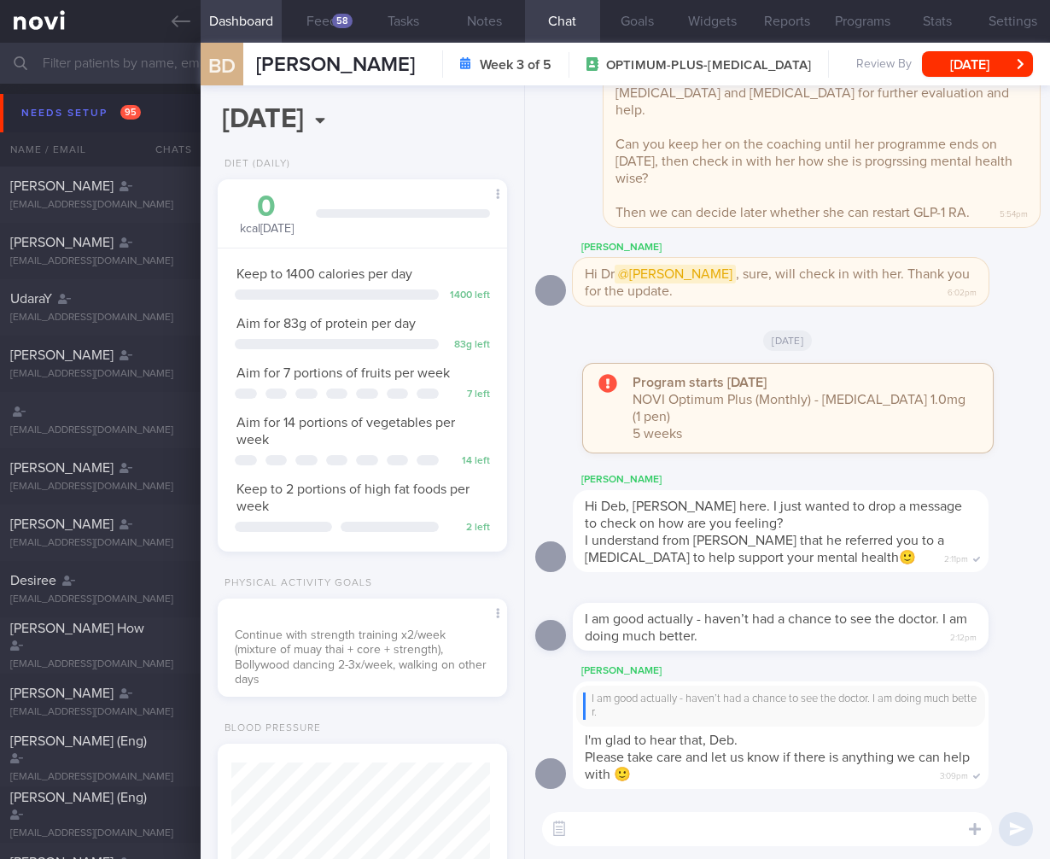
scroll to position [147, 246]
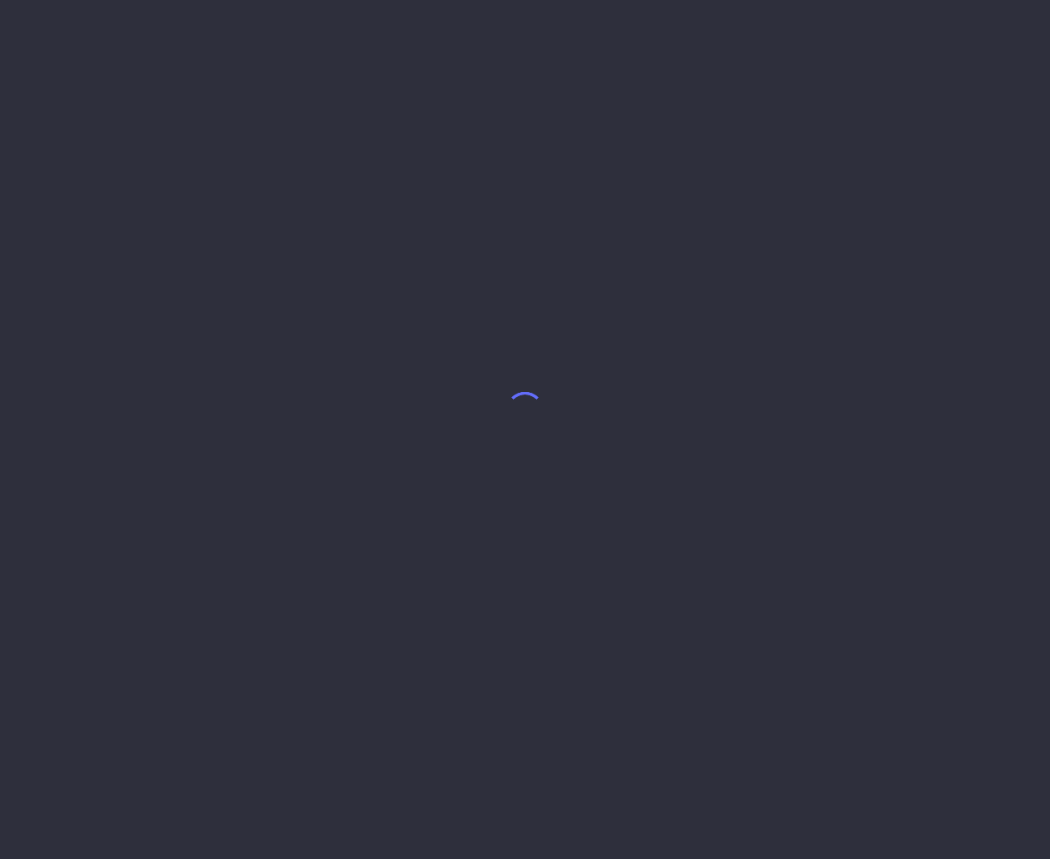
select select "7"
select select "6"
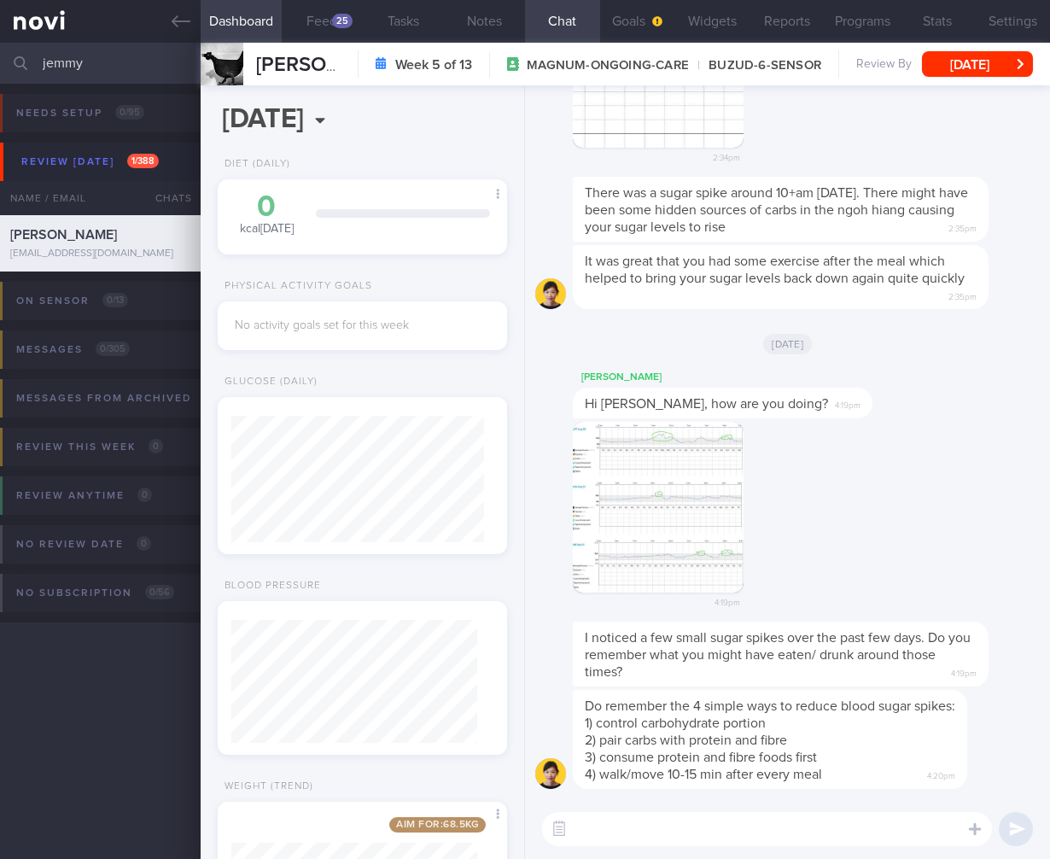
select select "7"
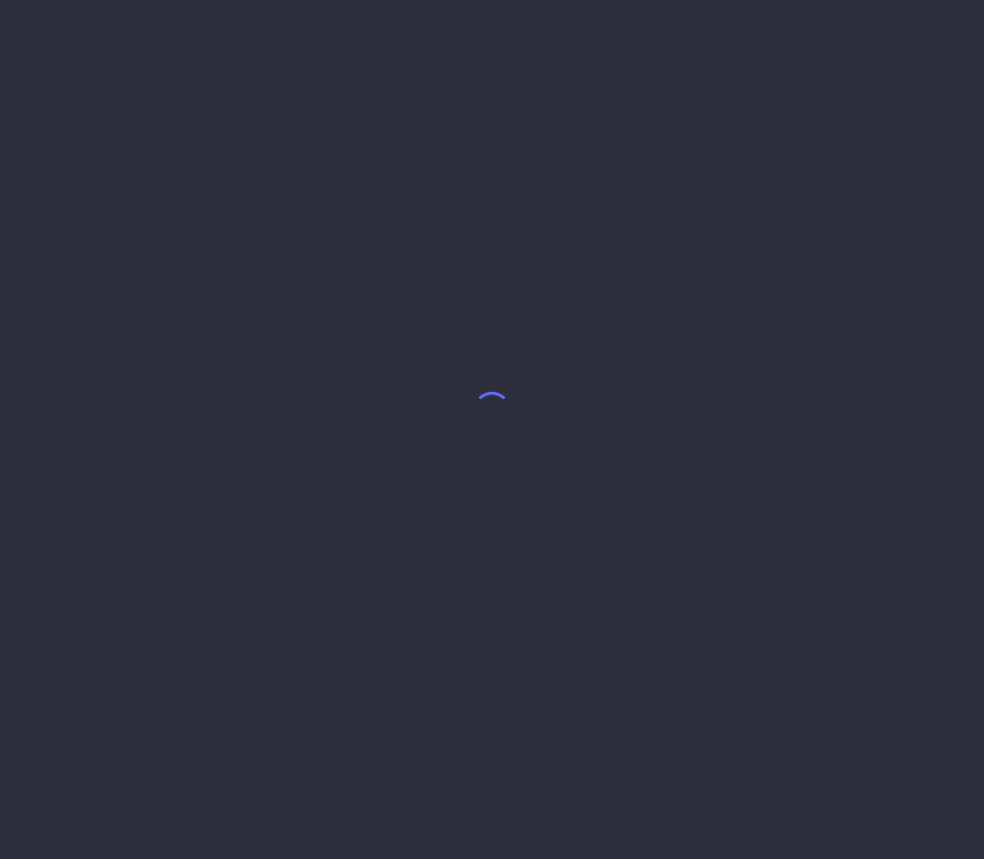
select select "7"
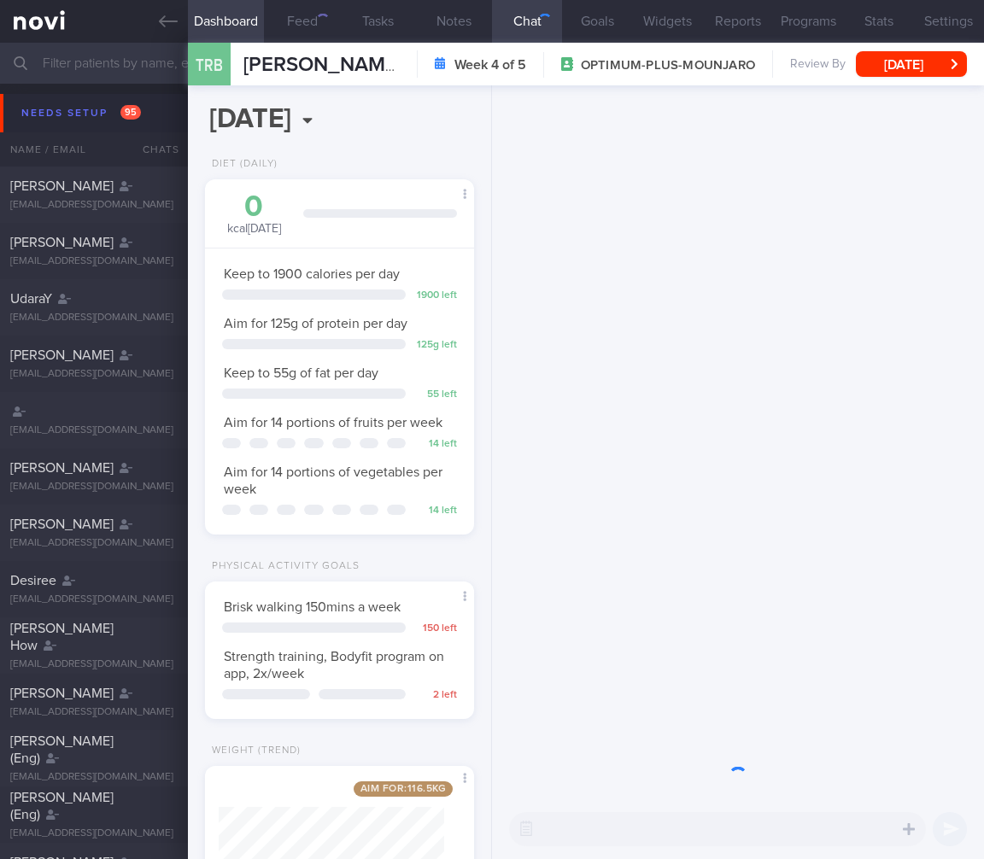
scroll to position [112, 225]
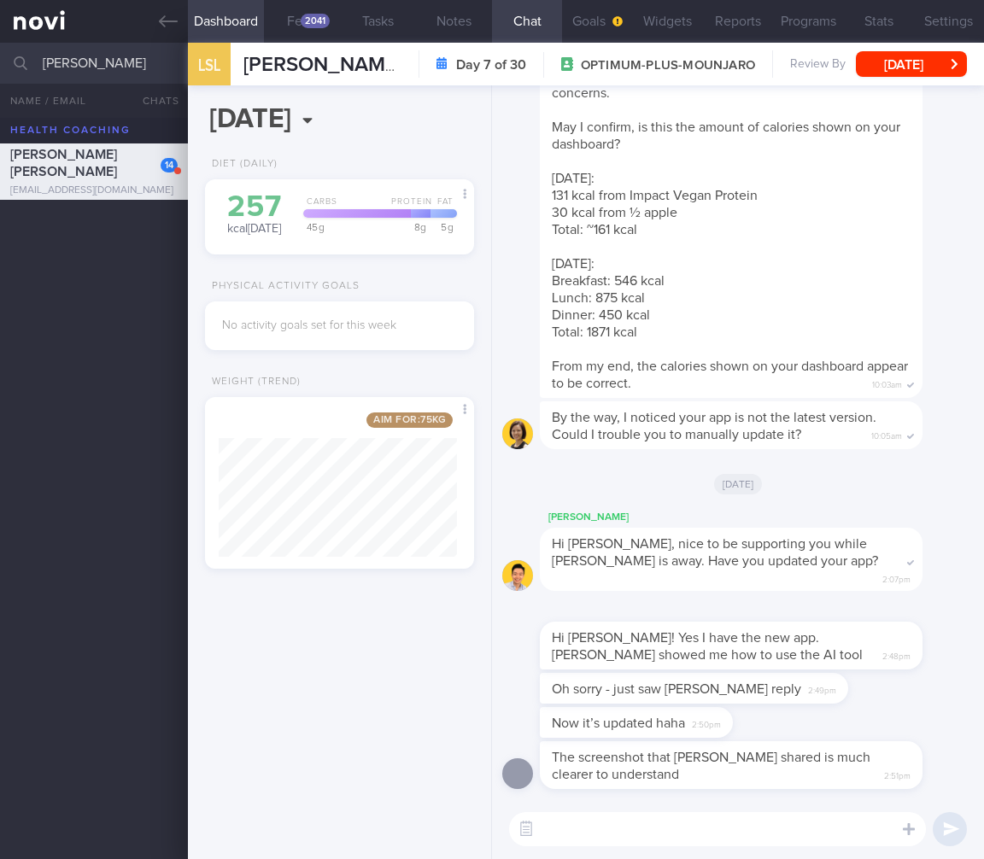
select select "8"
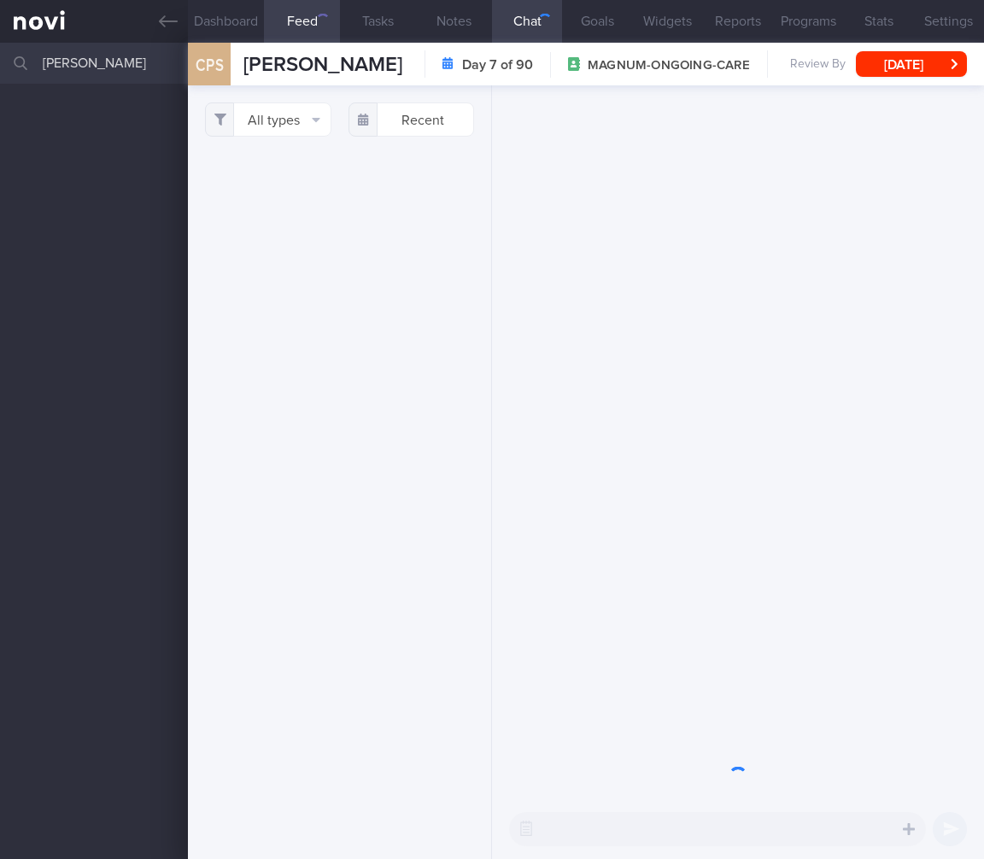
select select "8"
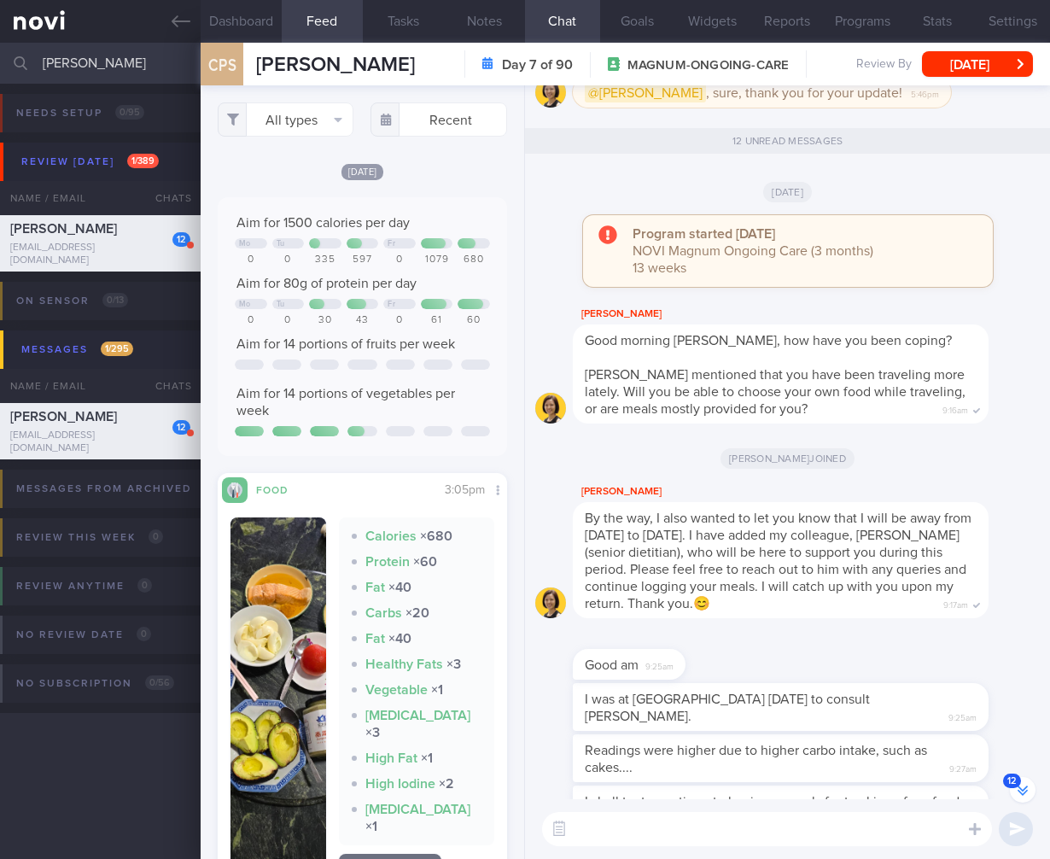
scroll to position [-1259, 0]
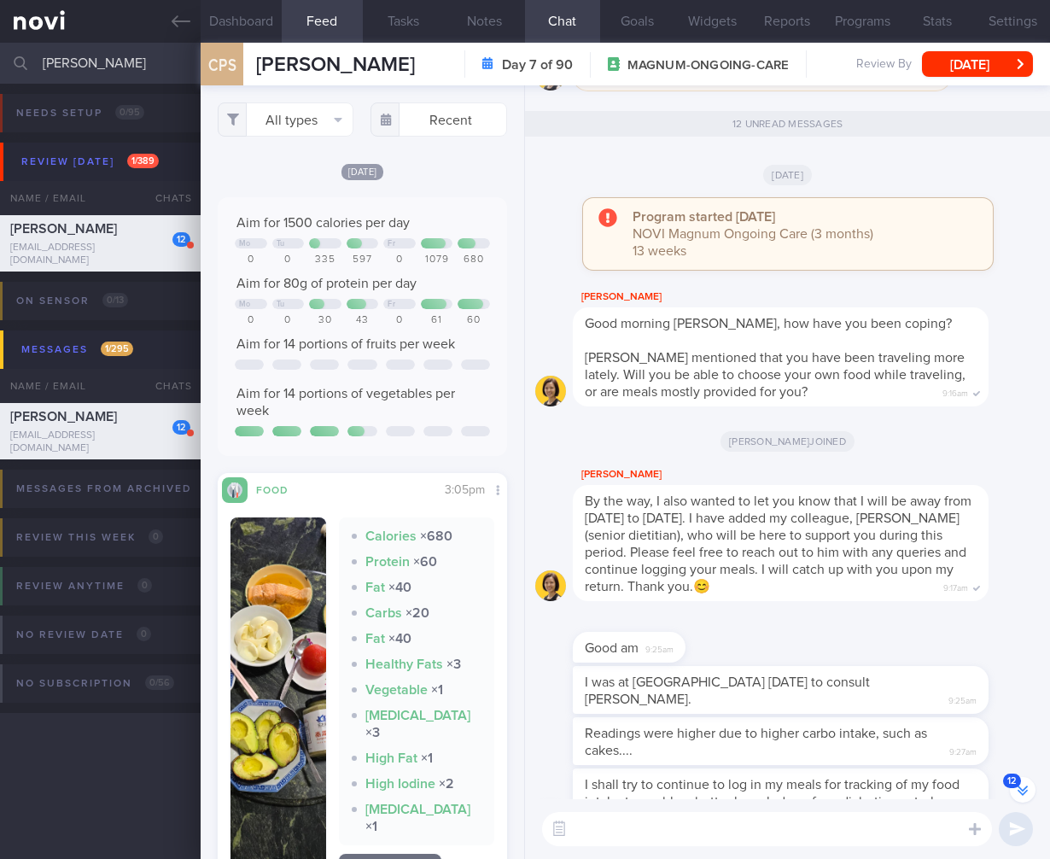
click at [763, 399] on span "Dr Todd mentioned that you have been traveling more lately. Will you be able to…" at bounding box center [775, 375] width 381 height 48
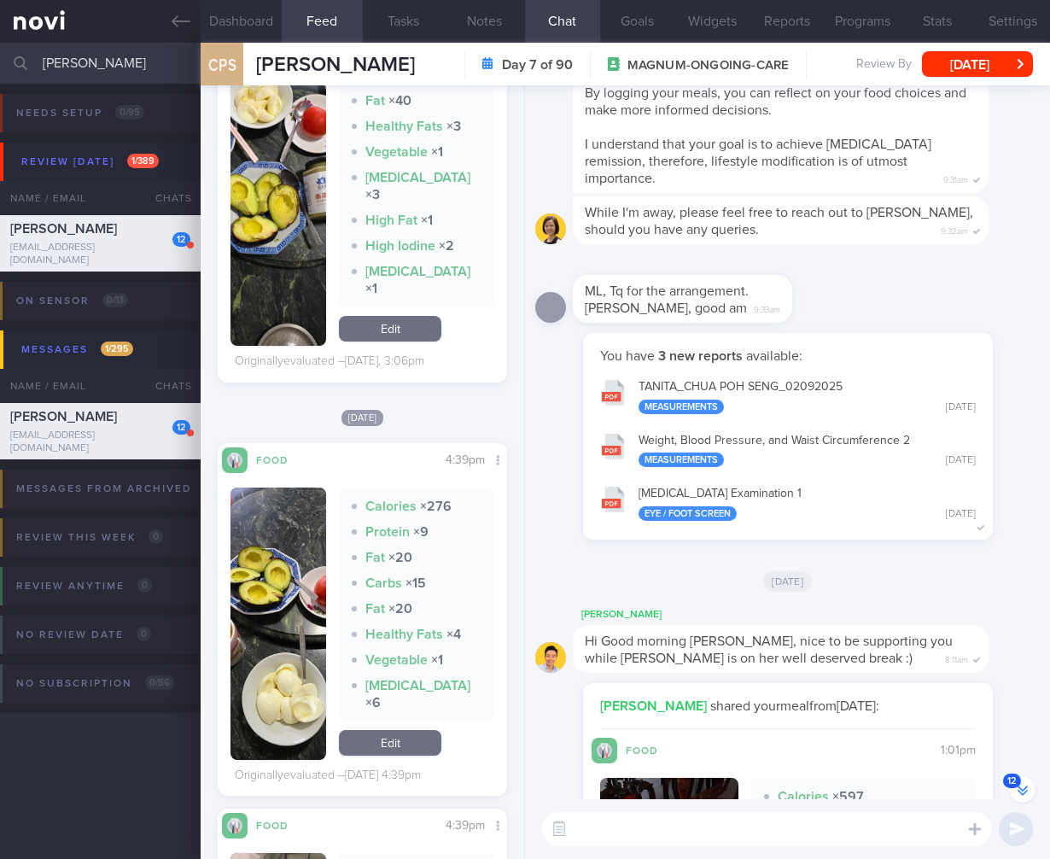
scroll to position [0, 0]
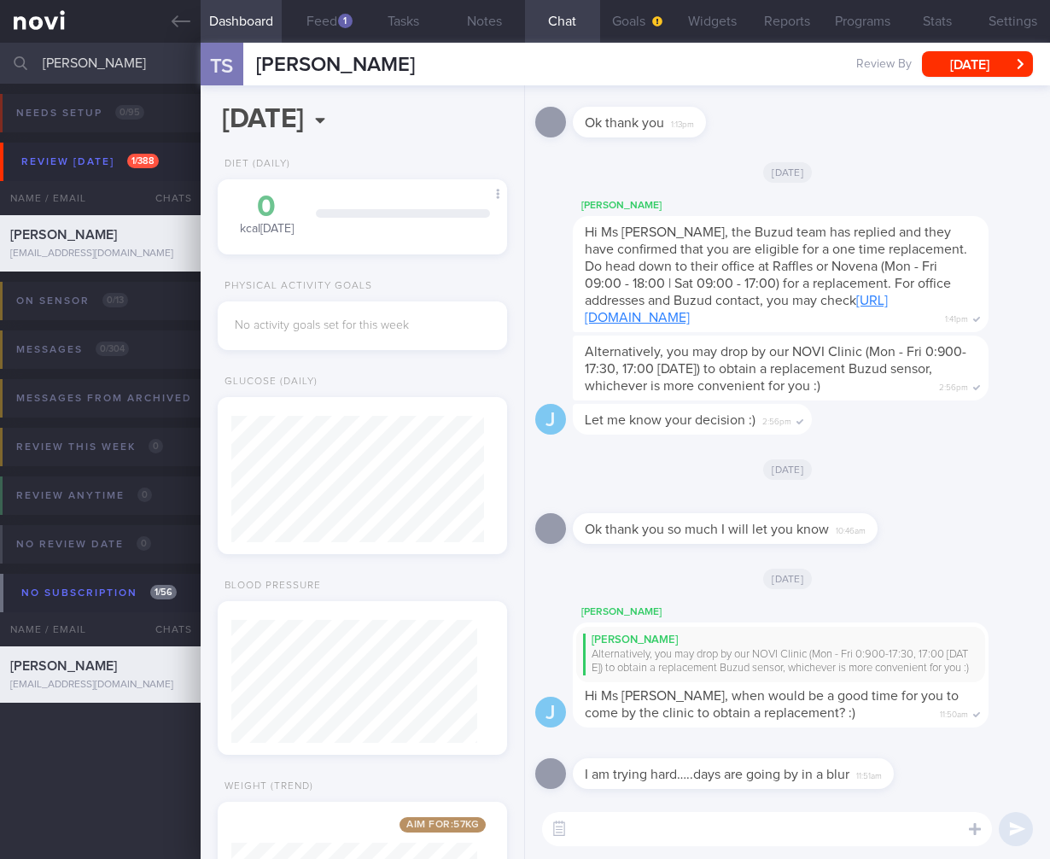
select select "4"
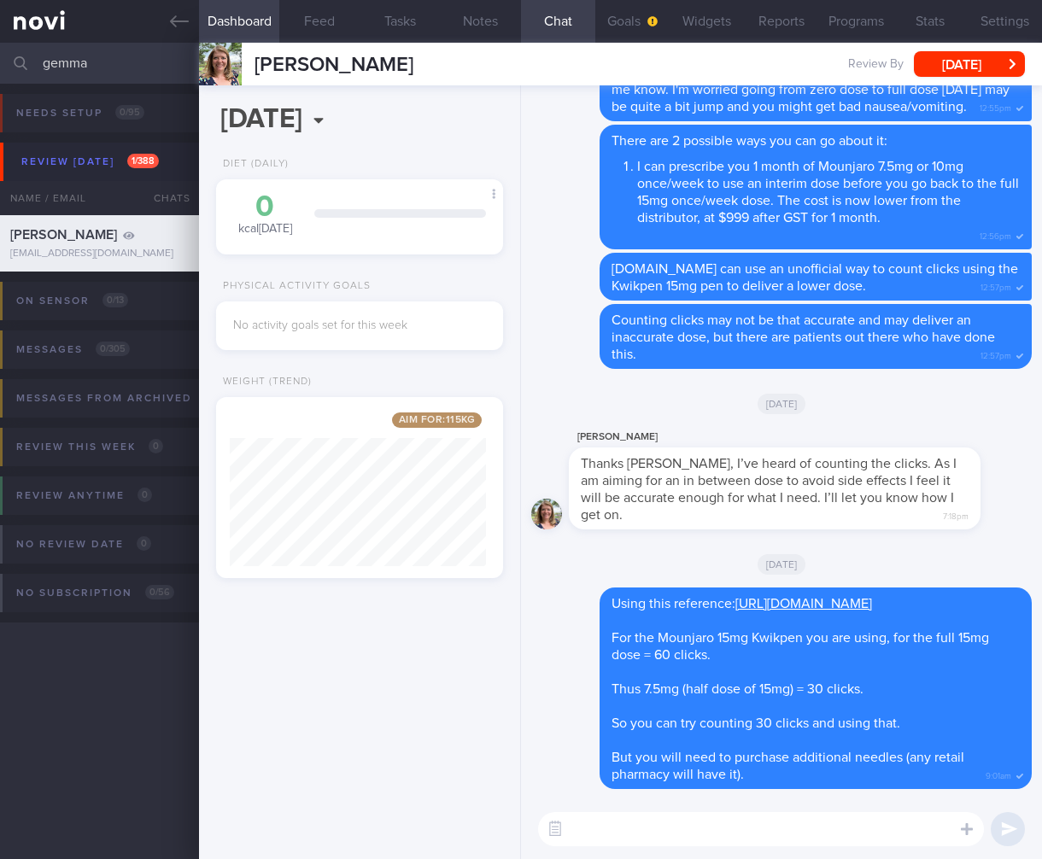
select select "5"
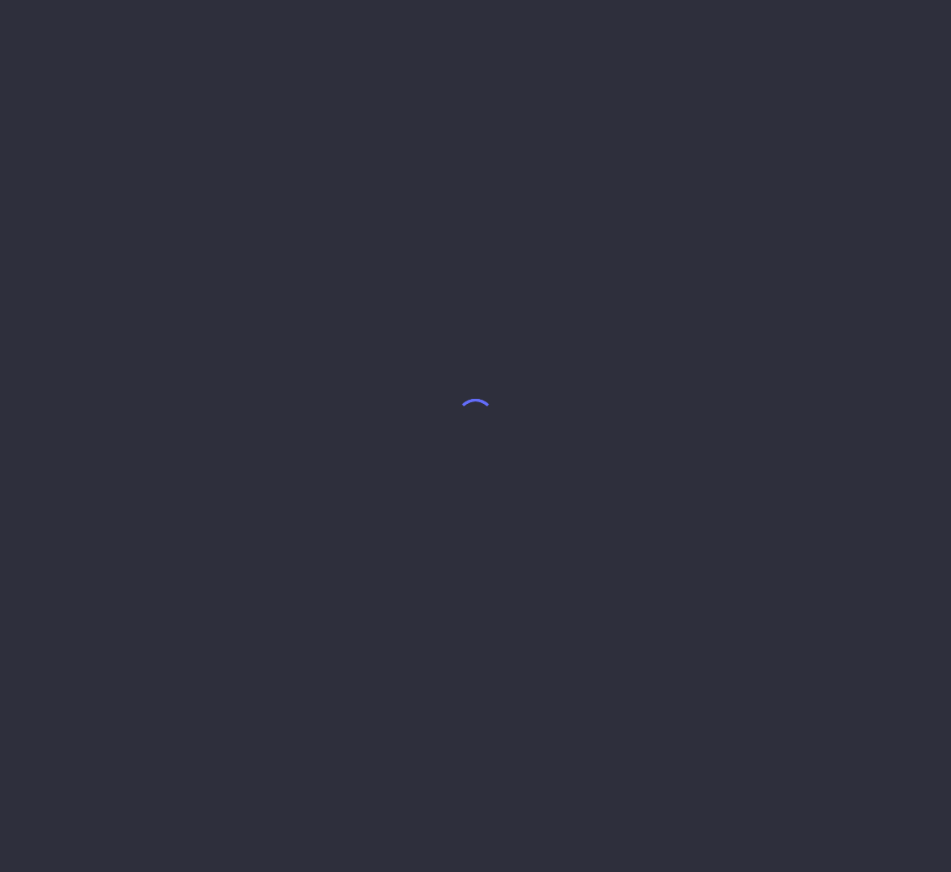
select select "5"
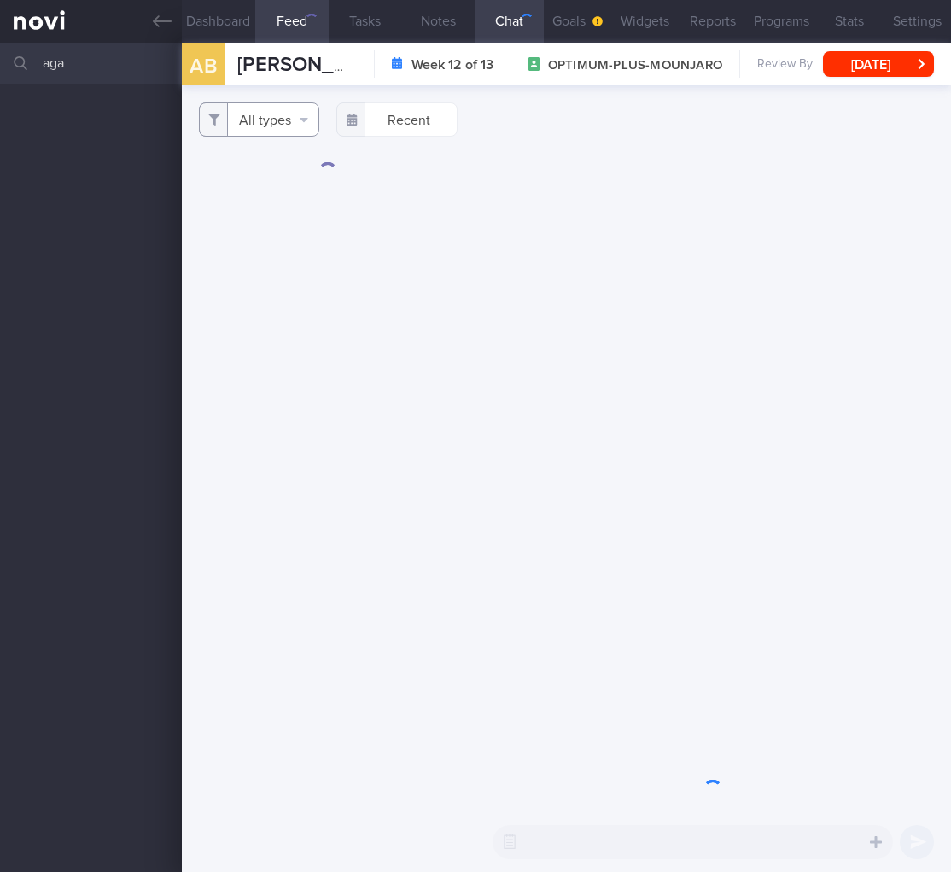
click at [285, 125] on button "All types" at bounding box center [259, 119] width 121 height 34
click at [263, 185] on button "Activity" at bounding box center [260, 179] width 120 height 26
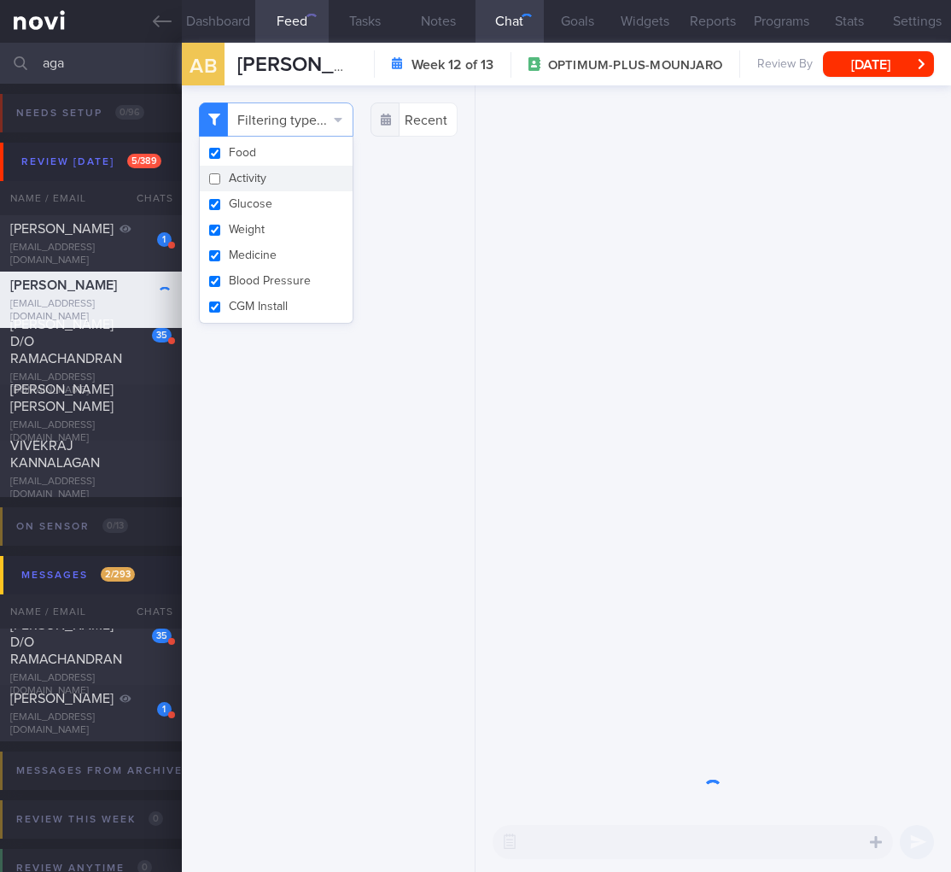
checkbox input "false"
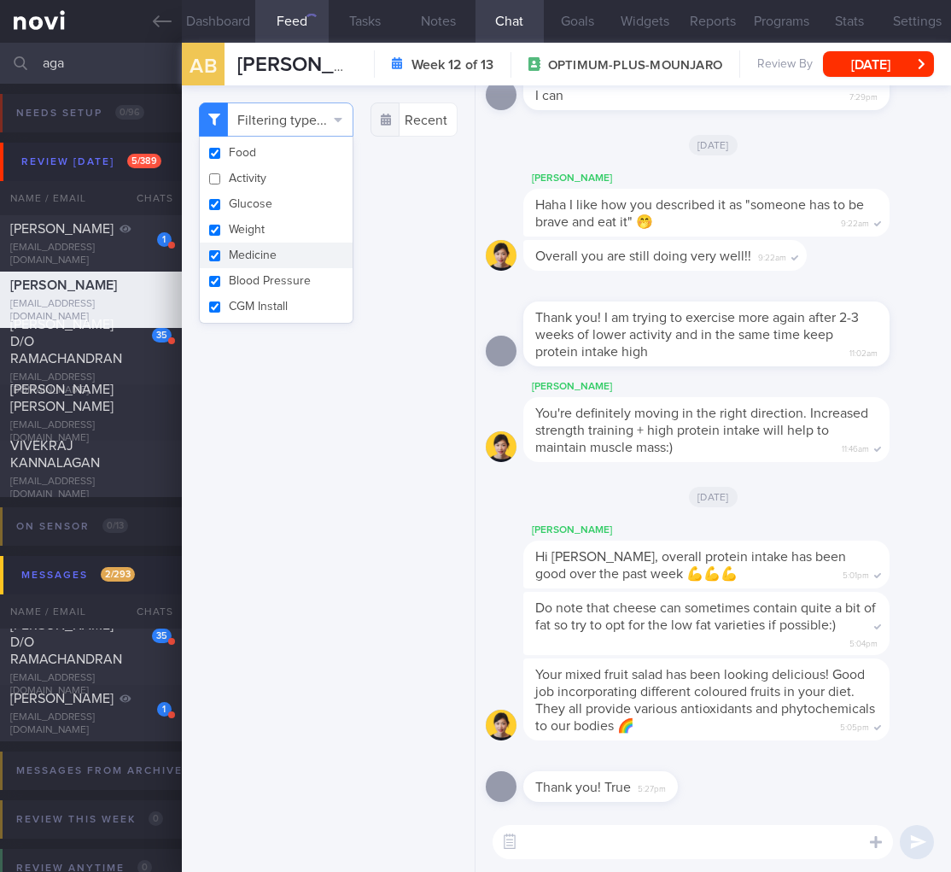
drag, startPoint x: 603, startPoint y: 375, endPoint x: 598, endPoint y: 384, distance: 10.7
click at [602, 376] on div "Thank you! I am trying to exercise more again after 2-3 weeks of lower activity…" at bounding box center [713, 329] width 455 height 96
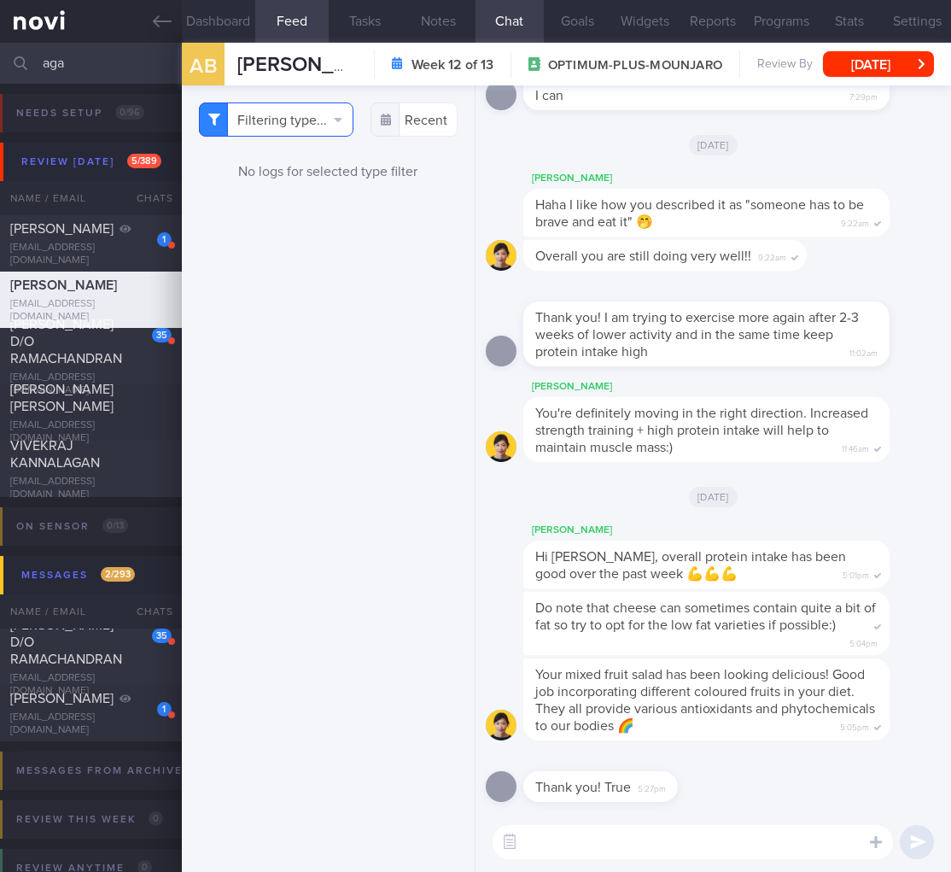
click at [335, 110] on button "Filtering type..." at bounding box center [276, 119] width 155 height 34
click at [660, 299] on div at bounding box center [731, 291] width 417 height 20
click at [209, 40] on button "Dashboard" at bounding box center [218, 21] width 73 height 43
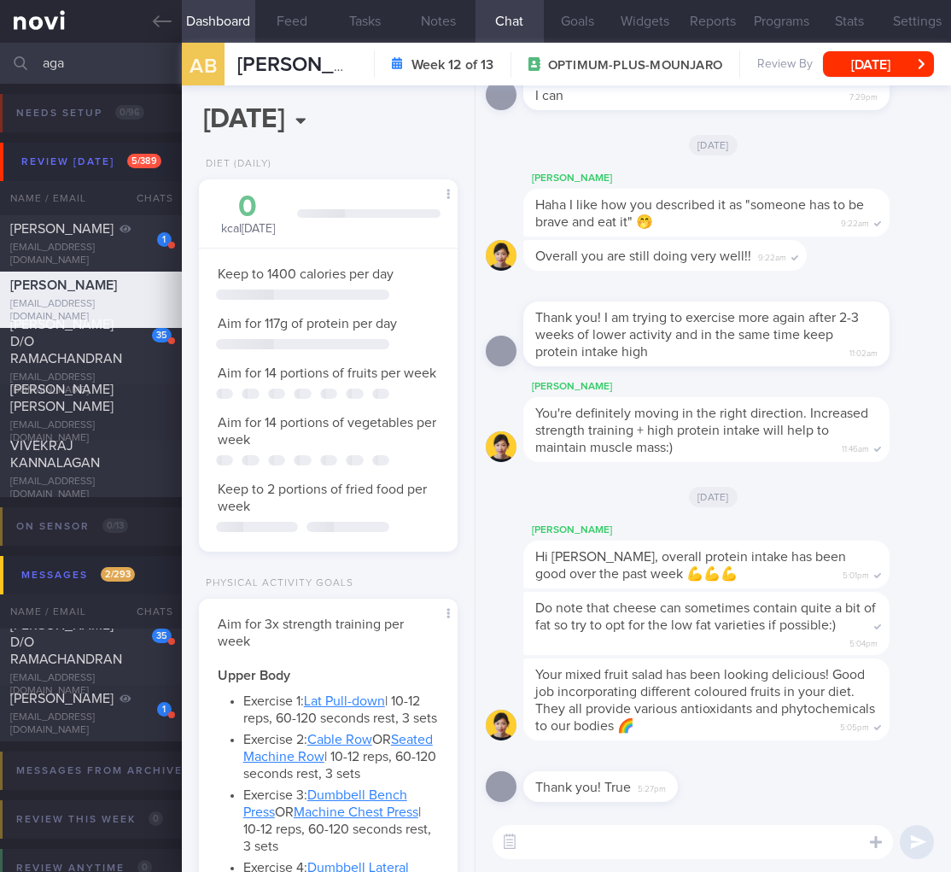
scroll to position [132, 215]
click at [271, 30] on button "Feed" at bounding box center [291, 21] width 73 height 43
